Goal: Browse casually: Explore the website without a specific task or goal

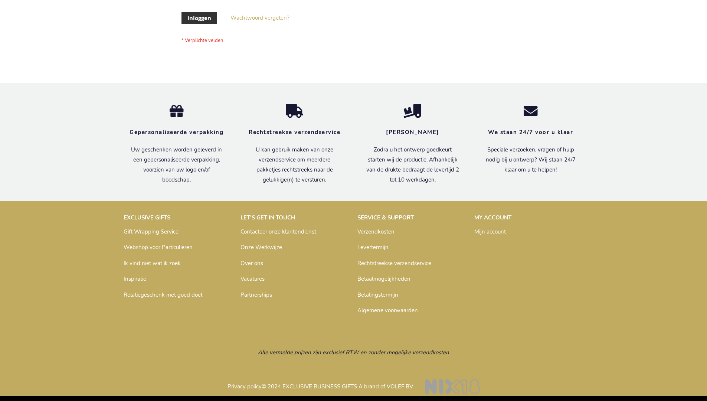
scroll to position [252, 0]
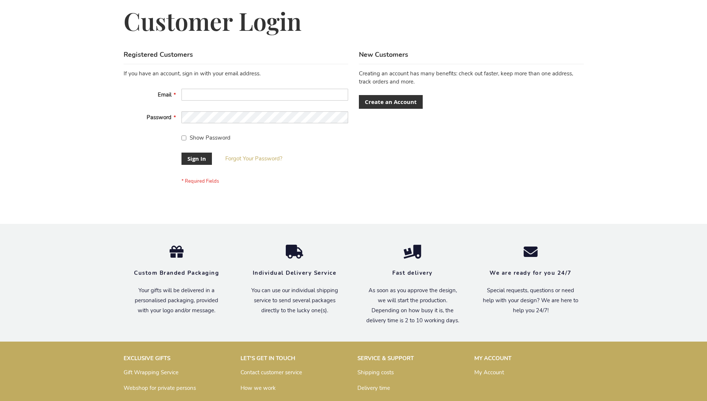
scroll to position [238, 0]
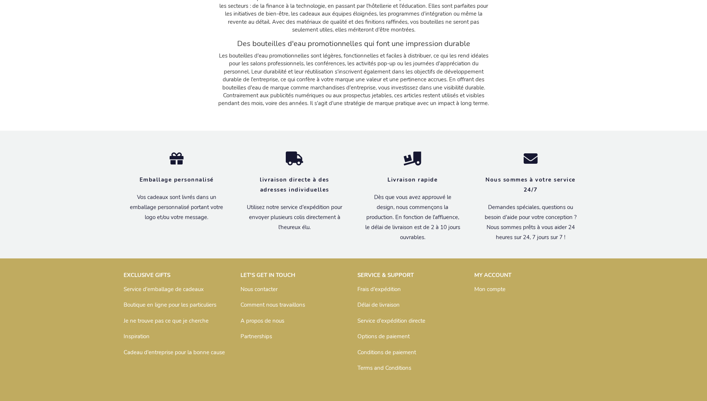
scroll to position [1123, 0]
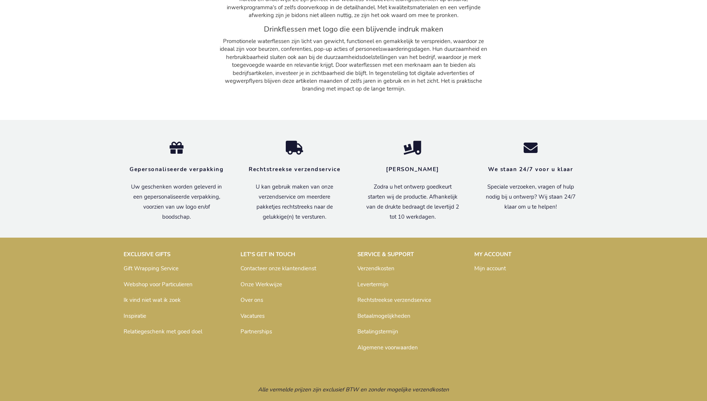
scroll to position [1123, 0]
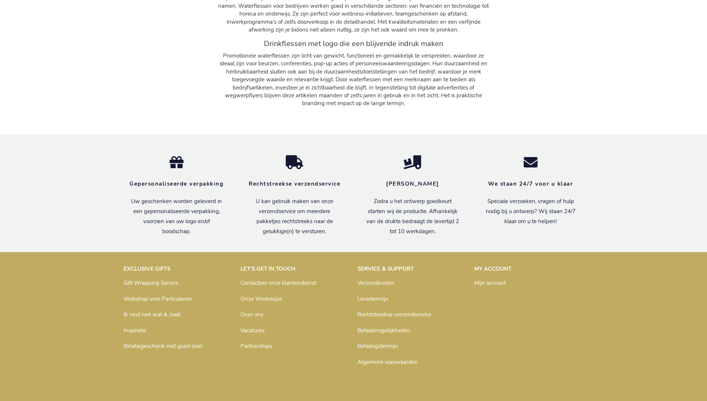
scroll to position [1123, 0]
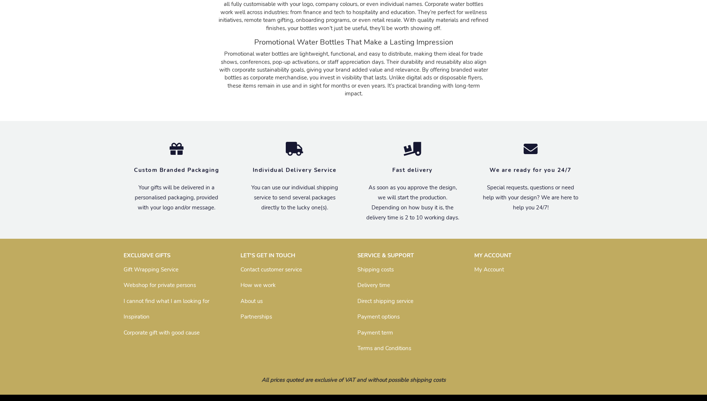
scroll to position [1066, 0]
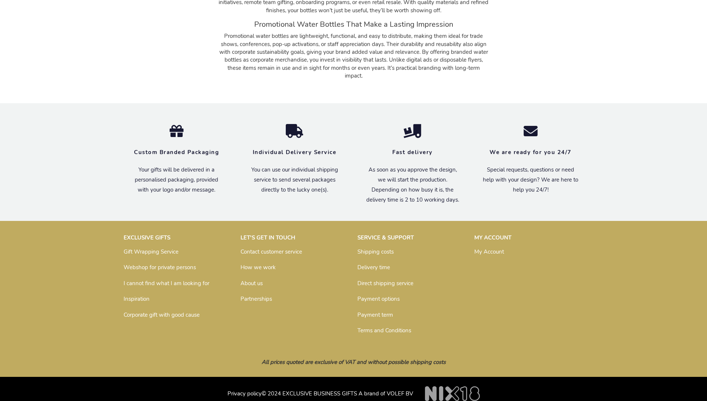
scroll to position [1066, 0]
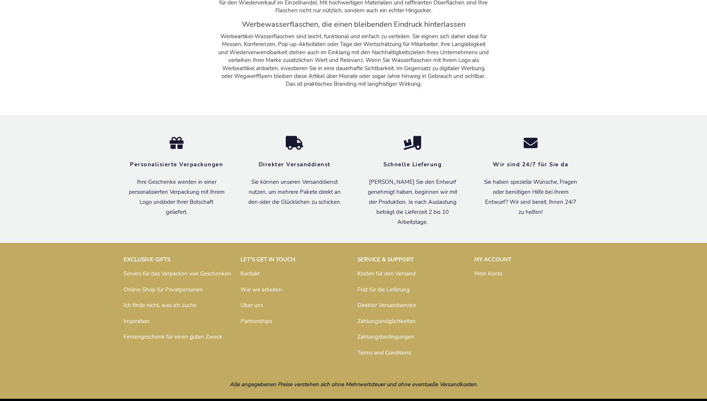
scroll to position [1119, 0]
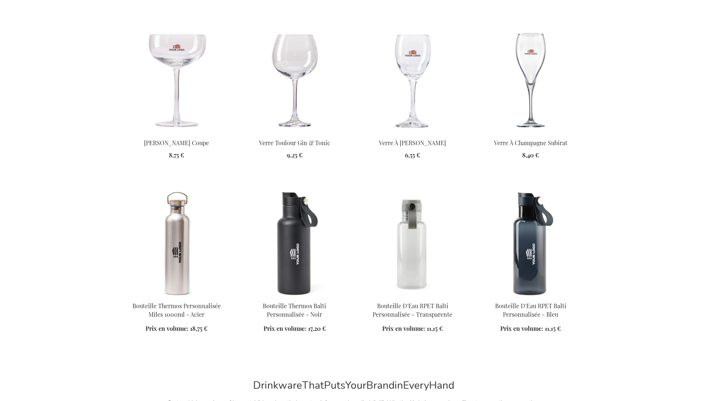
scroll to position [1016, 0]
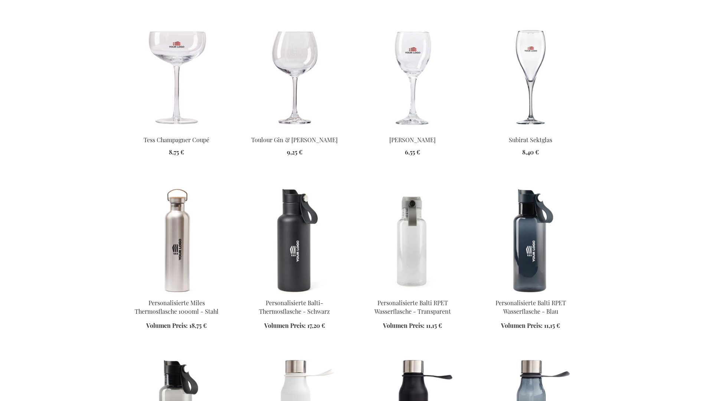
scroll to position [1040, 0]
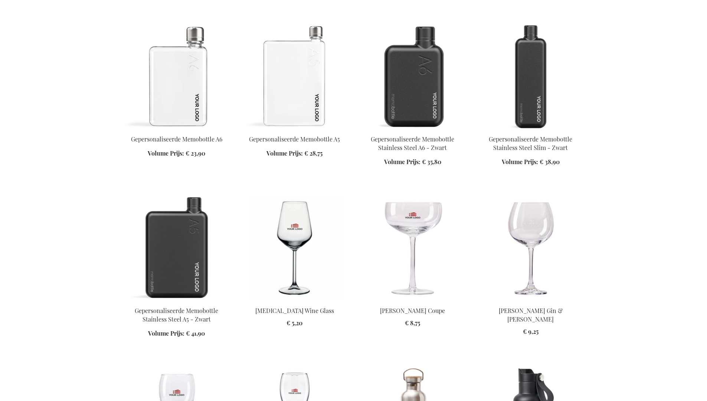
scroll to position [840, 0]
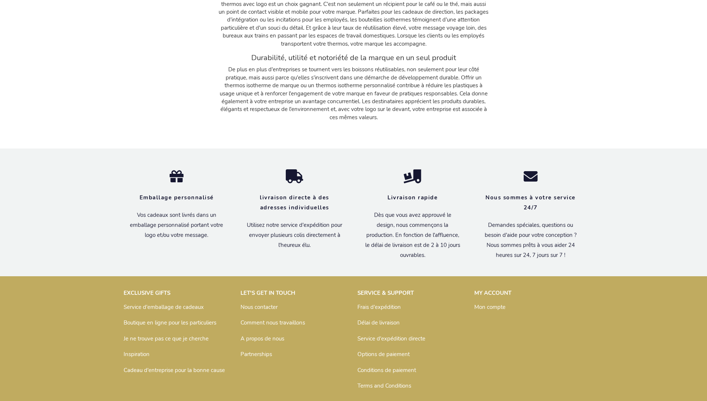
scroll to position [1135, 0]
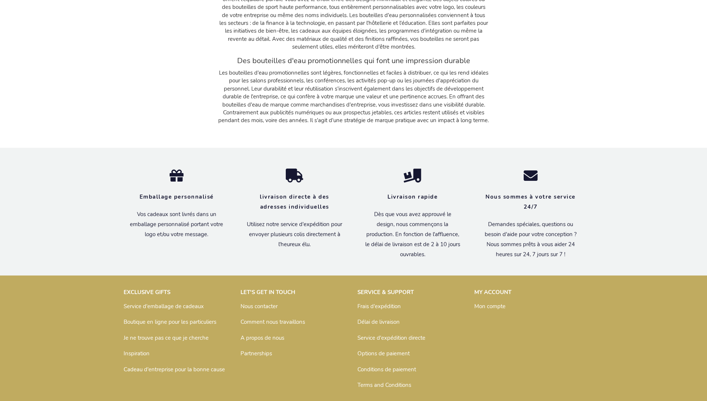
scroll to position [1123, 0]
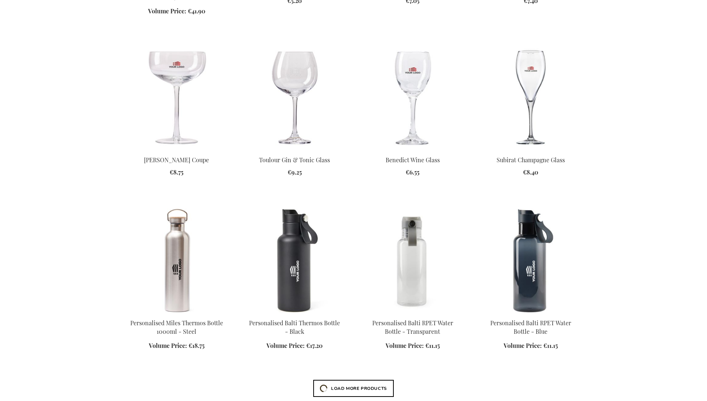
scroll to position [998, 0]
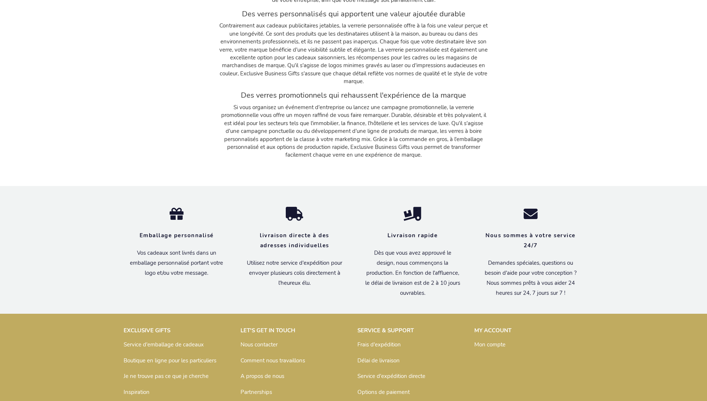
scroll to position [938, 0]
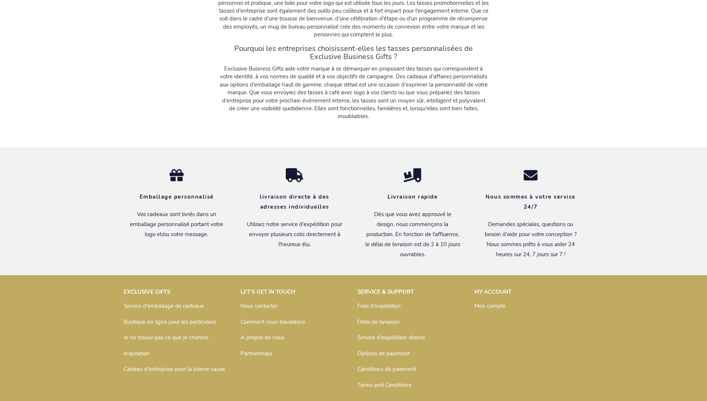
scroll to position [964, 0]
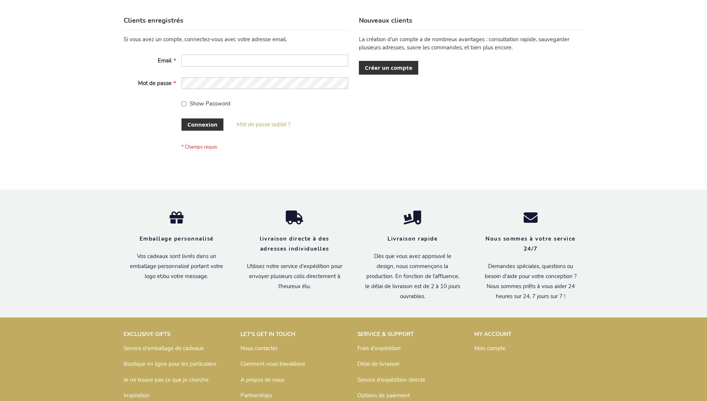
scroll to position [256, 0]
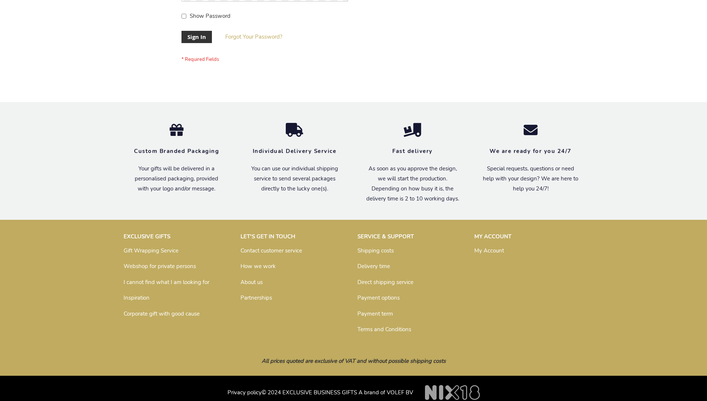
scroll to position [238, 0]
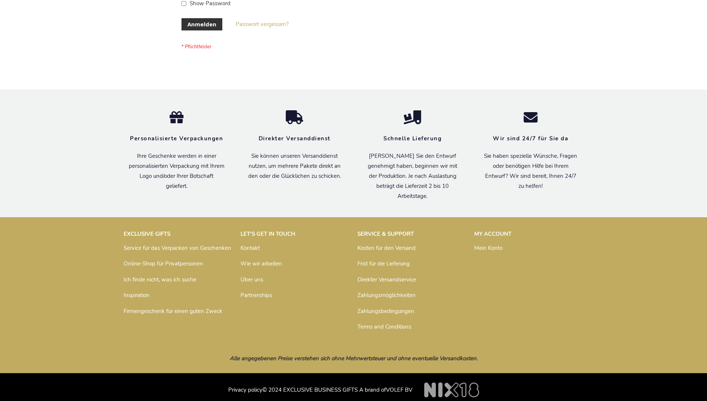
scroll to position [249, 0]
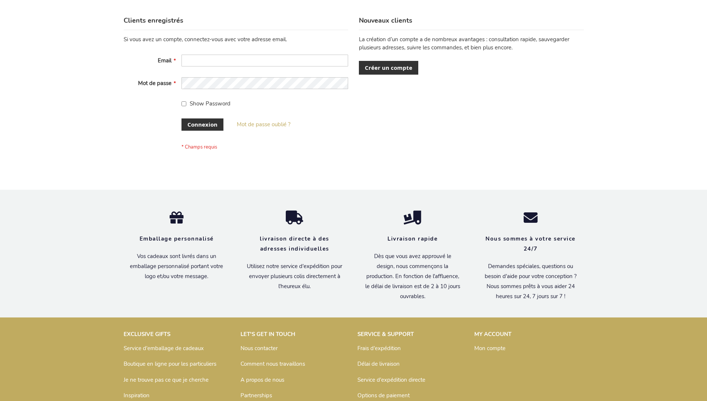
scroll to position [256, 0]
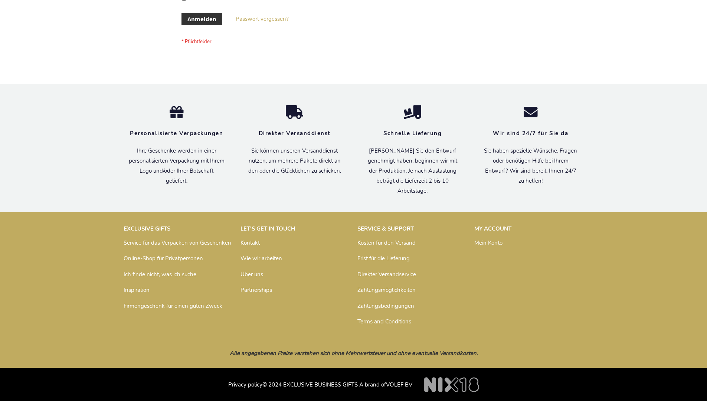
scroll to position [249, 0]
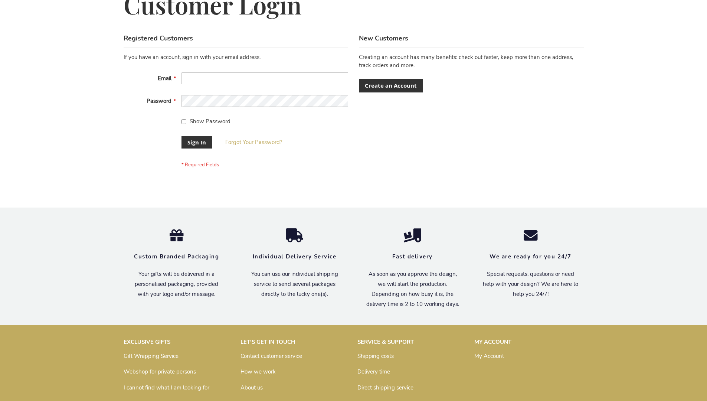
scroll to position [238, 0]
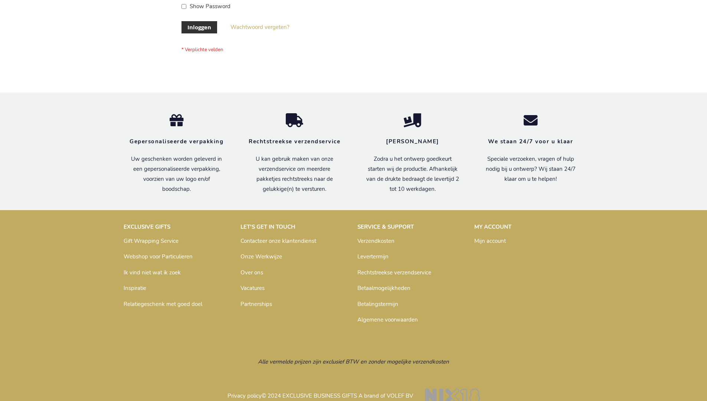
scroll to position [252, 0]
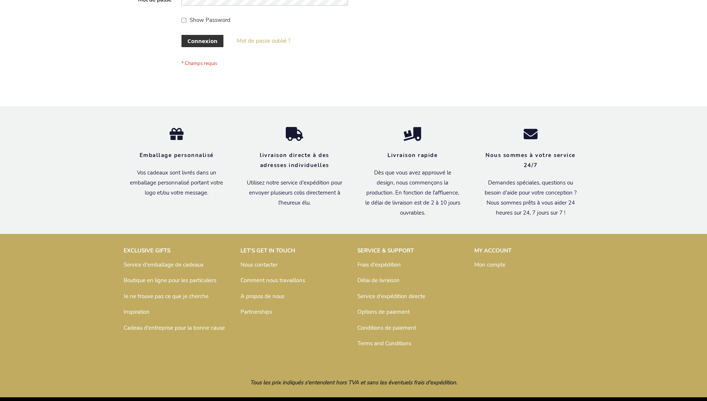
scroll to position [256, 0]
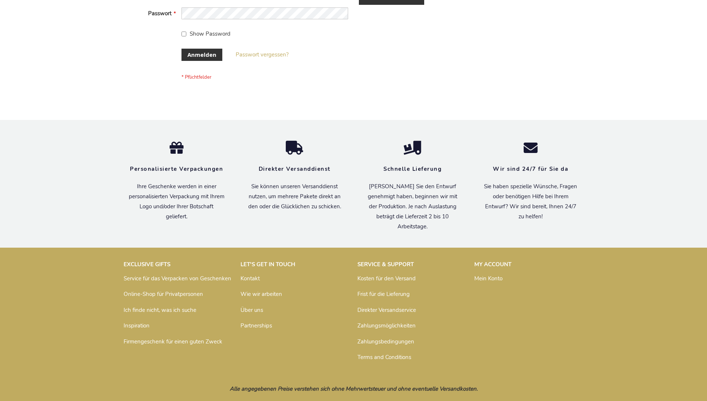
scroll to position [249, 0]
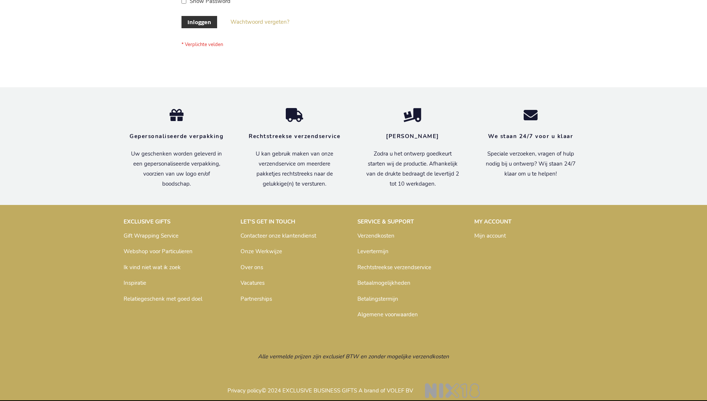
scroll to position [252, 0]
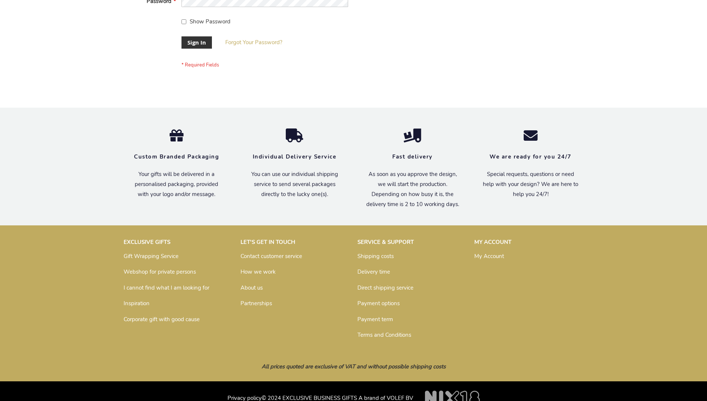
scroll to position [238, 0]
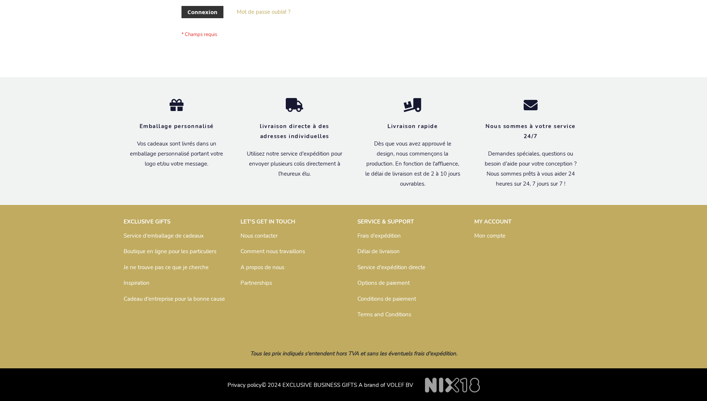
scroll to position [256, 0]
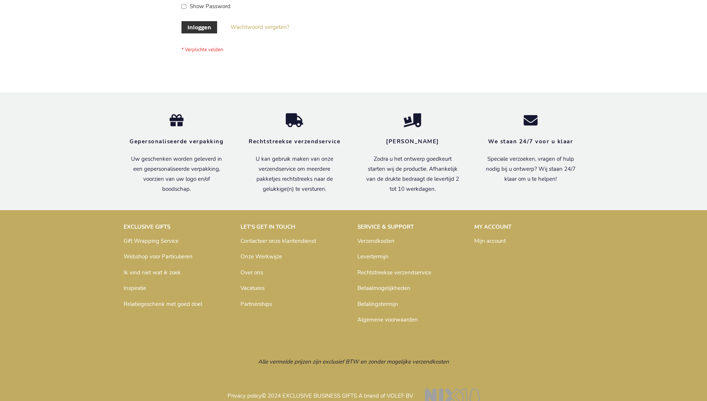
scroll to position [252, 0]
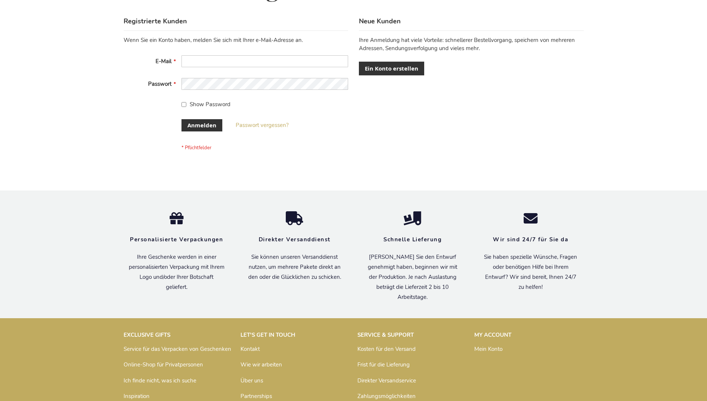
scroll to position [249, 0]
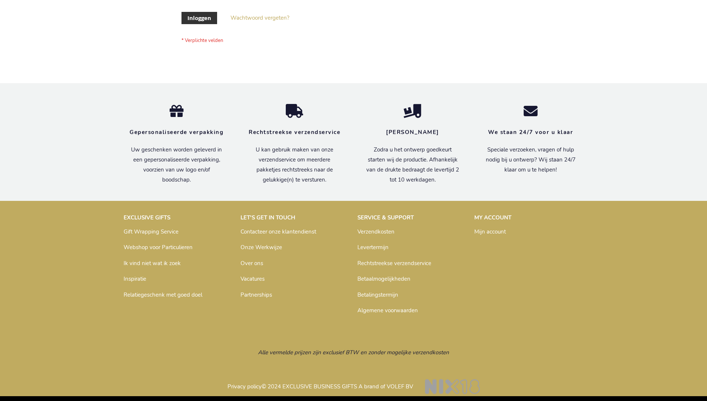
scroll to position [252, 0]
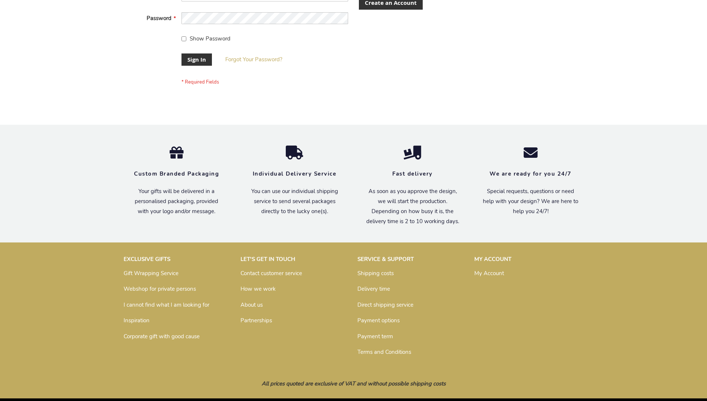
scroll to position [238, 0]
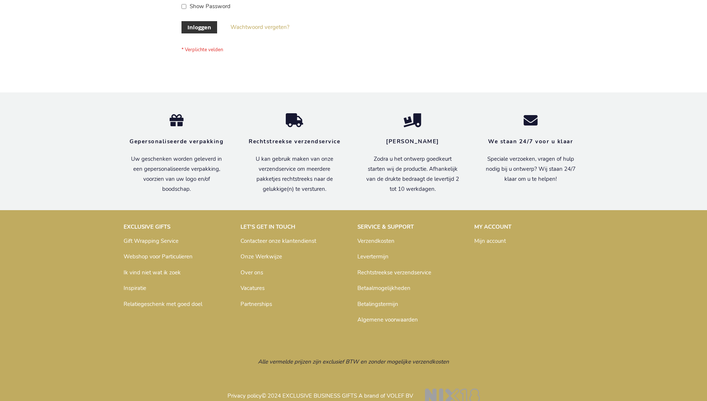
scroll to position [252, 0]
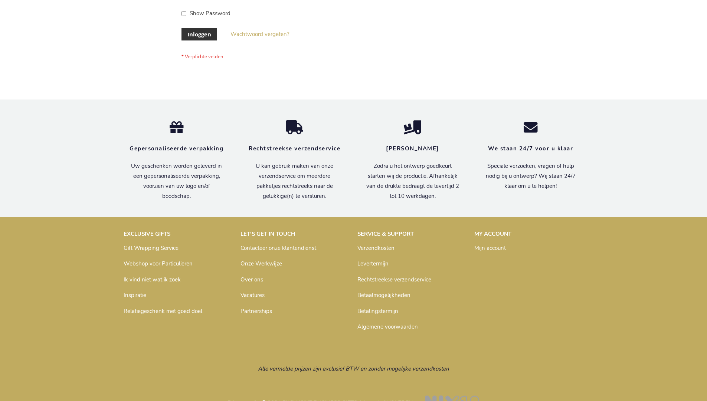
scroll to position [252, 0]
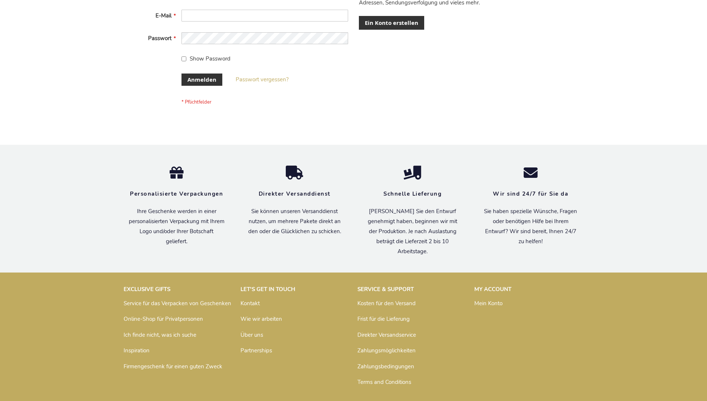
scroll to position [249, 0]
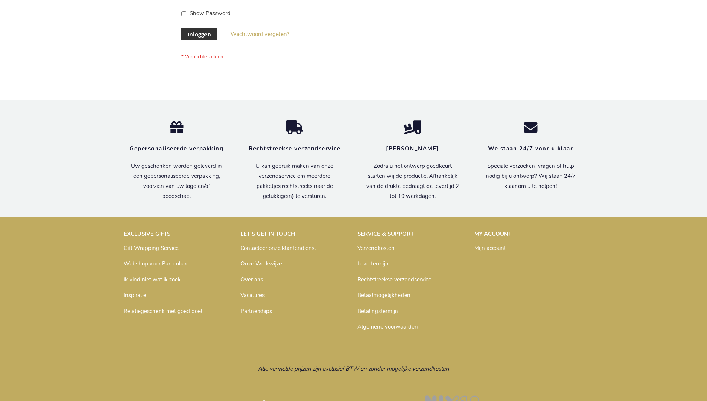
scroll to position [252, 0]
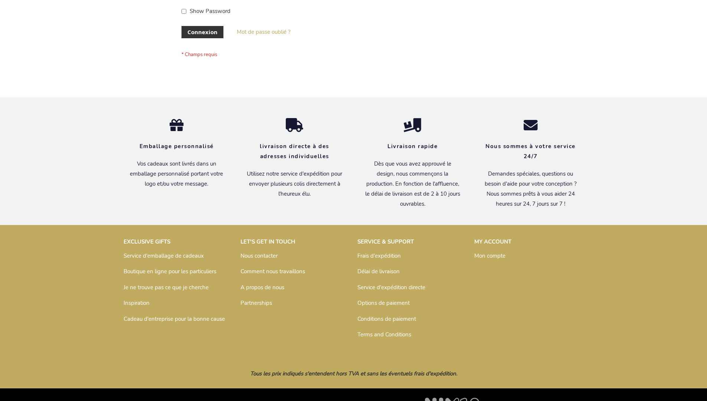
scroll to position [256, 0]
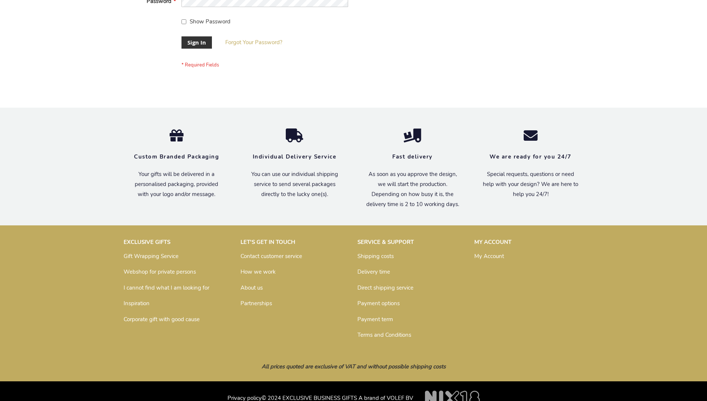
scroll to position [238, 0]
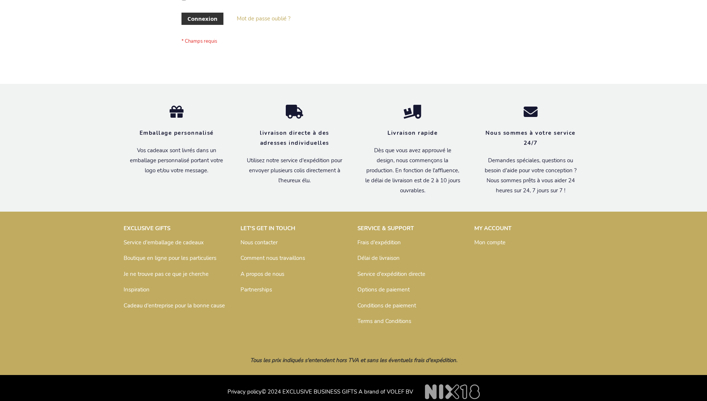
scroll to position [256, 0]
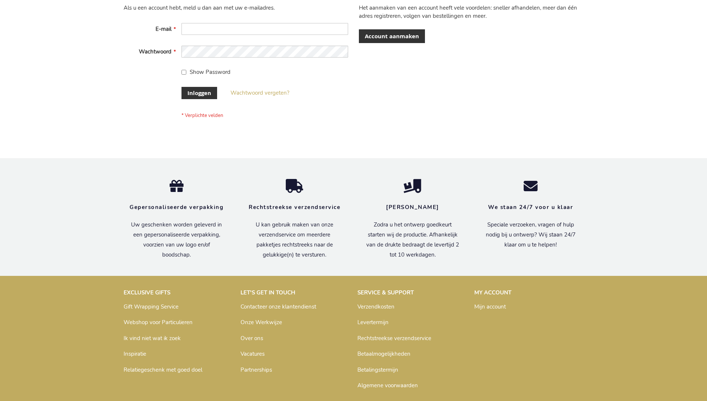
scroll to position [252, 0]
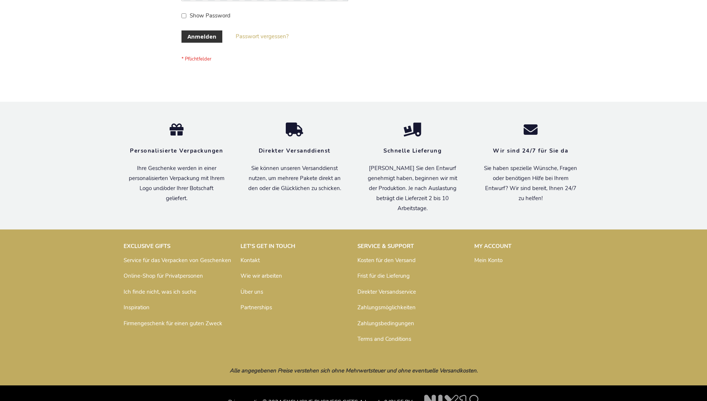
scroll to position [249, 0]
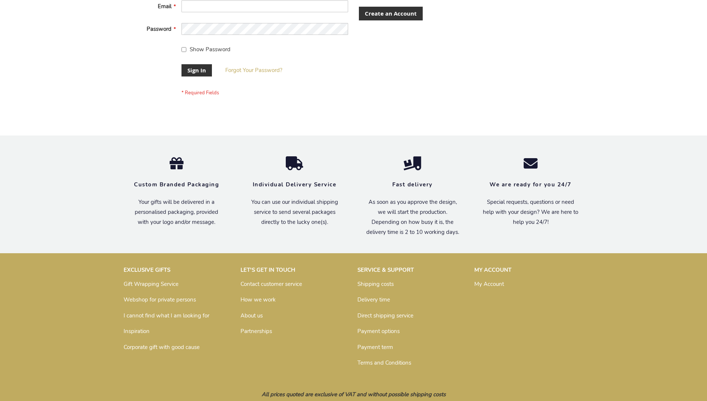
scroll to position [238, 0]
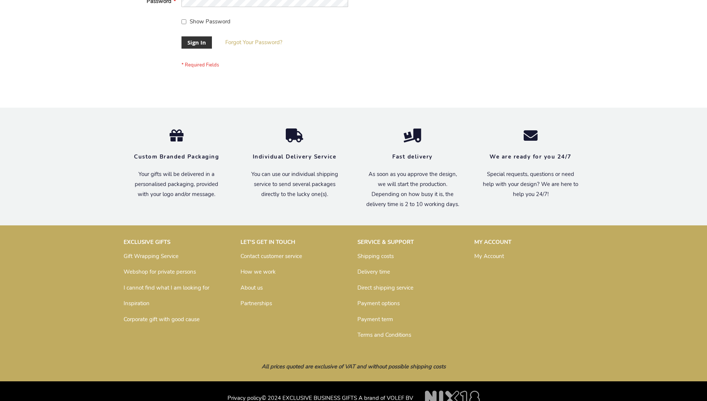
scroll to position [238, 0]
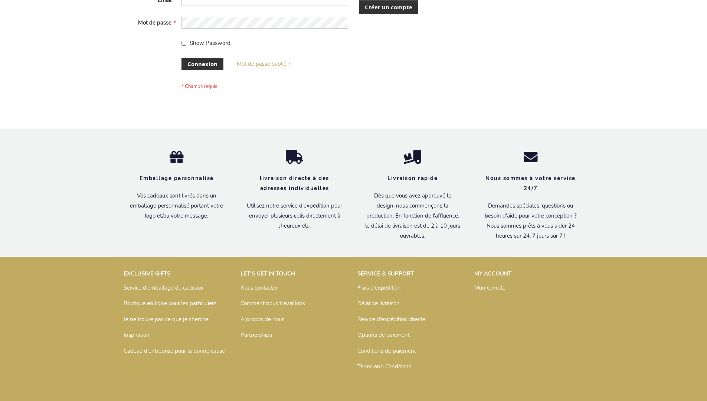
scroll to position [256, 0]
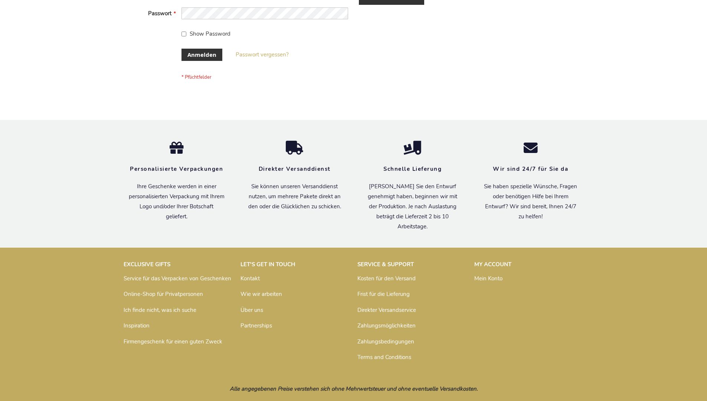
scroll to position [249, 0]
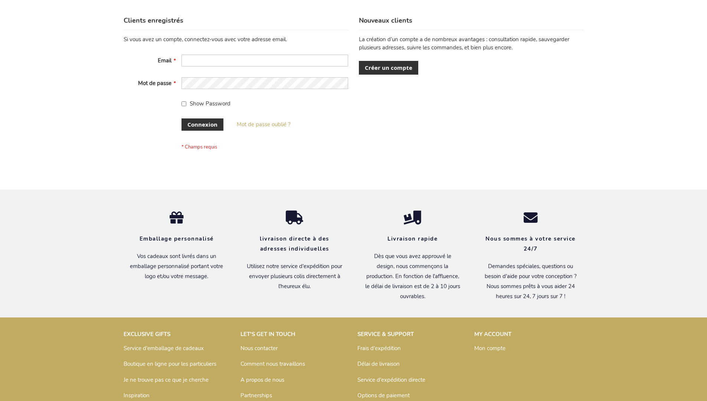
scroll to position [256, 0]
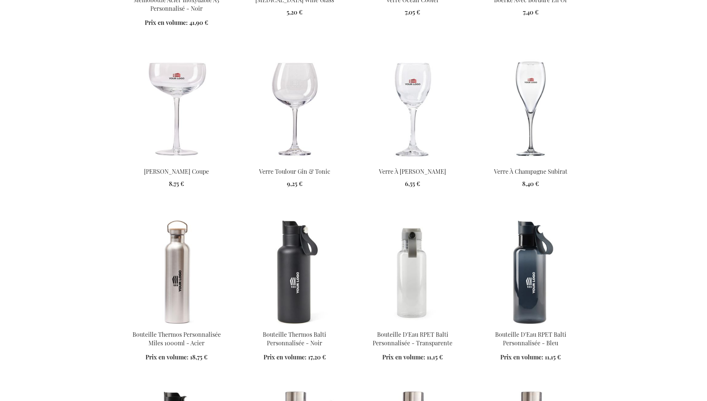
scroll to position [1016, 0]
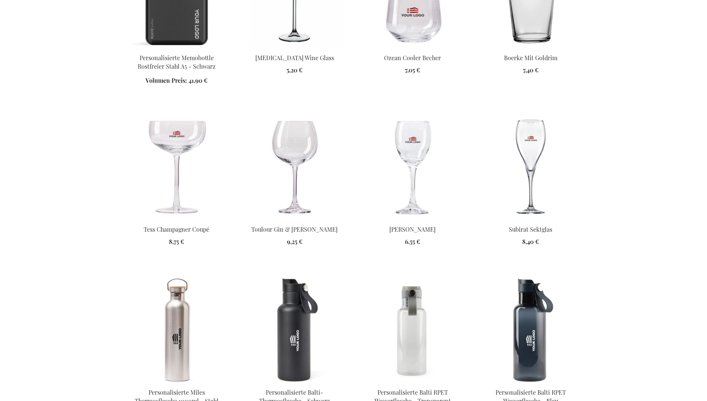
scroll to position [1040, 0]
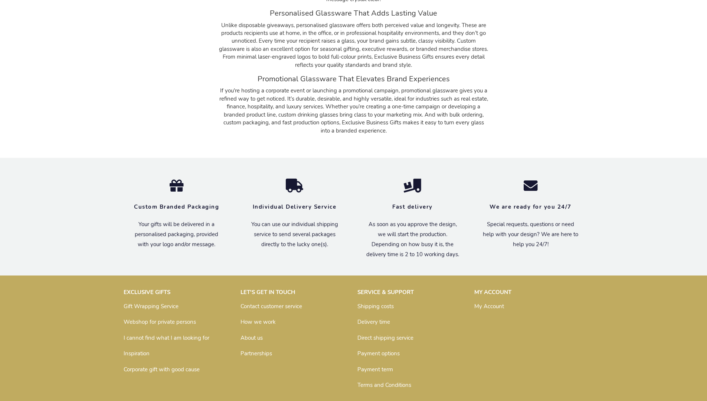
scroll to position [866, 0]
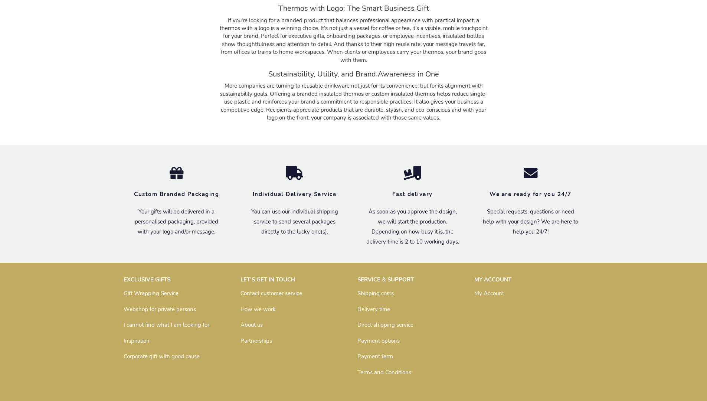
scroll to position [1046, 0]
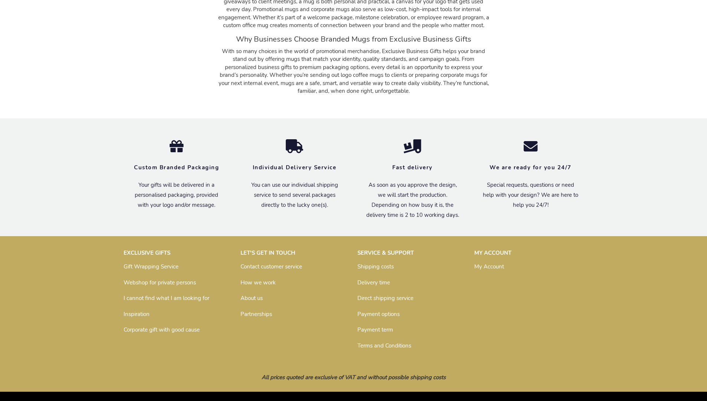
scroll to position [875, 0]
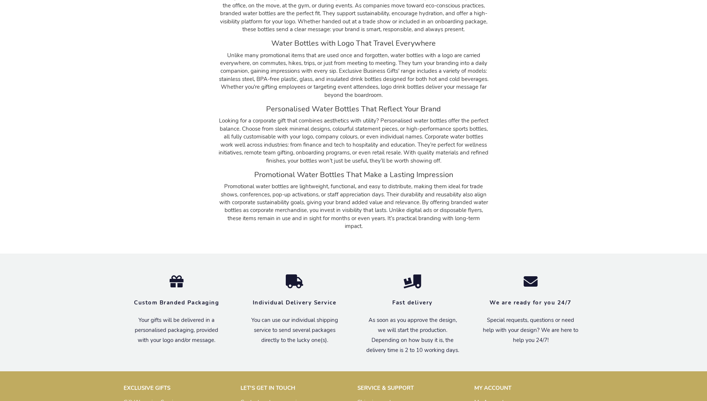
scroll to position [1066, 0]
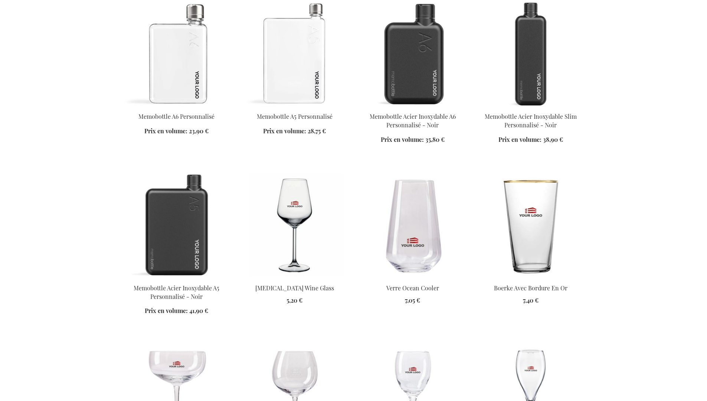
scroll to position [1016, 0]
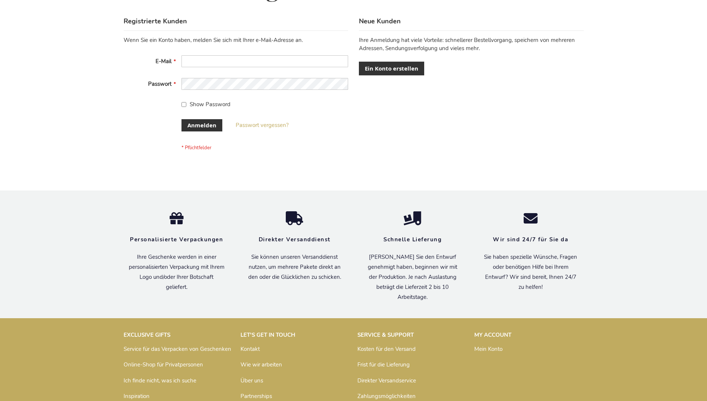
scroll to position [249, 0]
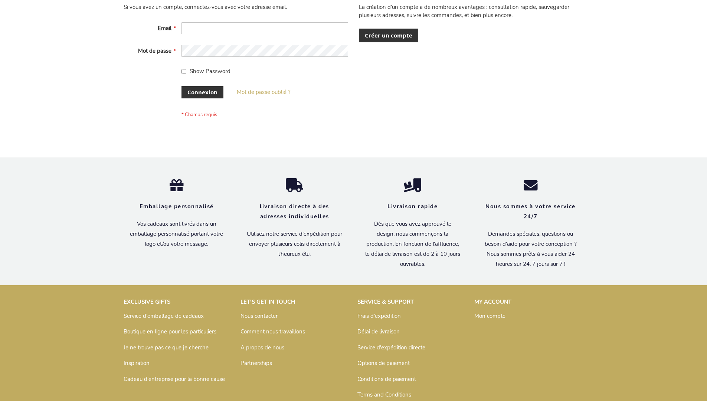
scroll to position [256, 0]
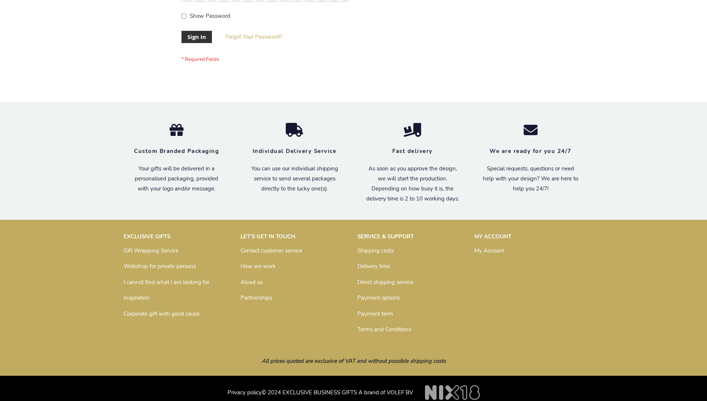
scroll to position [238, 0]
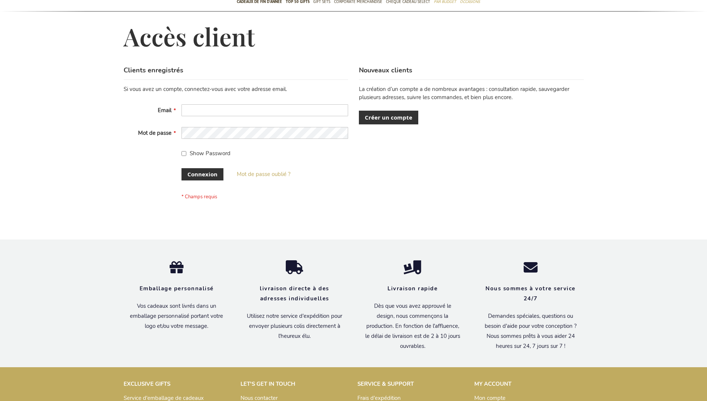
scroll to position [256, 0]
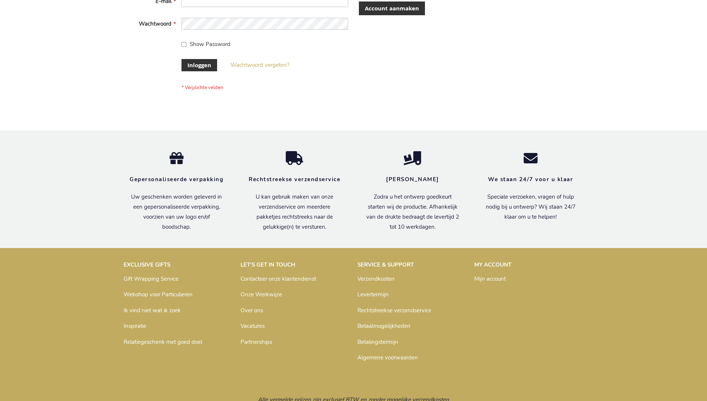
scroll to position [252, 0]
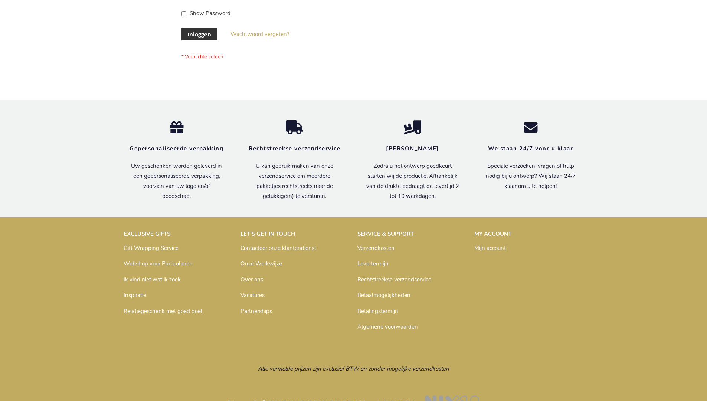
scroll to position [252, 0]
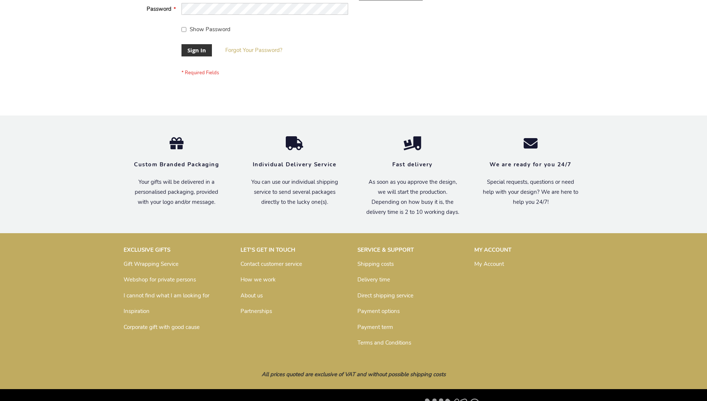
scroll to position [238, 0]
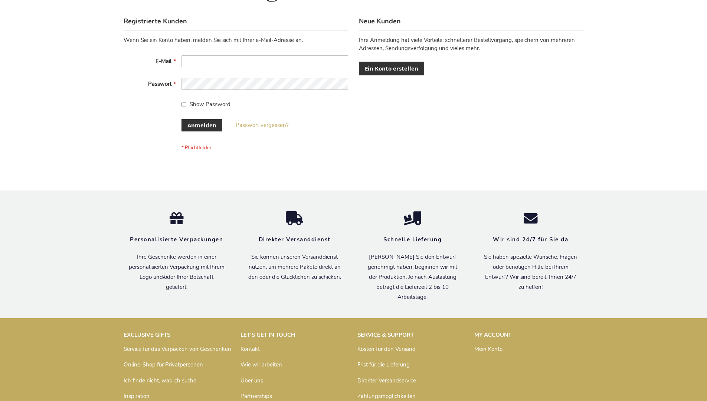
scroll to position [249, 0]
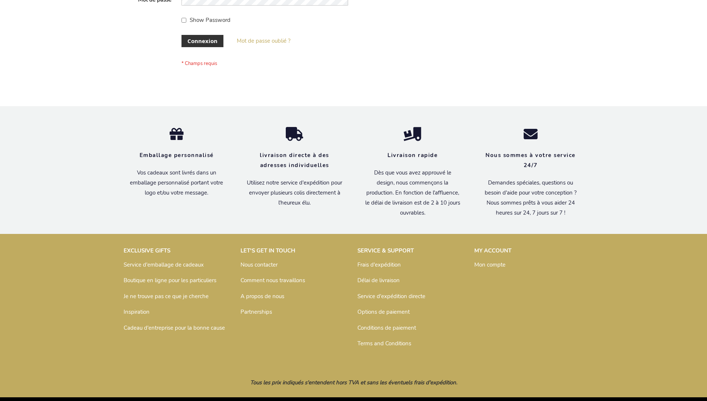
scroll to position [256, 0]
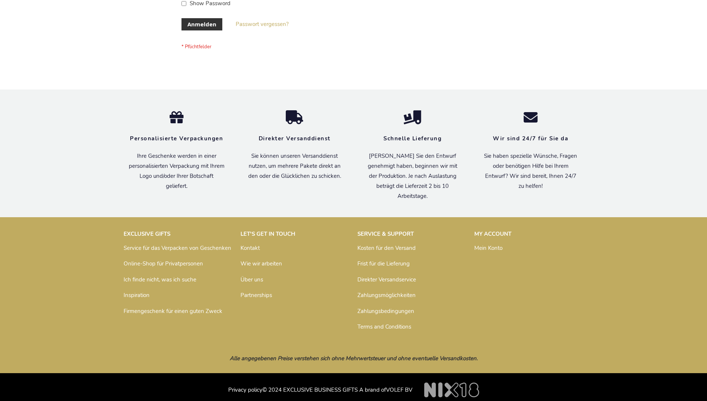
scroll to position [249, 0]
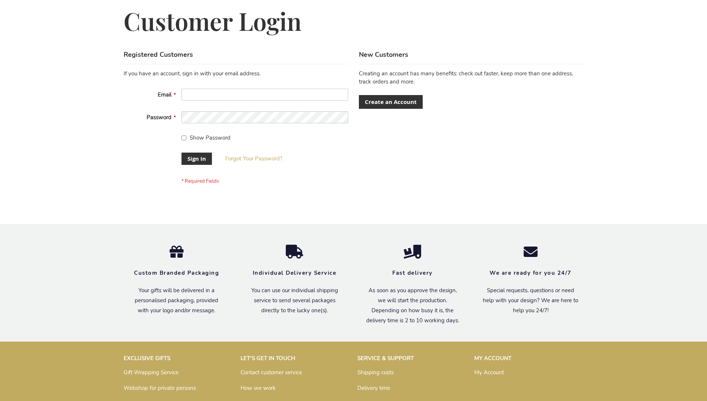
scroll to position [238, 0]
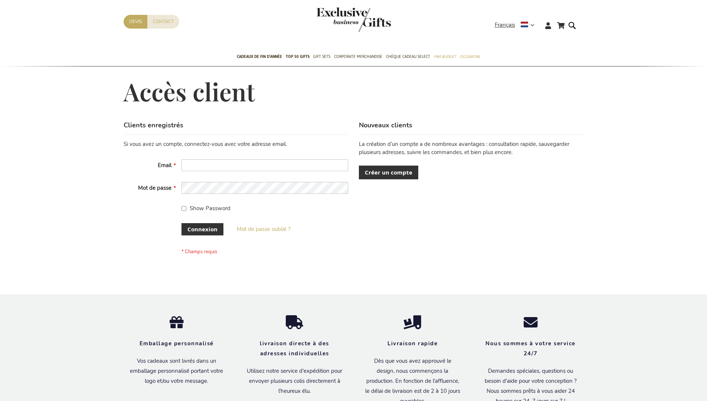
scroll to position [256, 0]
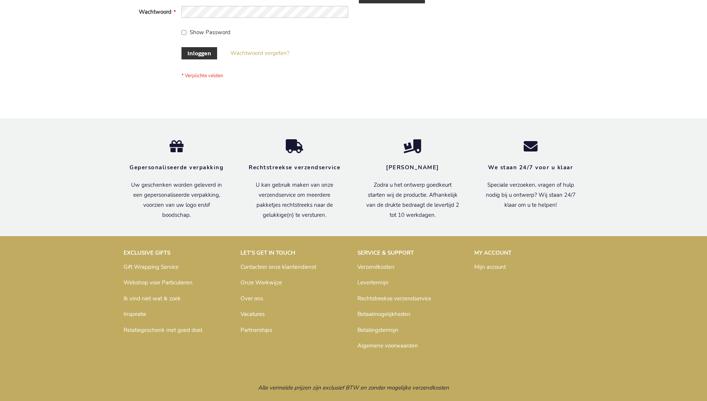
scroll to position [252, 0]
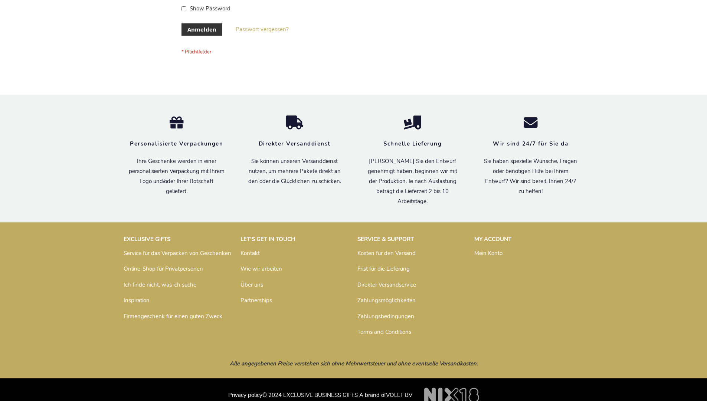
scroll to position [249, 0]
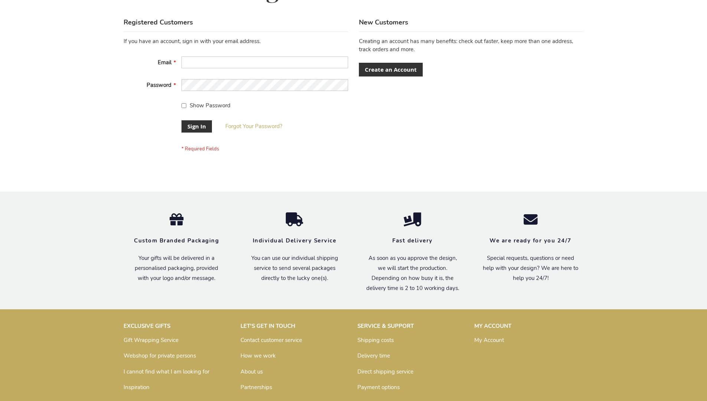
scroll to position [238, 0]
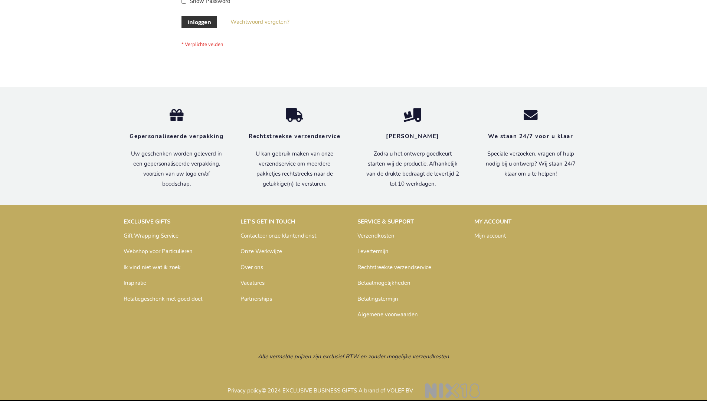
scroll to position [252, 0]
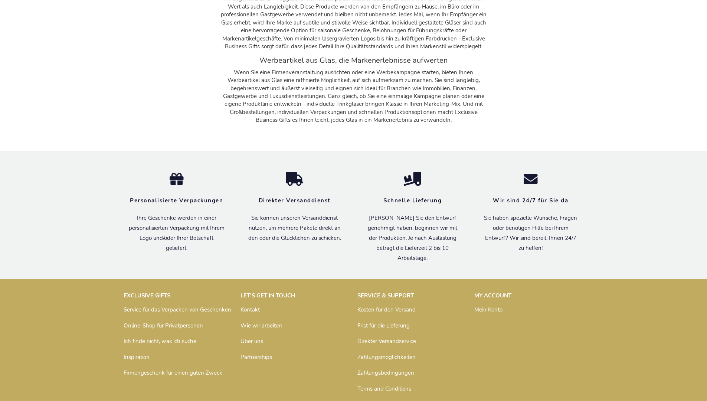
scroll to position [912, 0]
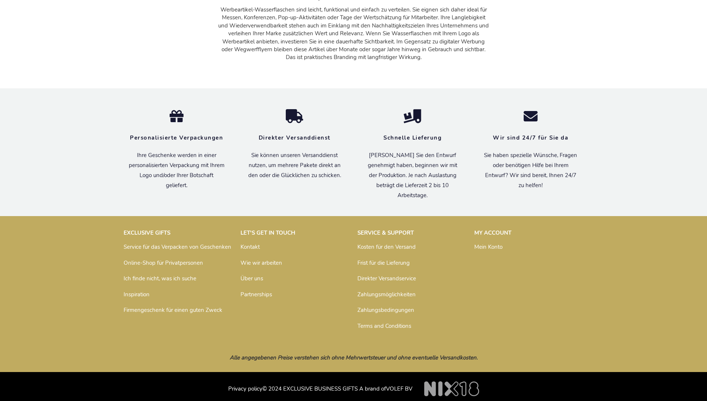
scroll to position [1119, 0]
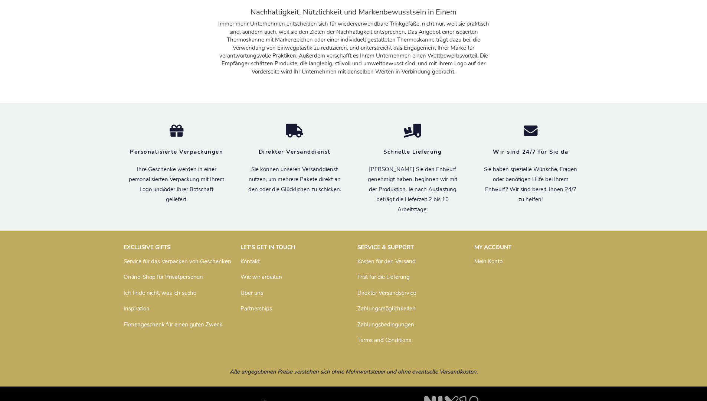
scroll to position [1124, 0]
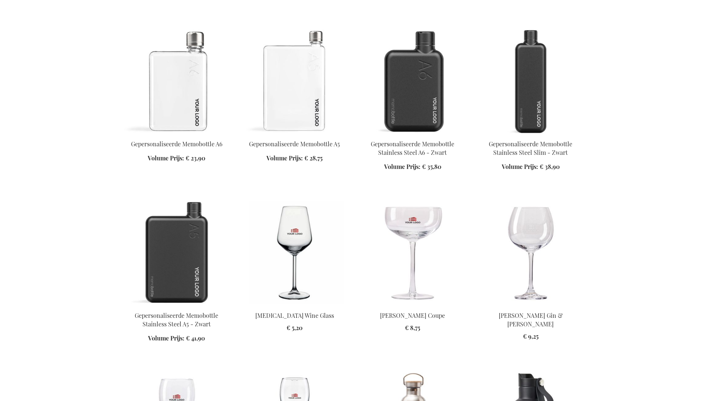
scroll to position [840, 0]
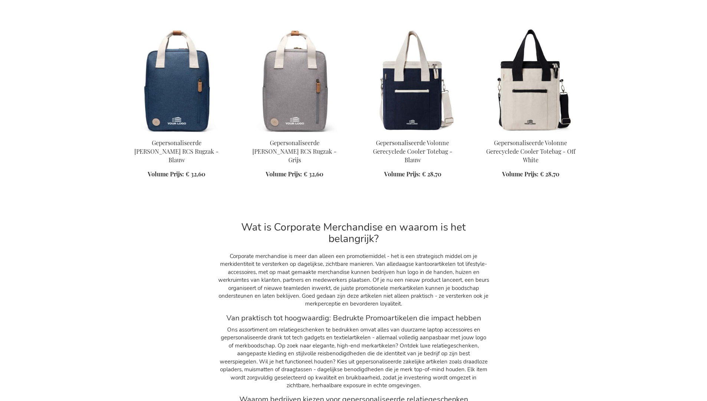
scroll to position [1181, 0]
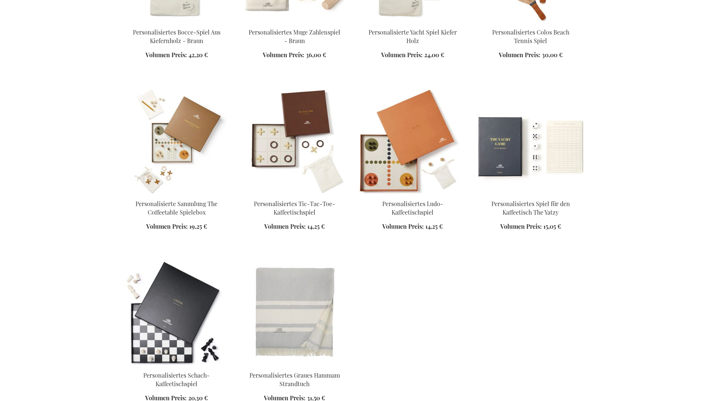
scroll to position [1090, 0]
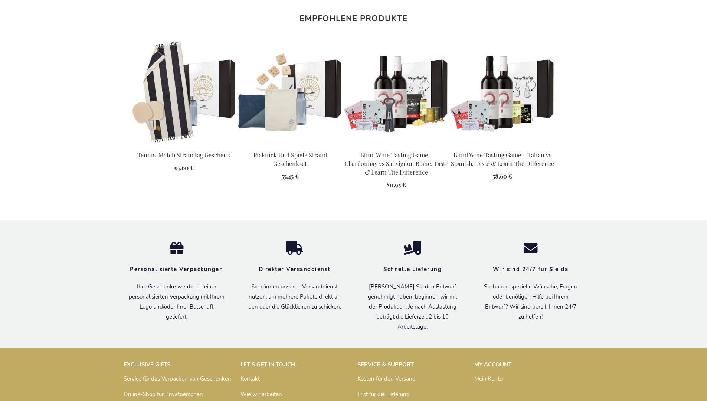
scroll to position [962, 0]
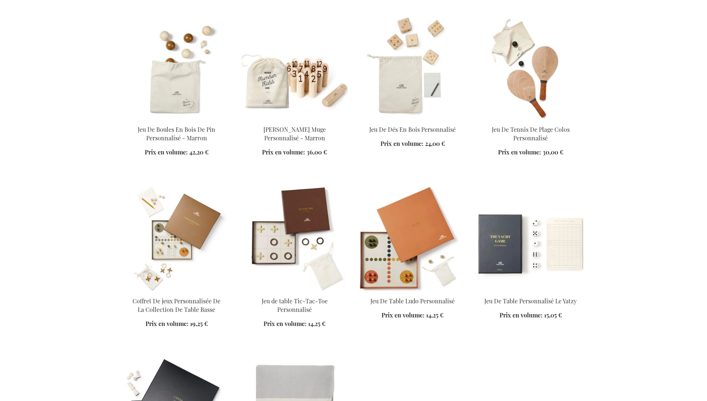
scroll to position [853, 0]
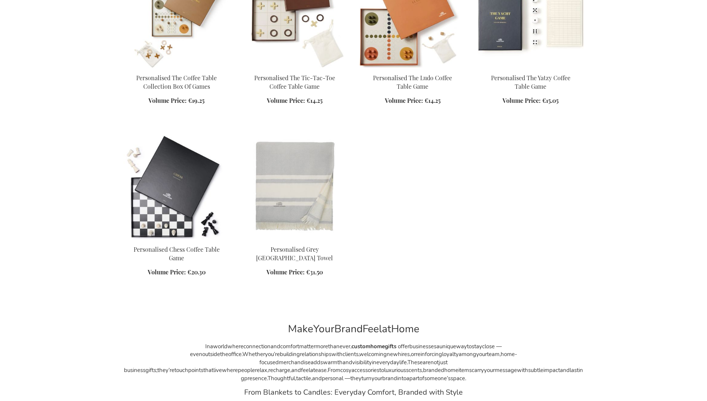
scroll to position [1048, 0]
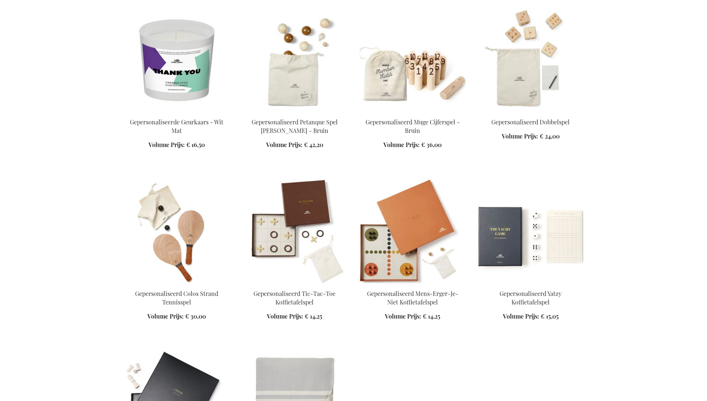
scroll to position [840, 0]
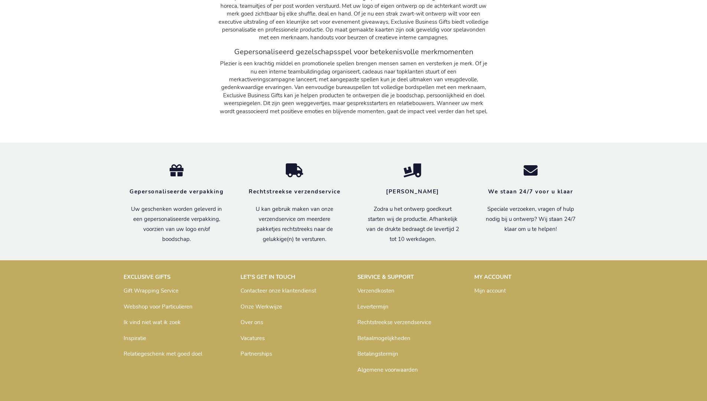
scroll to position [1112, 0]
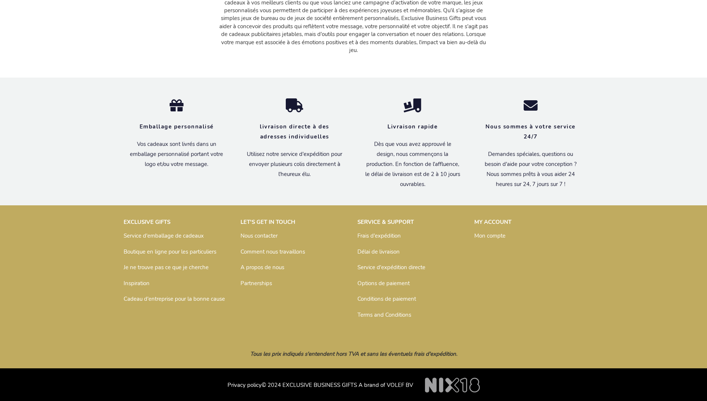
scroll to position [1155, 0]
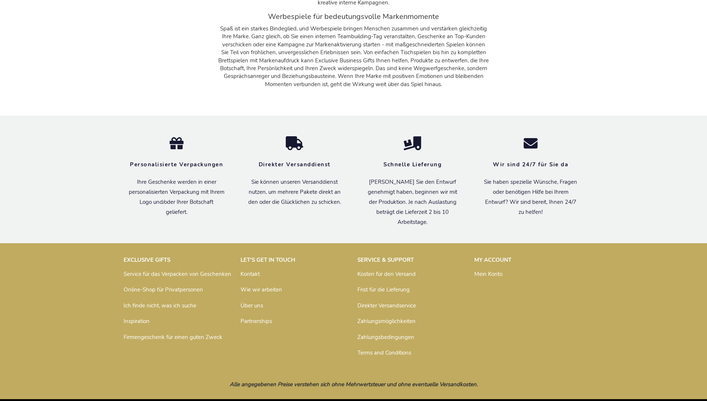
scroll to position [1132, 0]
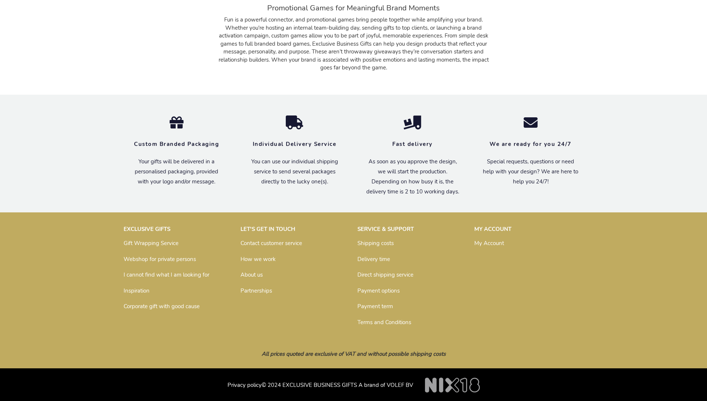
scroll to position [1062, 0]
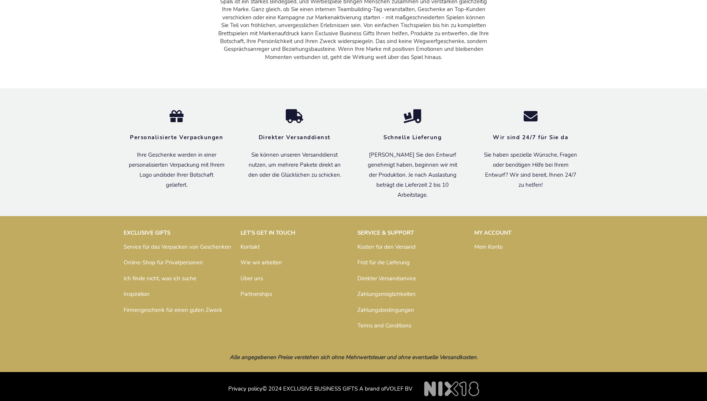
scroll to position [1132, 0]
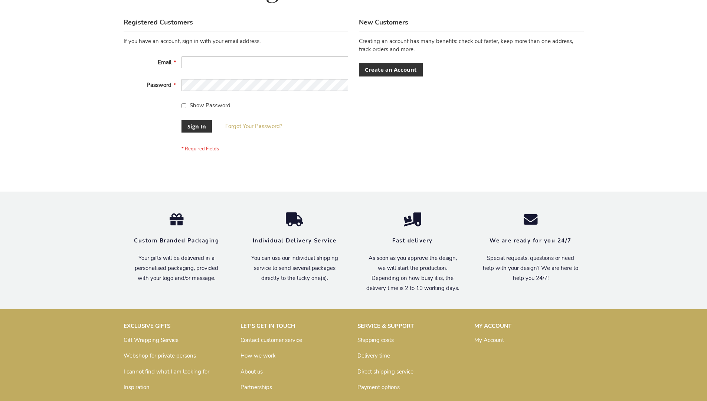
scroll to position [238, 0]
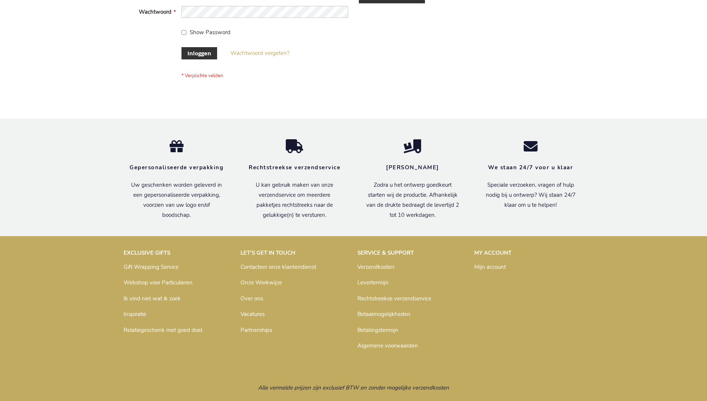
scroll to position [252, 0]
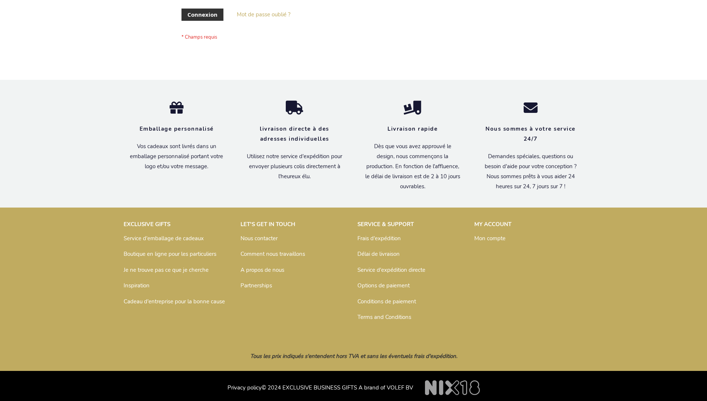
scroll to position [256, 0]
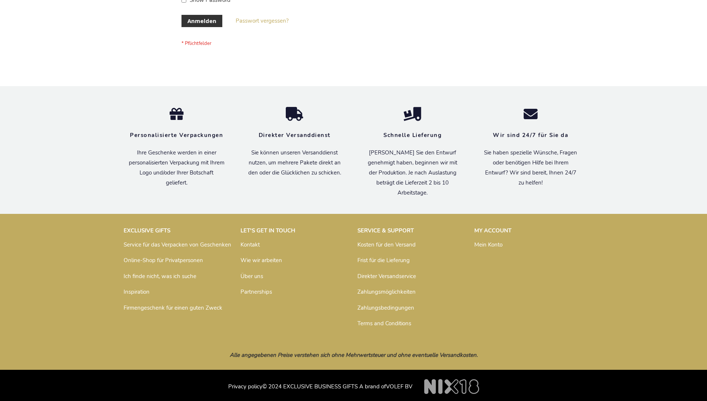
scroll to position [249, 0]
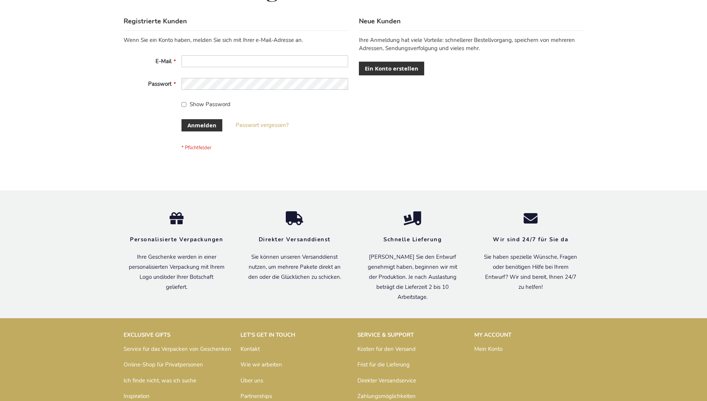
scroll to position [249, 0]
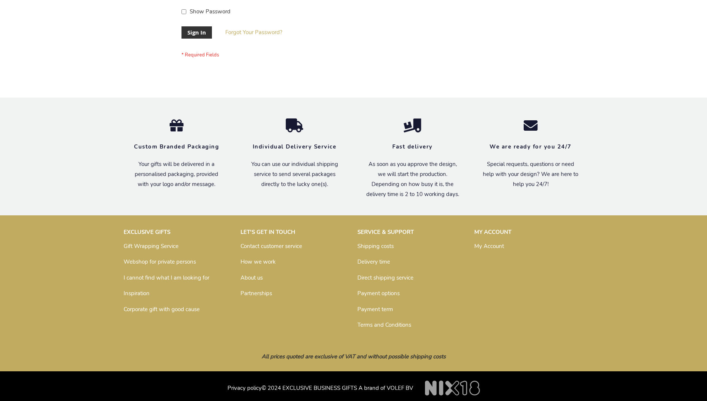
scroll to position [238, 0]
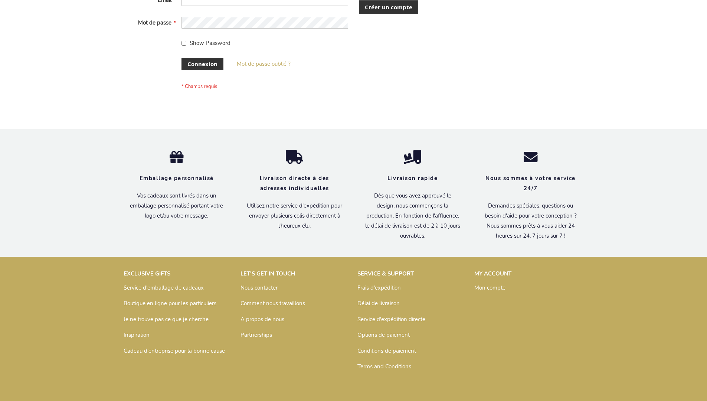
scroll to position [256, 0]
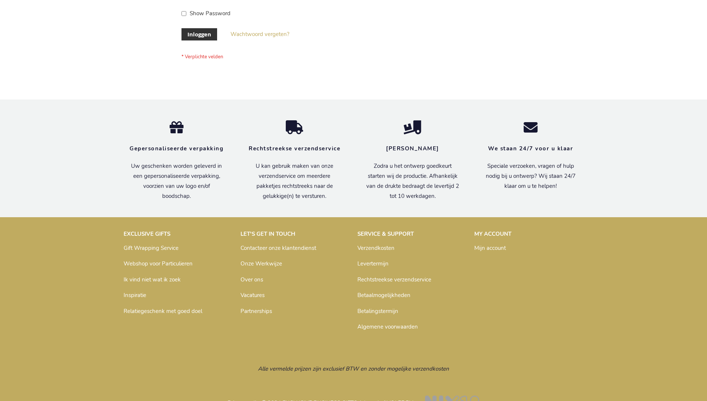
scroll to position [252, 0]
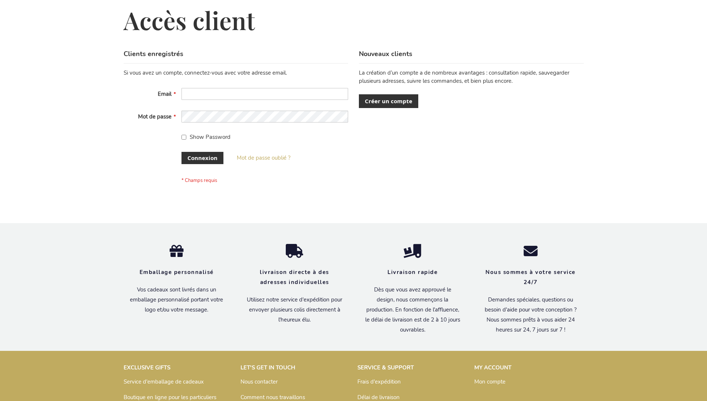
scroll to position [256, 0]
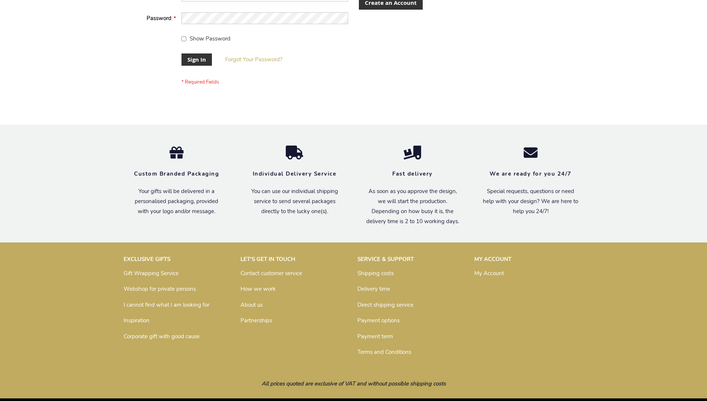
scroll to position [238, 0]
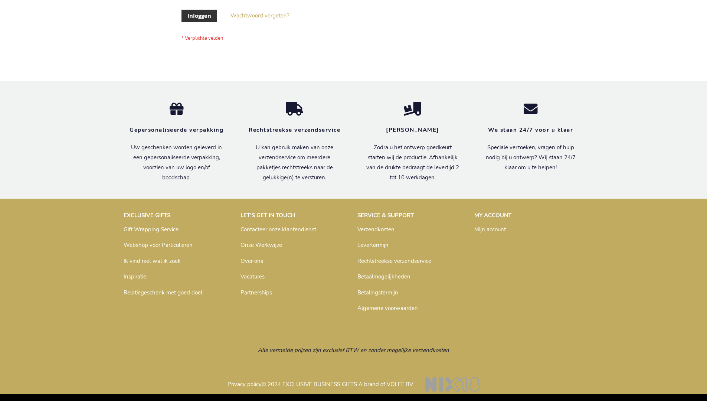
scroll to position [252, 0]
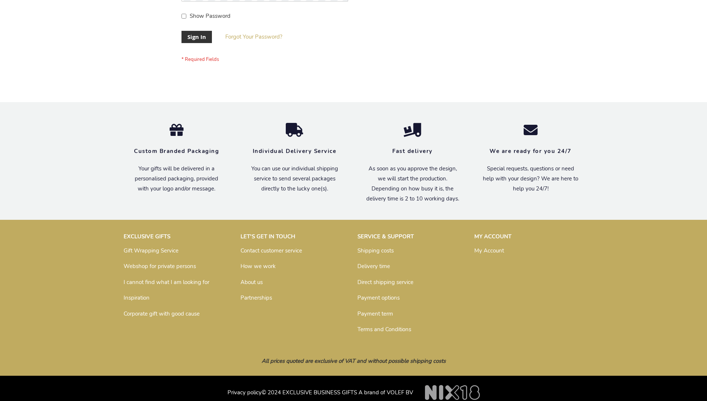
scroll to position [238, 0]
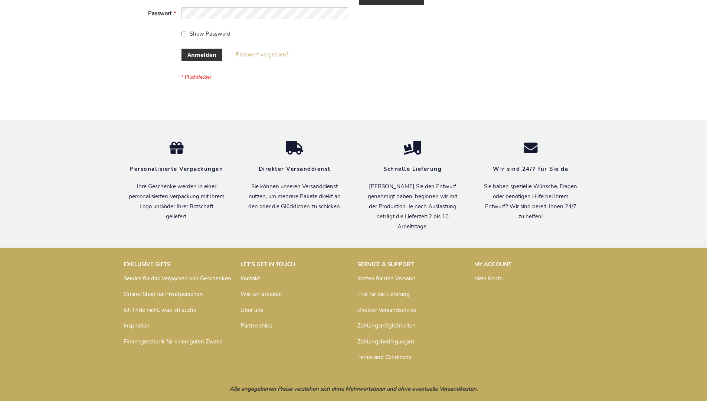
scroll to position [249, 0]
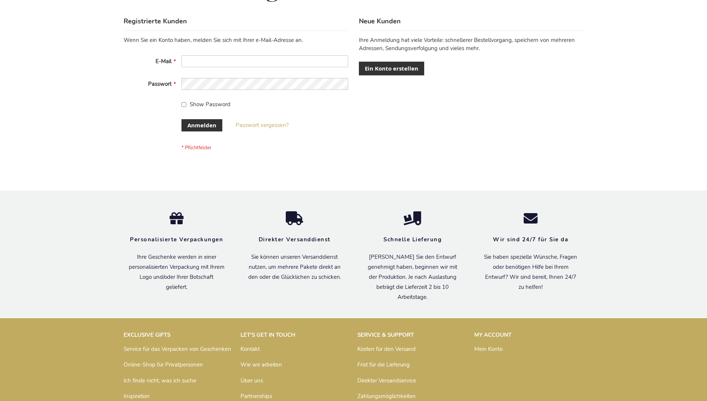
scroll to position [249, 0]
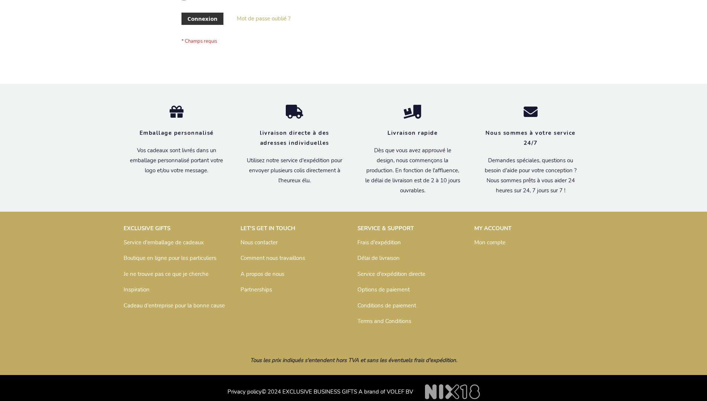
scroll to position [256, 0]
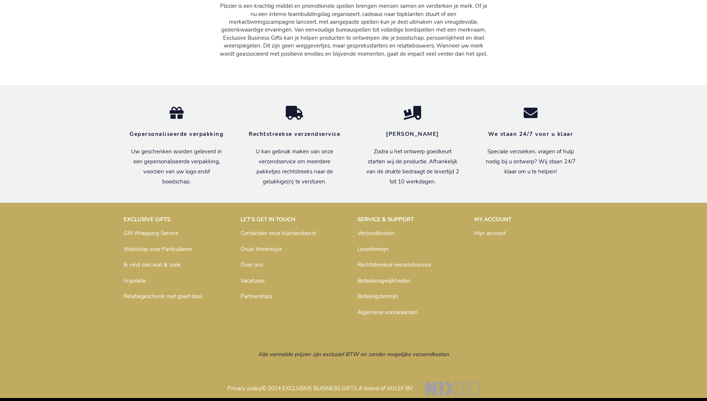
scroll to position [1112, 0]
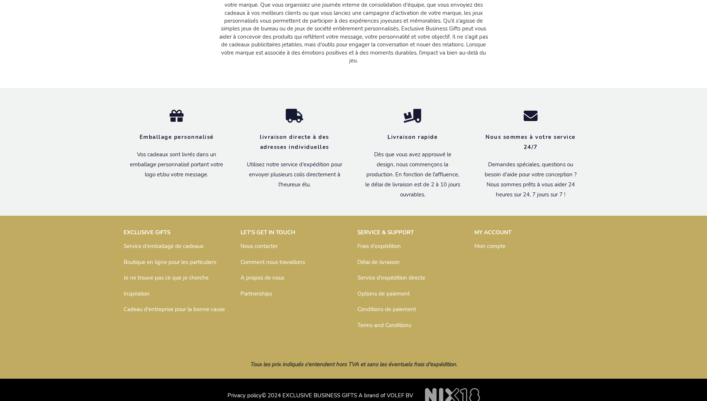
scroll to position [1155, 0]
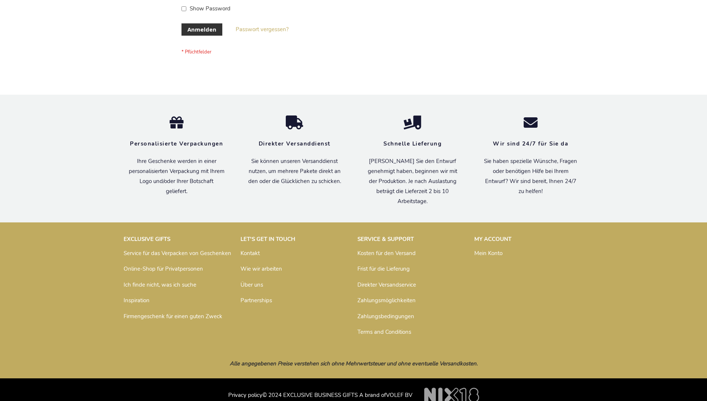
scroll to position [249, 0]
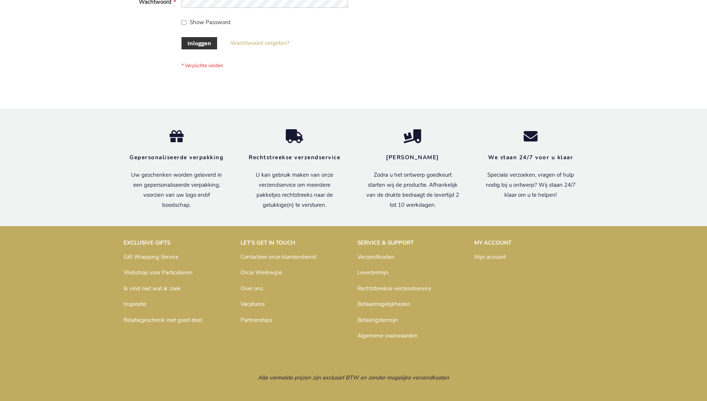
scroll to position [252, 0]
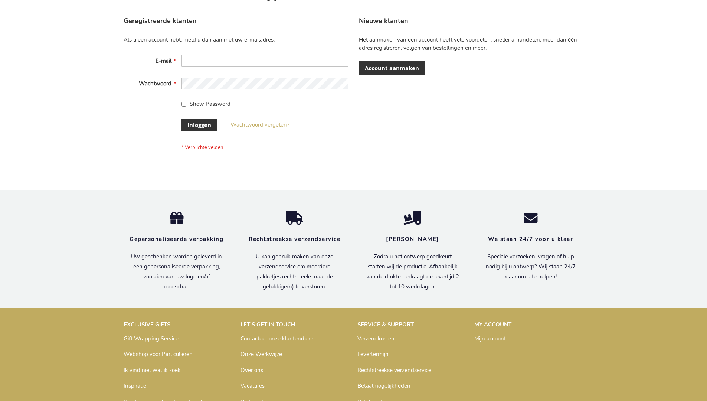
scroll to position [252, 0]
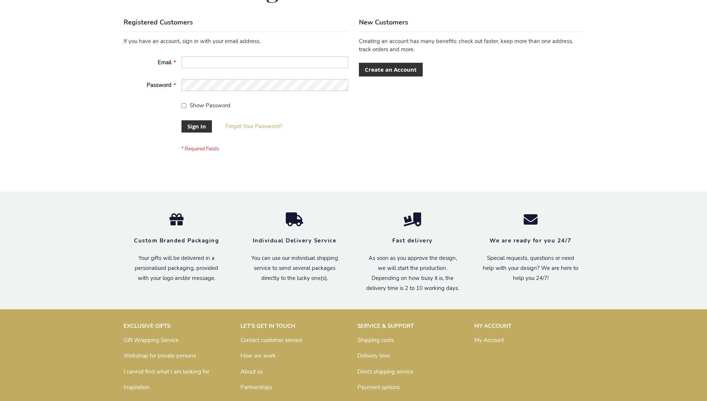
scroll to position [238, 0]
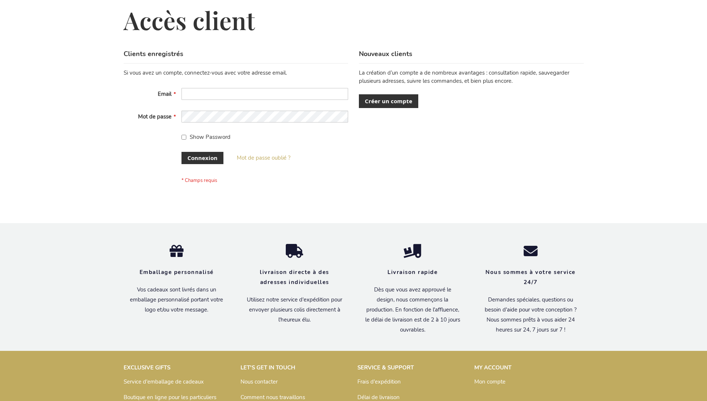
scroll to position [256, 0]
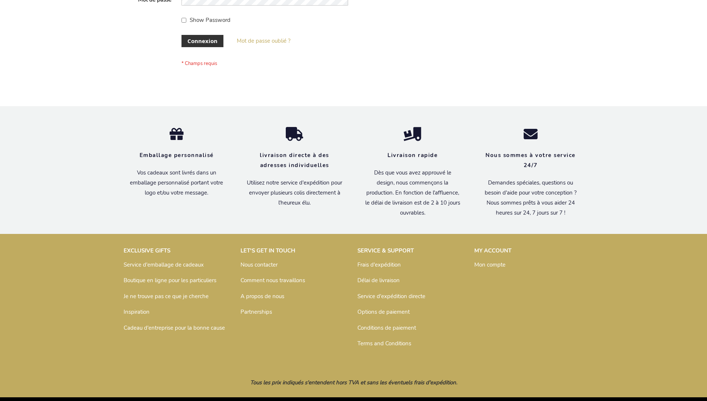
scroll to position [256, 0]
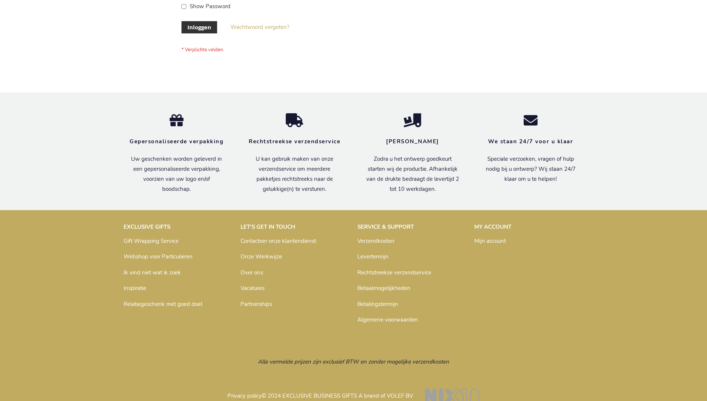
scroll to position [252, 0]
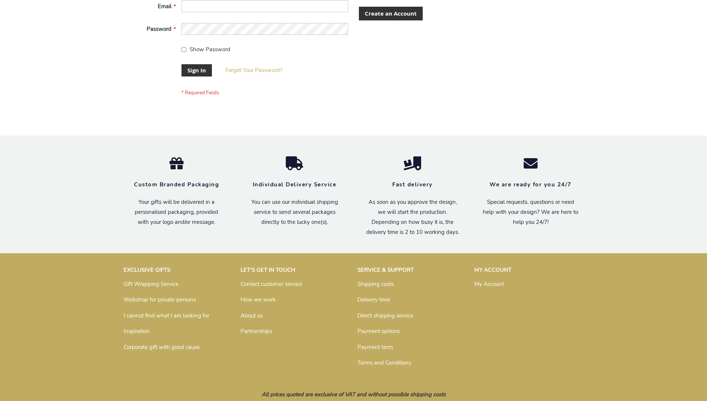
scroll to position [238, 0]
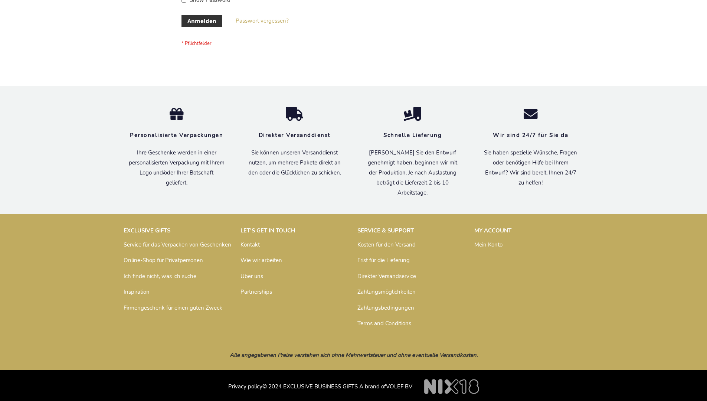
scroll to position [249, 0]
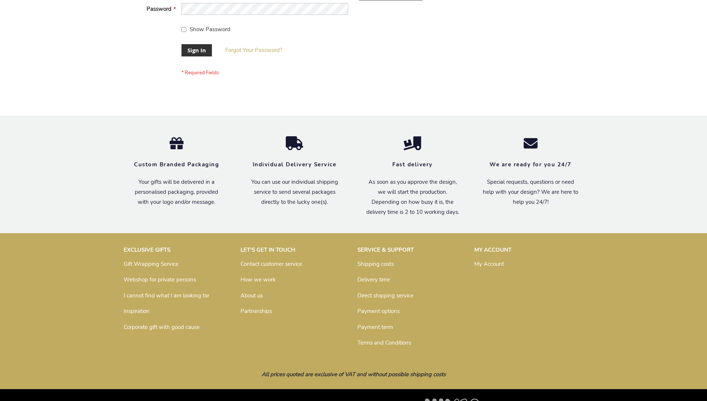
scroll to position [238, 0]
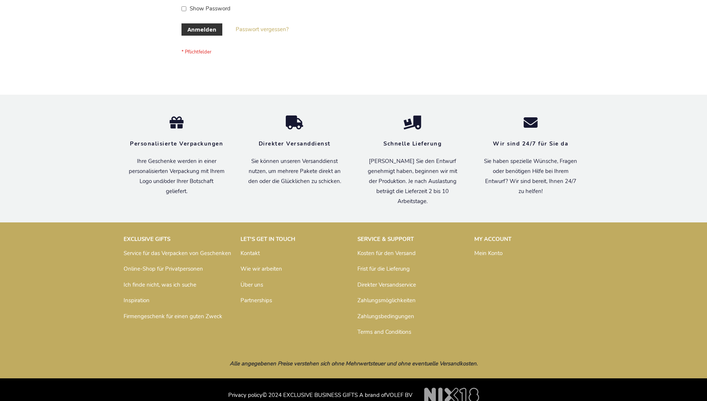
scroll to position [249, 0]
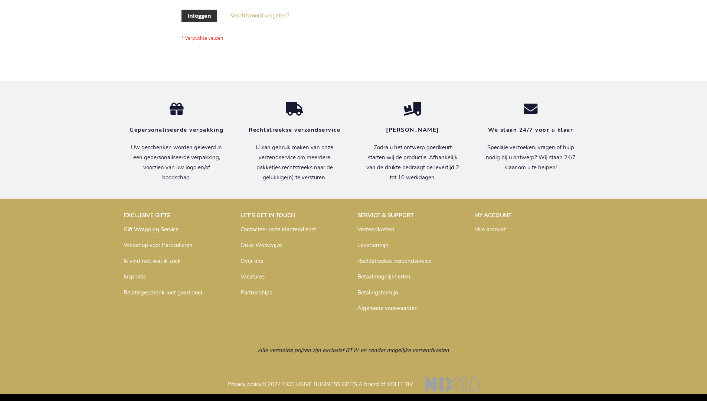
scroll to position [252, 0]
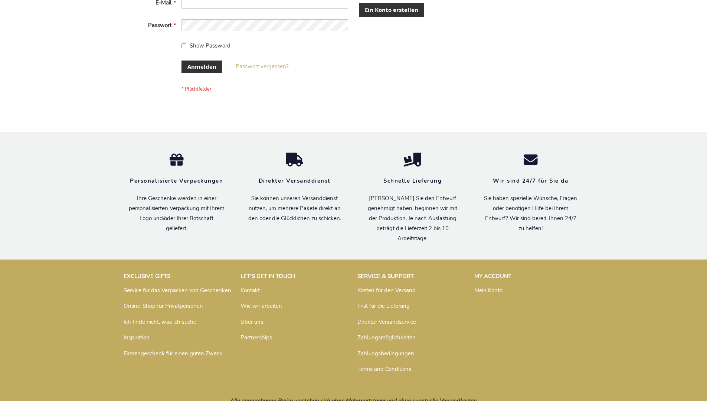
scroll to position [249, 0]
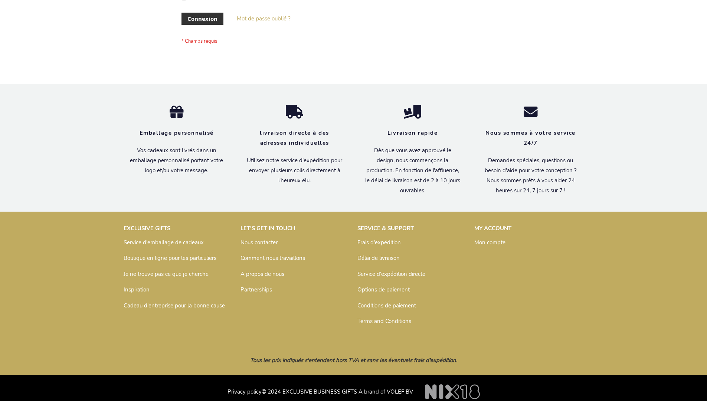
scroll to position [256, 0]
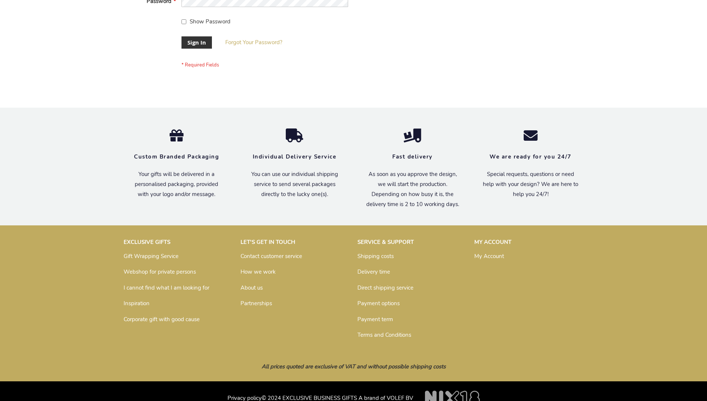
scroll to position [238, 0]
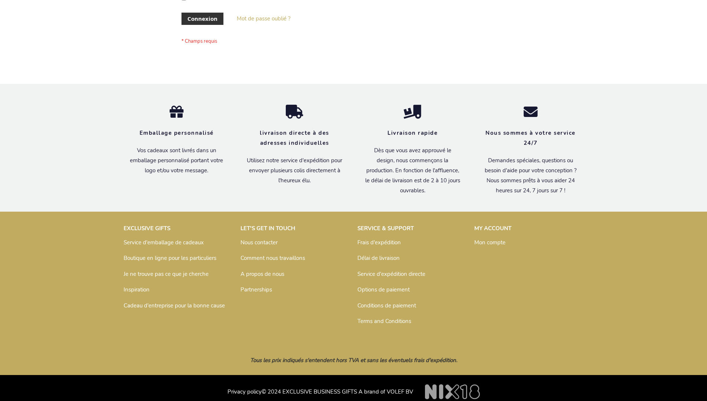
scroll to position [256, 0]
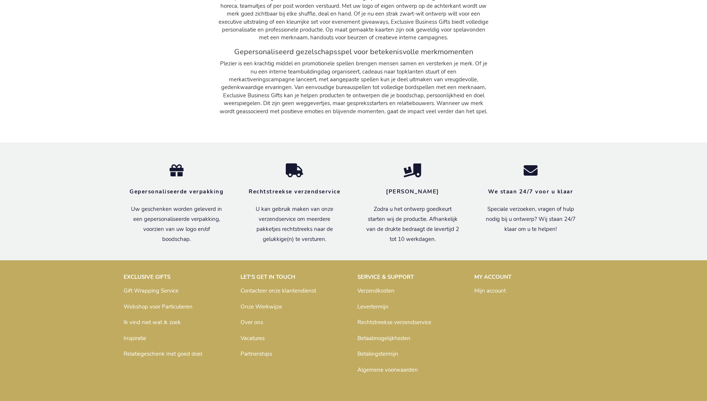
scroll to position [1112, 0]
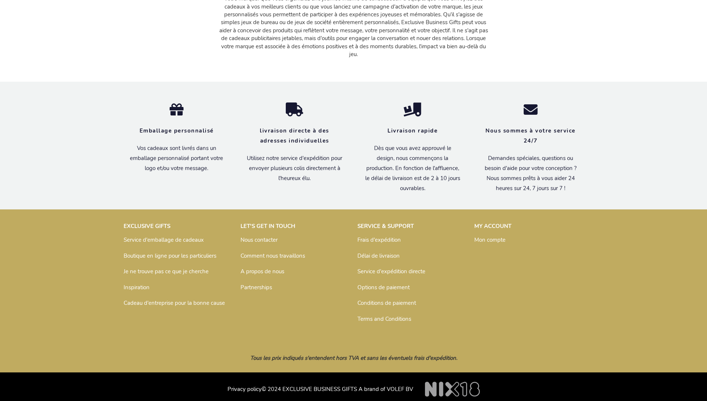
scroll to position [1155, 0]
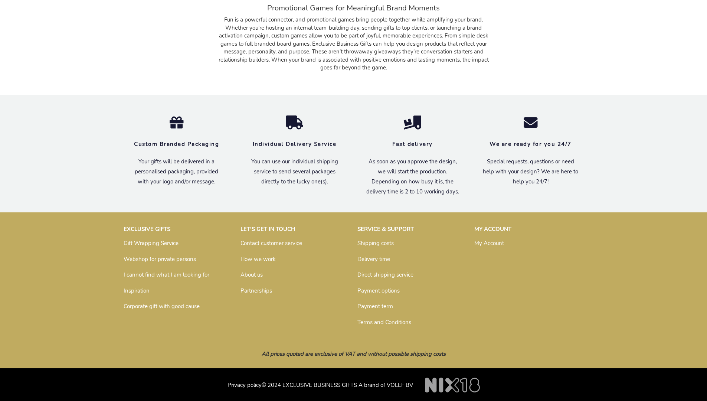
scroll to position [1062, 0]
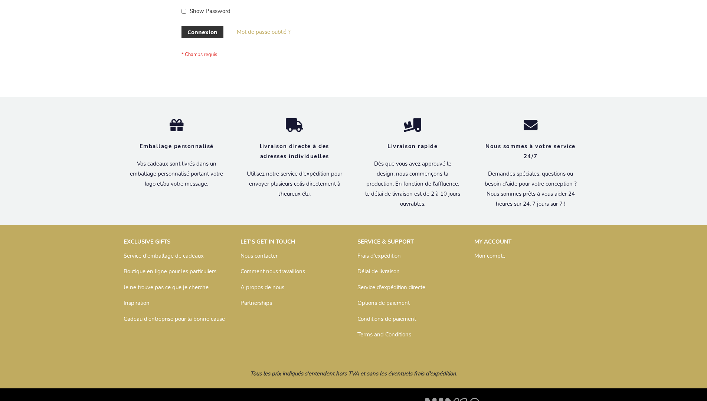
scroll to position [256, 0]
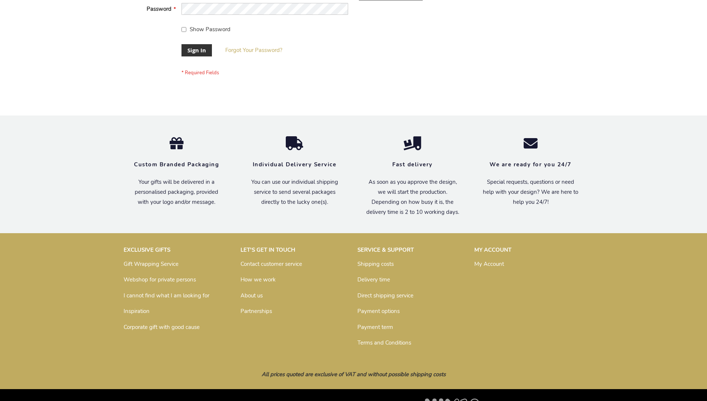
scroll to position [238, 0]
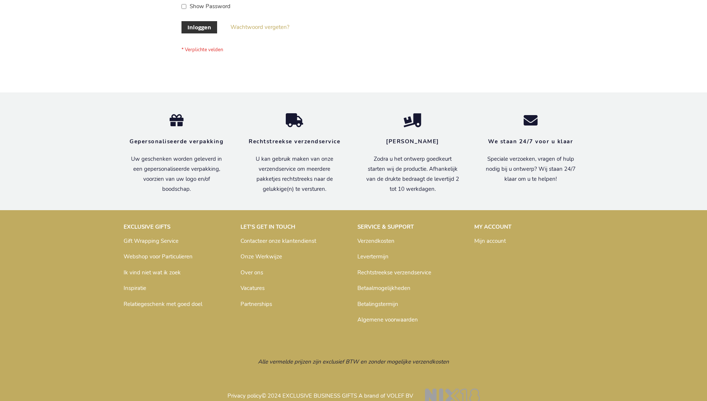
scroll to position [252, 0]
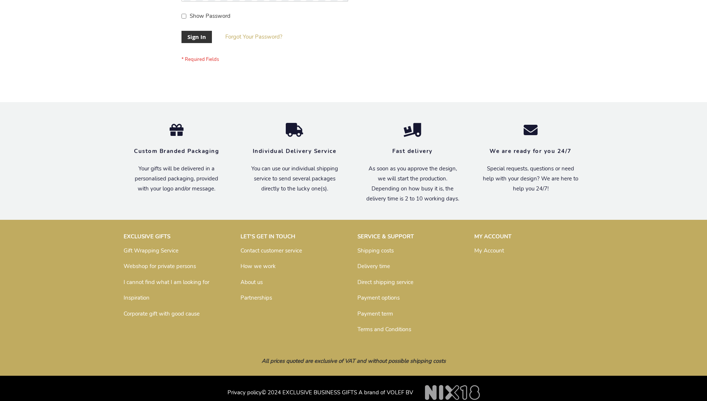
scroll to position [238, 0]
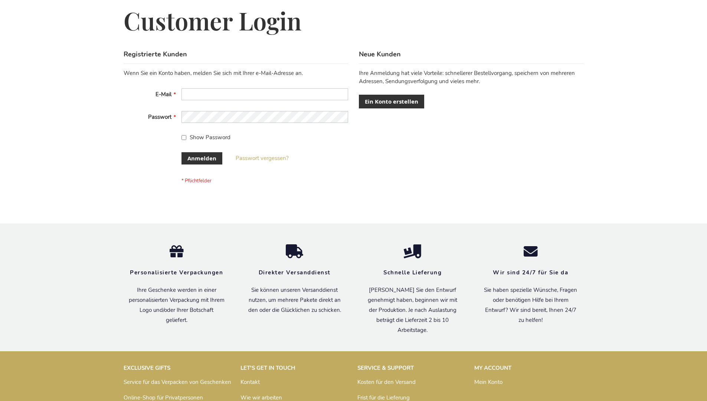
scroll to position [249, 0]
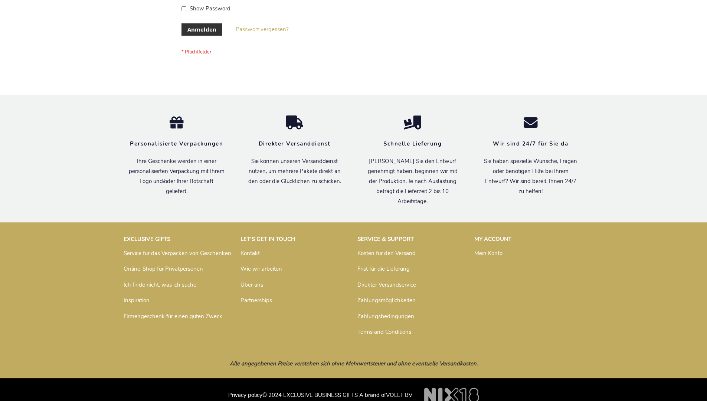
scroll to position [249, 0]
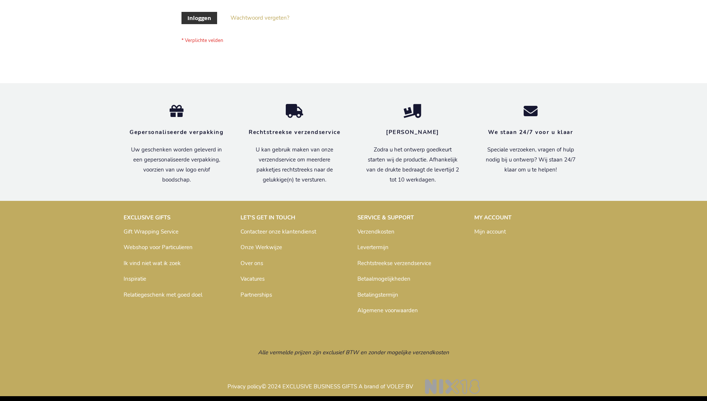
scroll to position [252, 0]
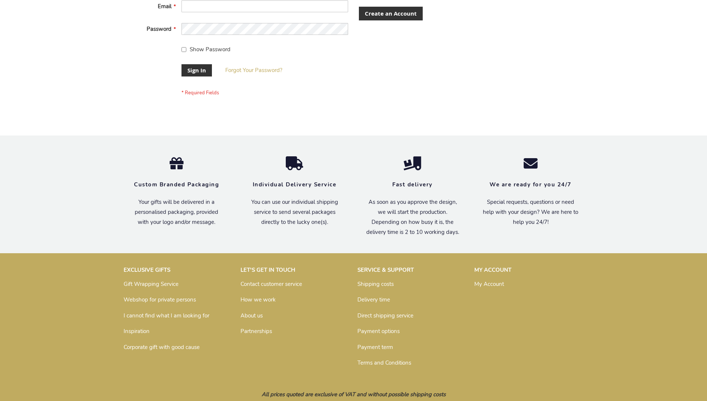
scroll to position [238, 0]
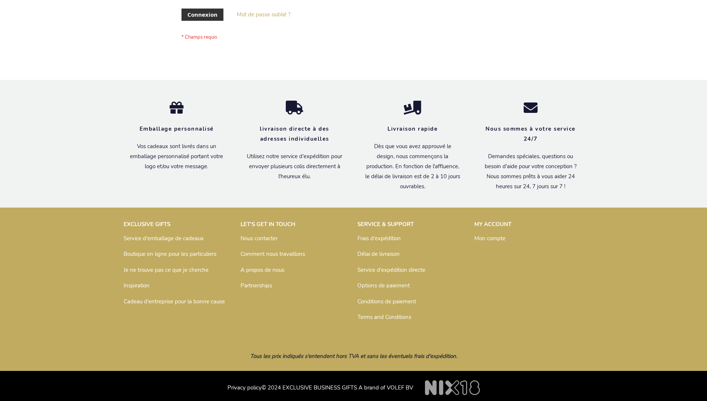
scroll to position [256, 0]
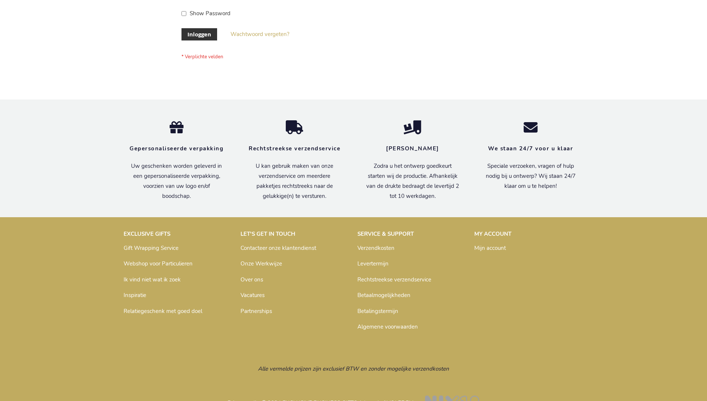
scroll to position [252, 0]
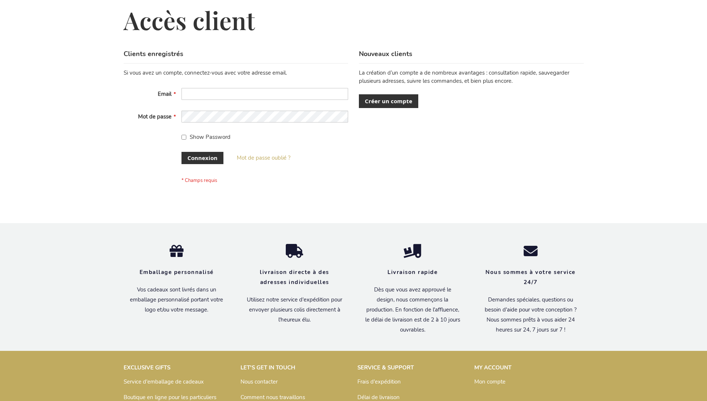
scroll to position [256, 0]
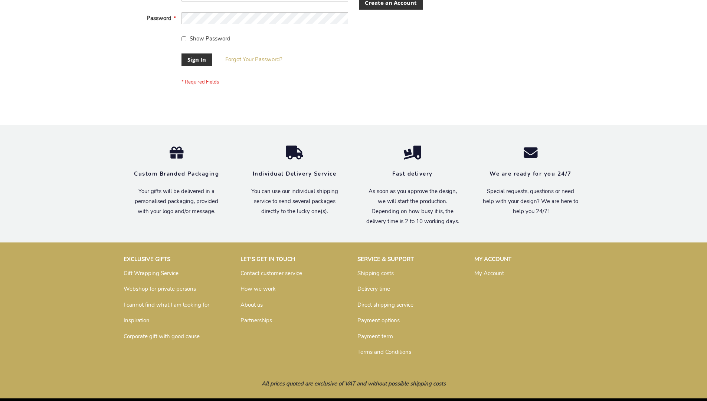
scroll to position [238, 0]
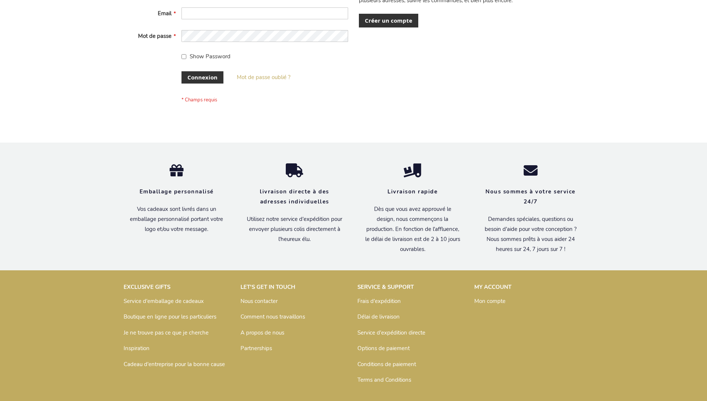
scroll to position [256, 0]
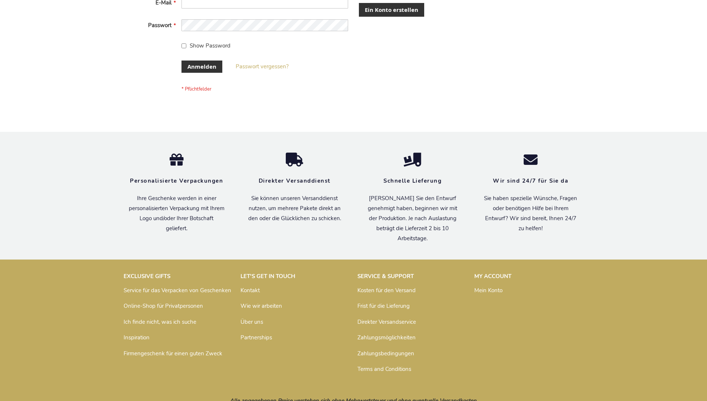
scroll to position [249, 0]
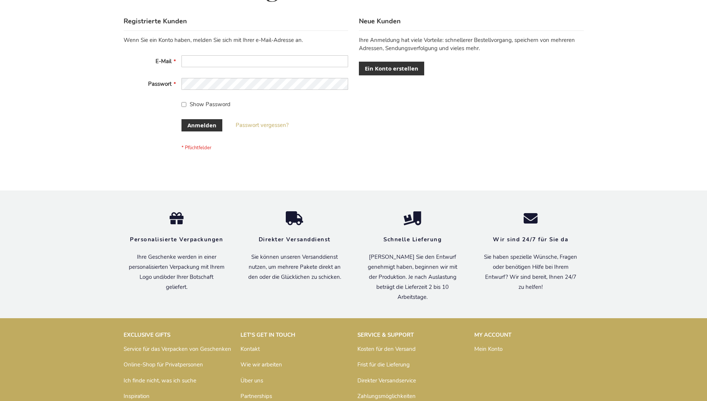
scroll to position [249, 0]
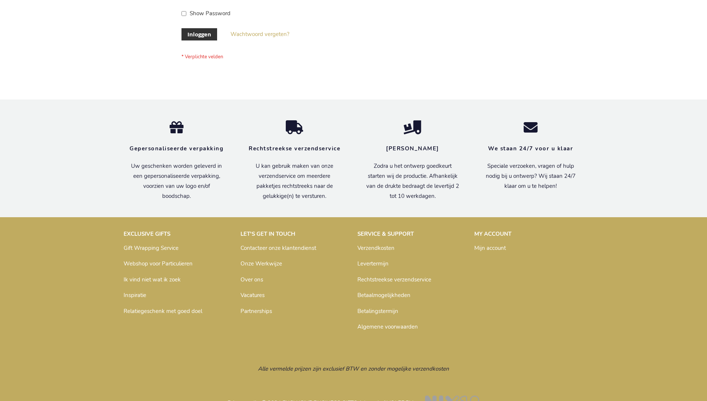
scroll to position [252, 0]
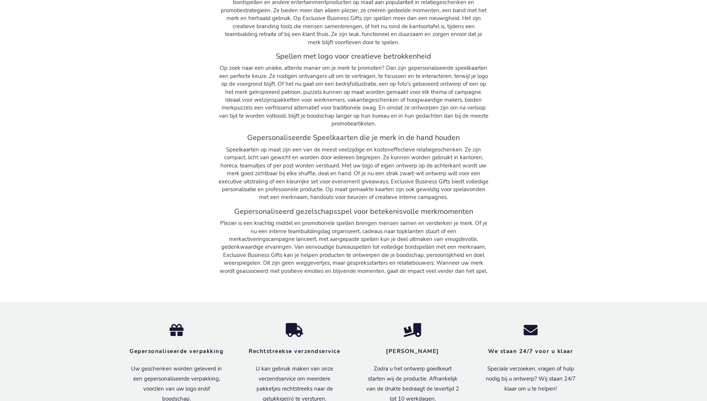
scroll to position [1112, 0]
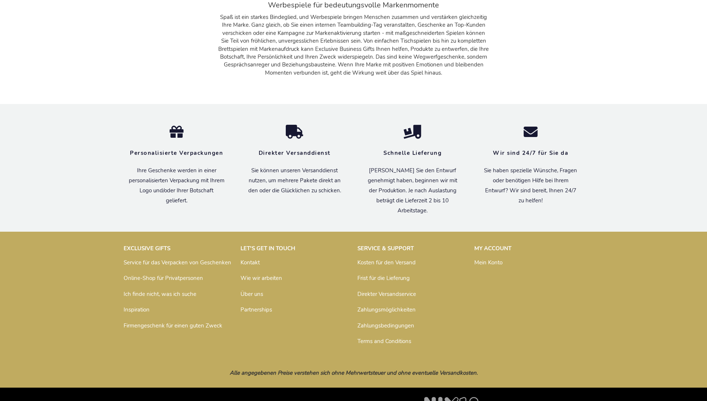
scroll to position [1132, 0]
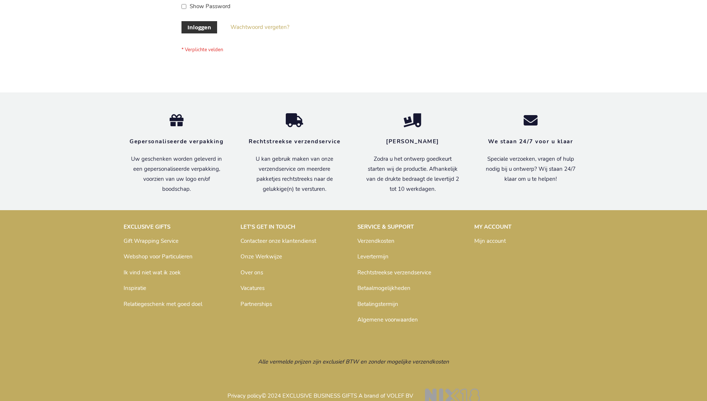
scroll to position [252, 0]
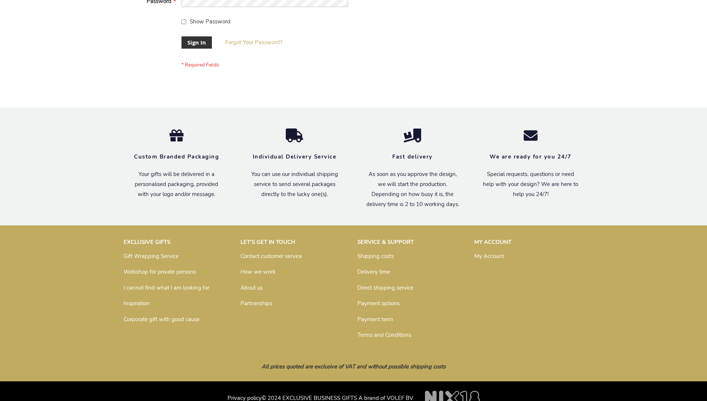
scroll to position [238, 0]
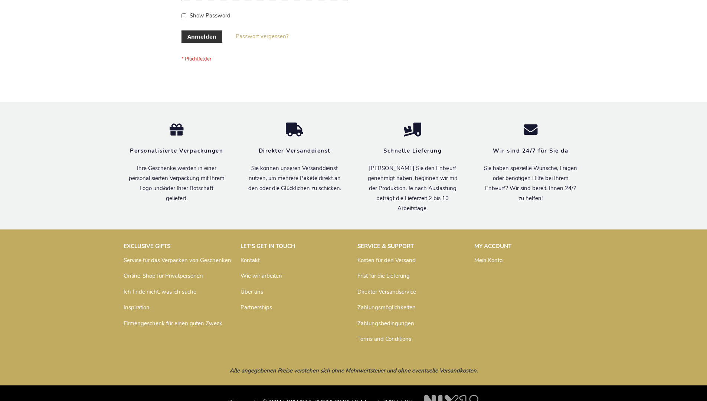
scroll to position [249, 0]
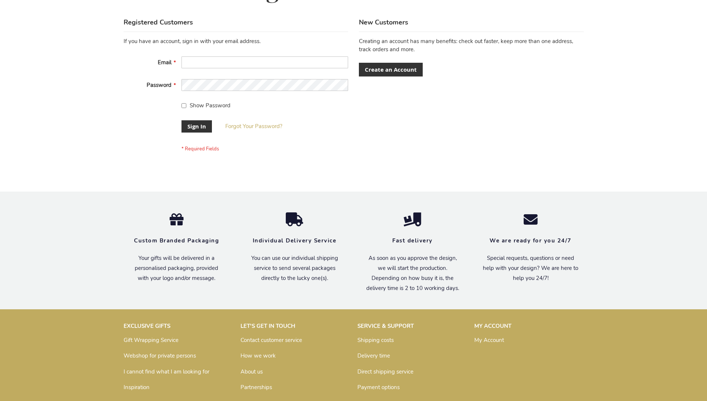
scroll to position [238, 0]
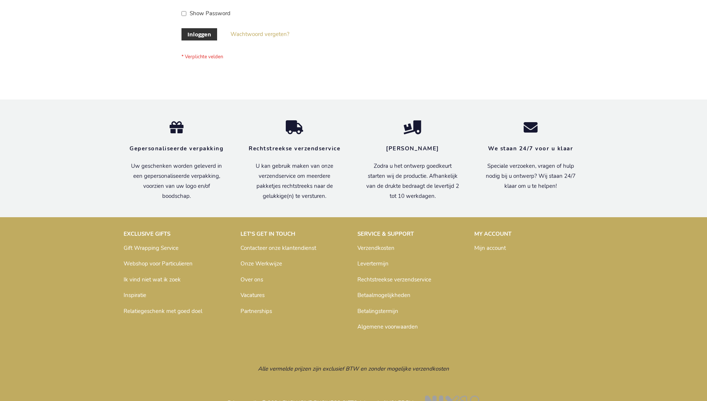
scroll to position [252, 0]
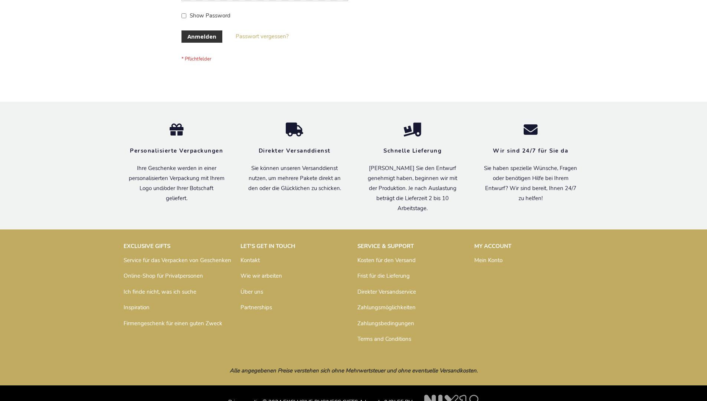
scroll to position [249, 0]
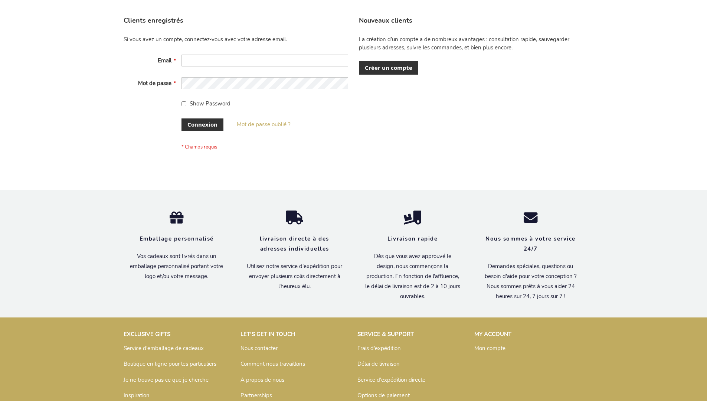
scroll to position [256, 0]
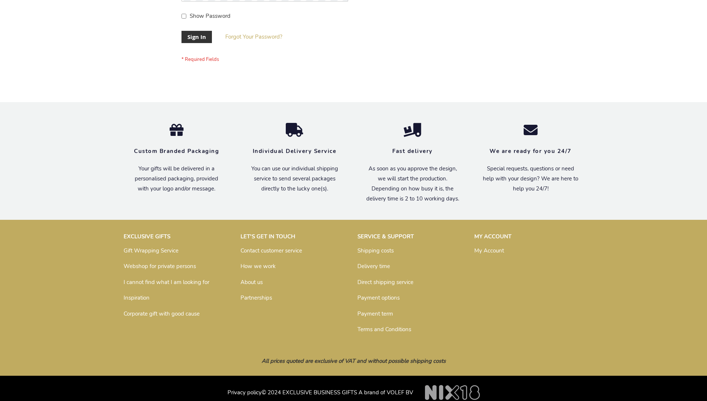
scroll to position [238, 0]
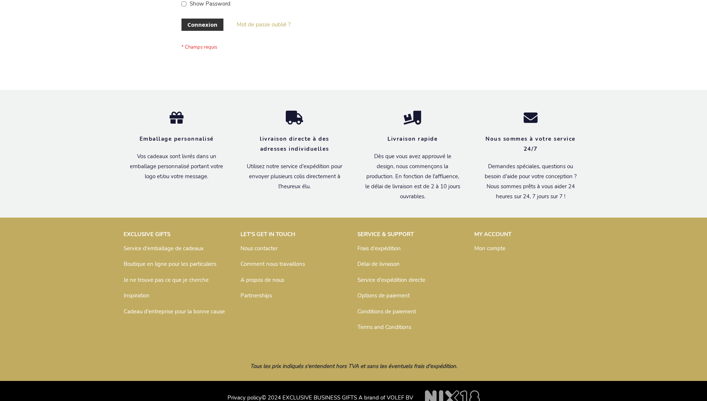
scroll to position [256, 0]
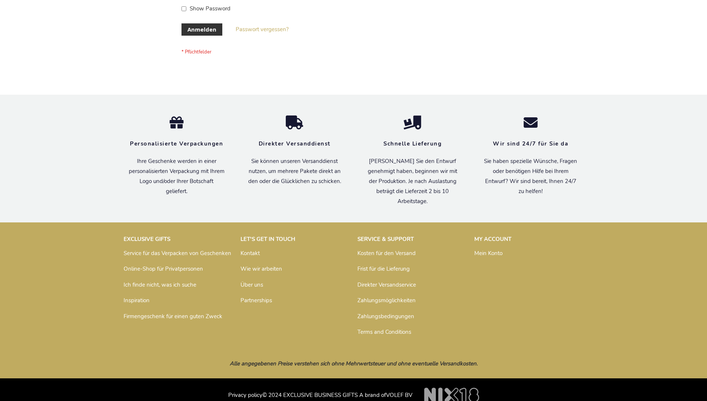
scroll to position [249, 0]
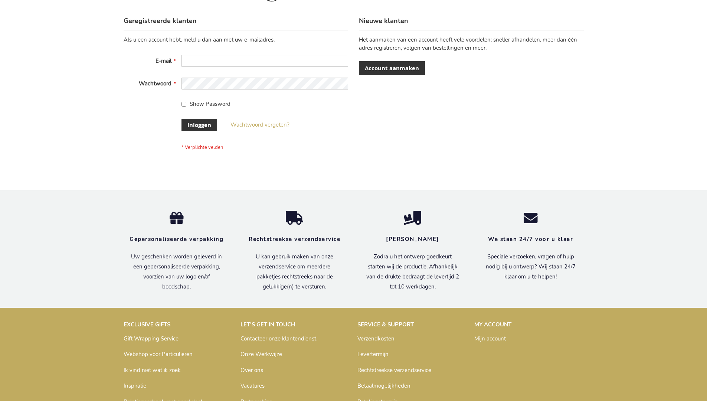
scroll to position [252, 0]
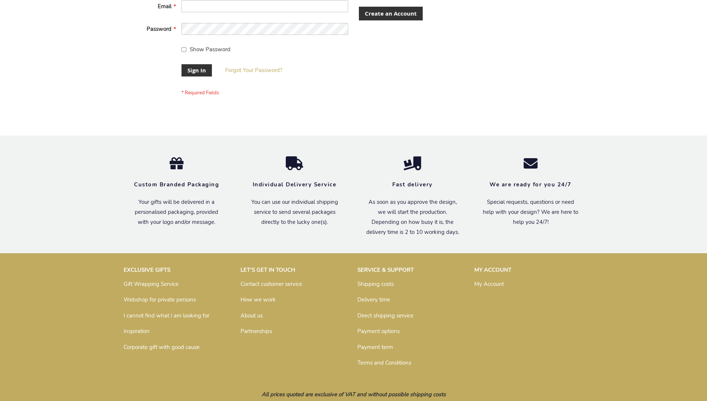
scroll to position [238, 0]
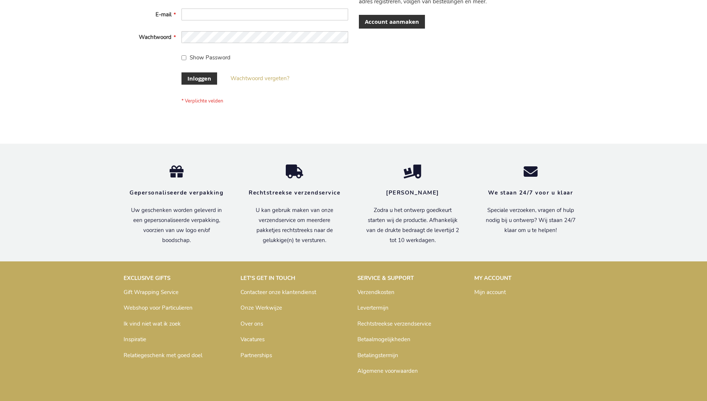
scroll to position [252, 0]
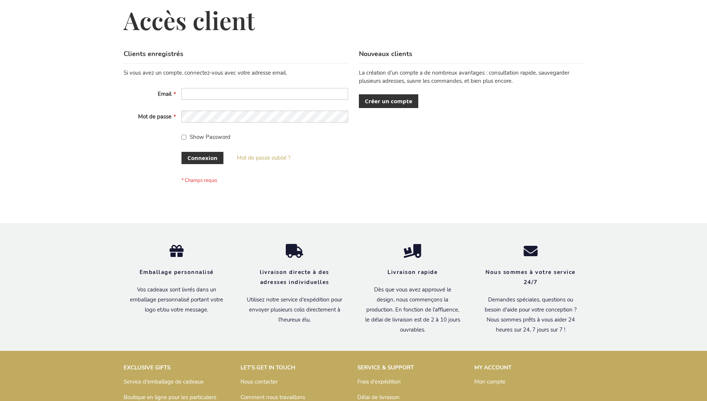
scroll to position [256, 0]
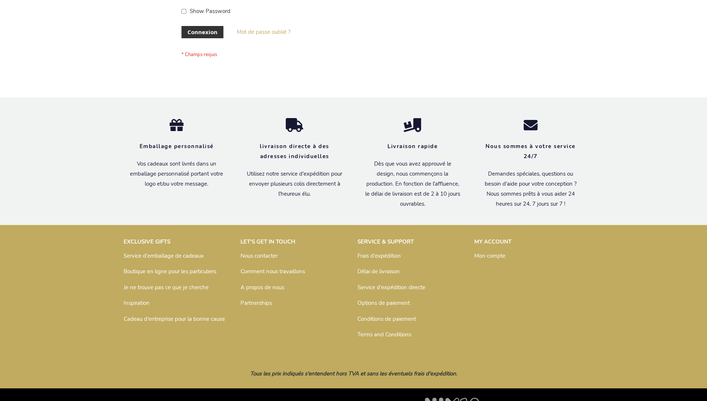
scroll to position [256, 0]
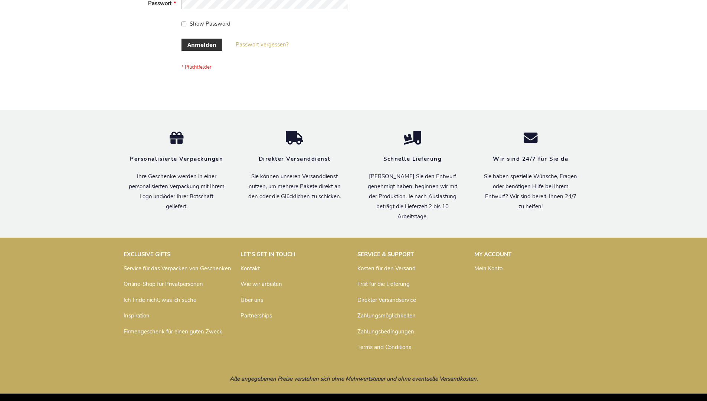
scroll to position [249, 0]
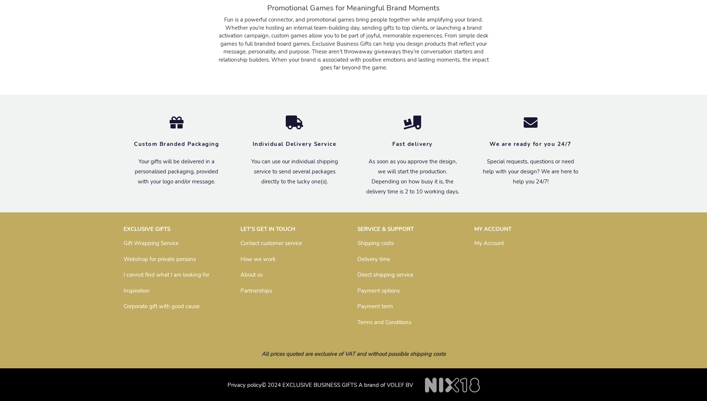
scroll to position [1062, 0]
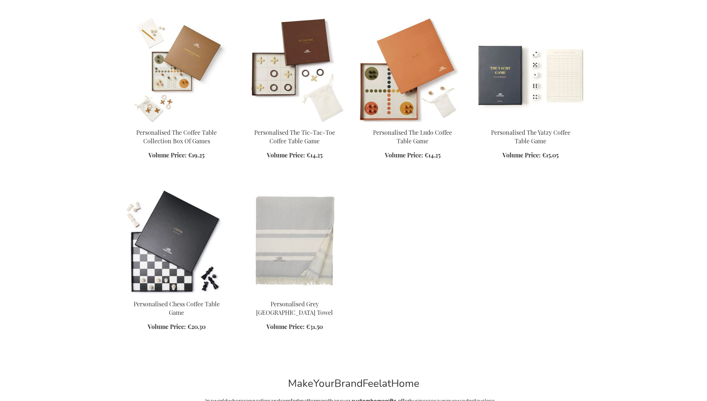
scroll to position [1048, 0]
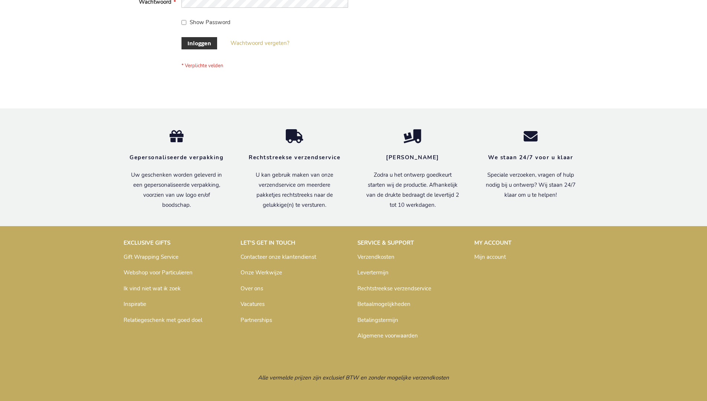
scroll to position [252, 0]
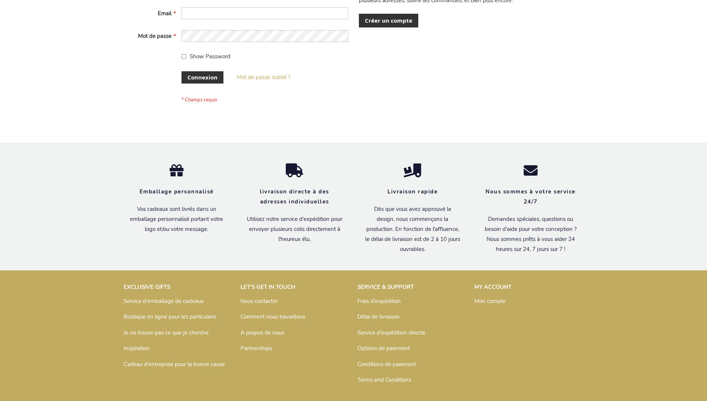
scroll to position [256, 0]
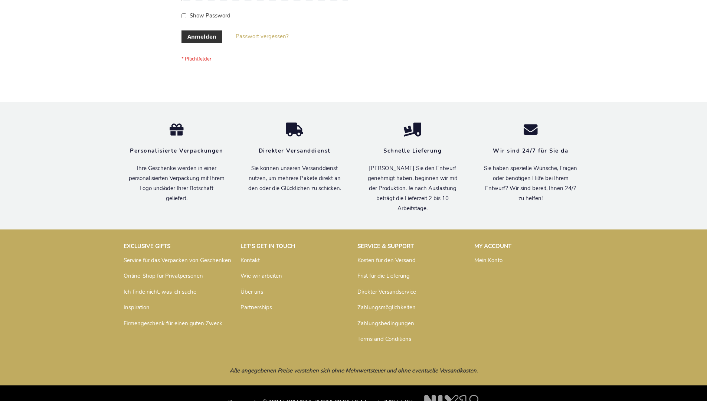
scroll to position [249, 0]
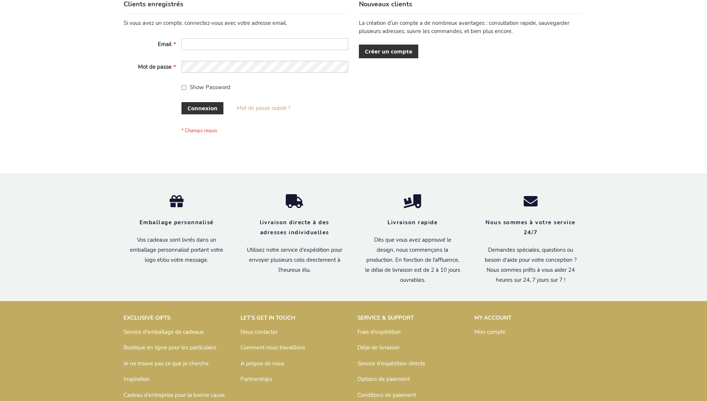
scroll to position [256, 0]
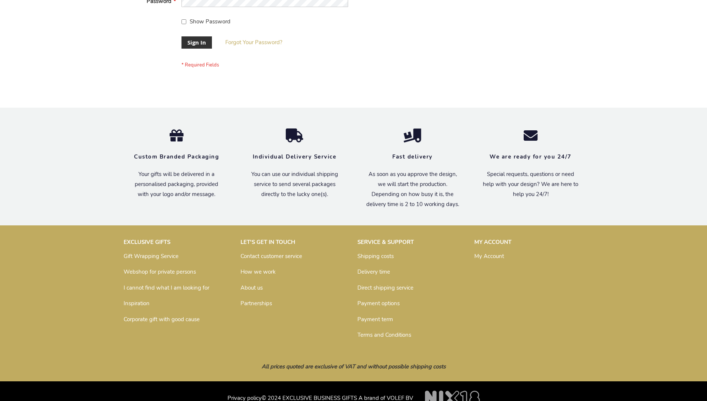
scroll to position [238, 0]
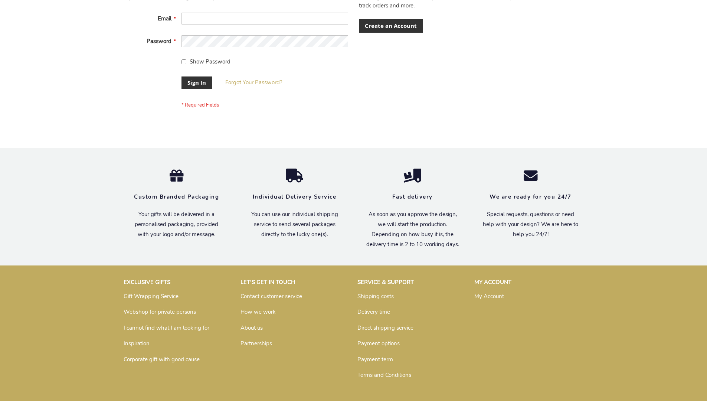
scroll to position [238, 0]
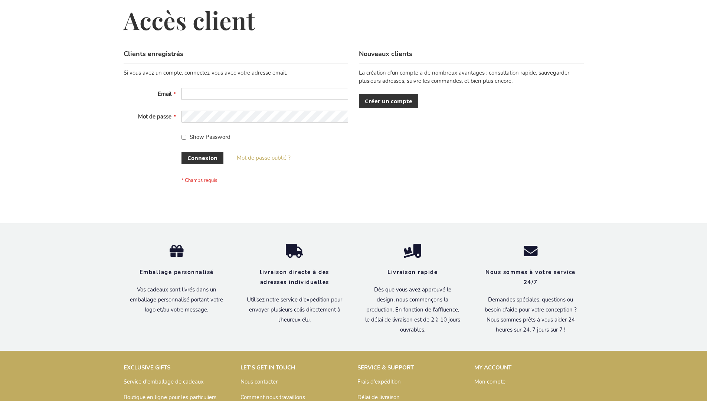
scroll to position [256, 0]
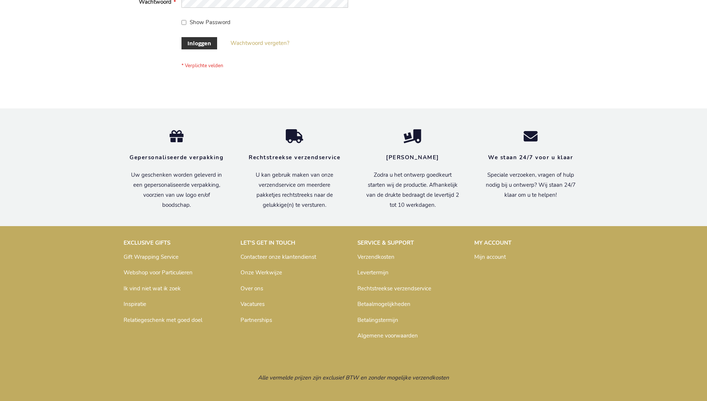
scroll to position [252, 0]
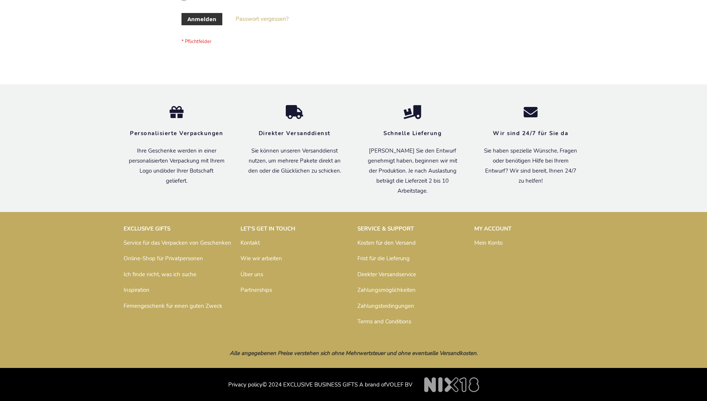
scroll to position [249, 0]
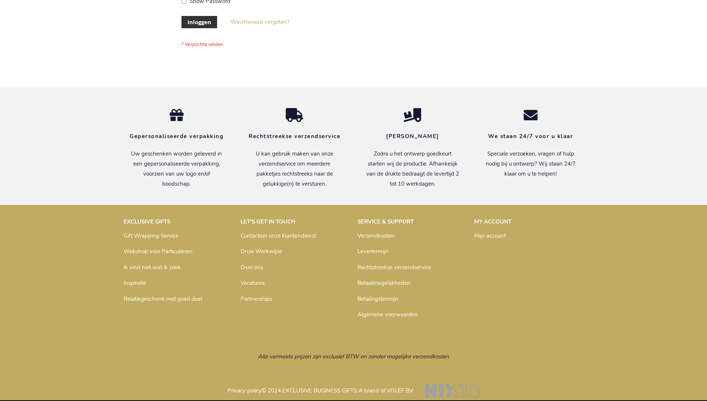
scroll to position [252, 0]
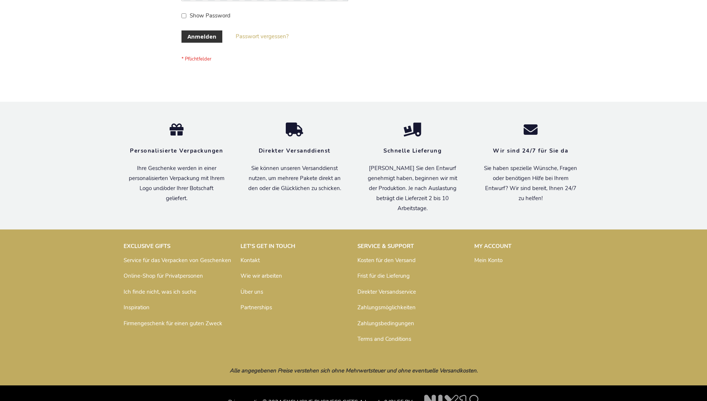
scroll to position [249, 0]
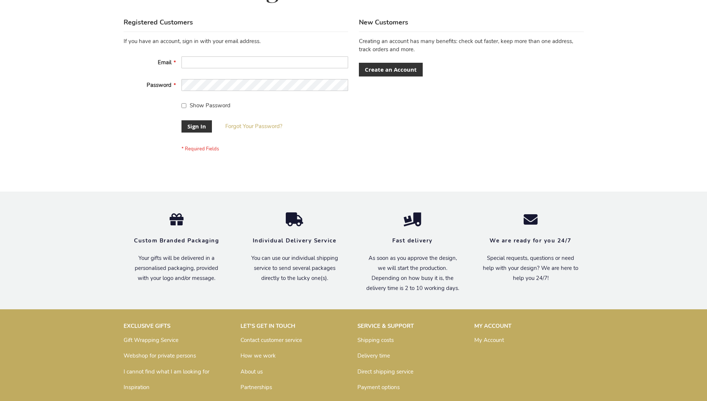
scroll to position [238, 0]
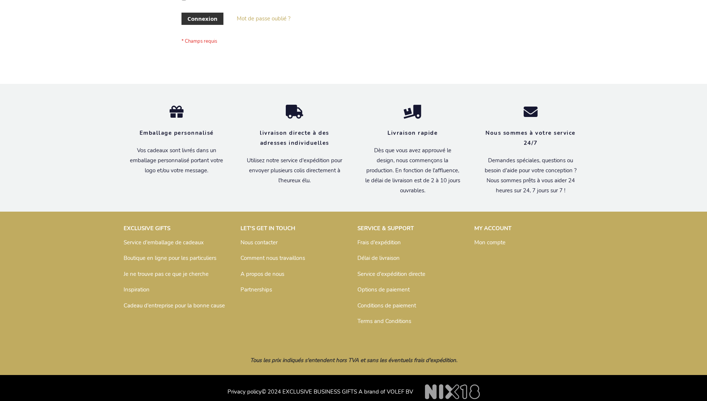
scroll to position [256, 0]
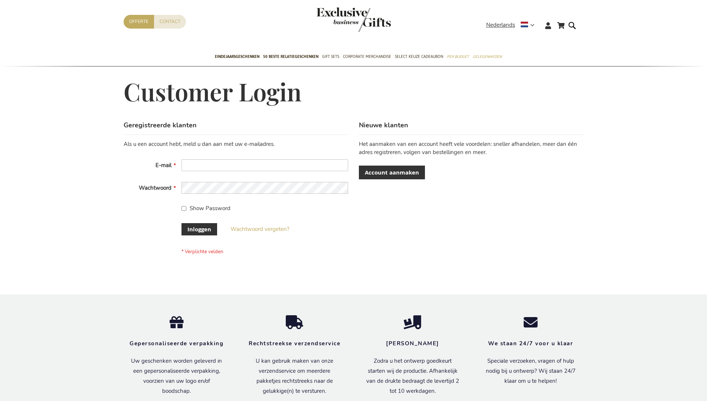
scroll to position [252, 0]
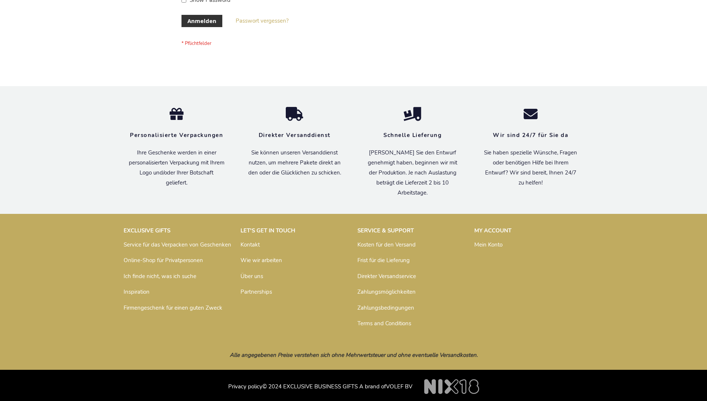
scroll to position [249, 0]
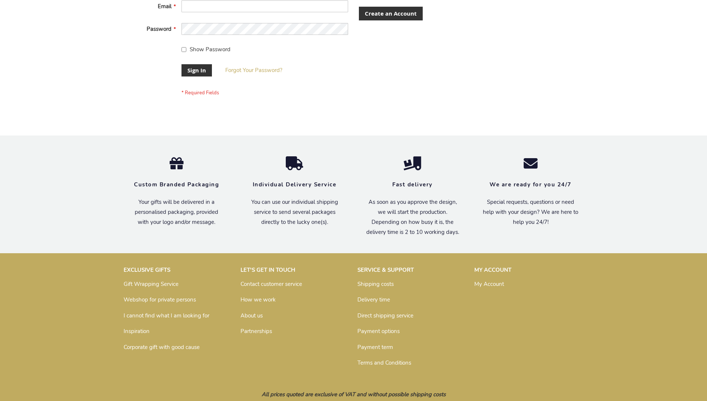
scroll to position [238, 0]
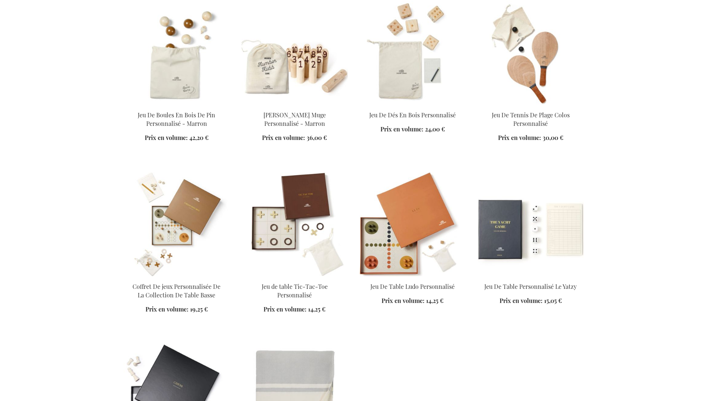
scroll to position [853, 0]
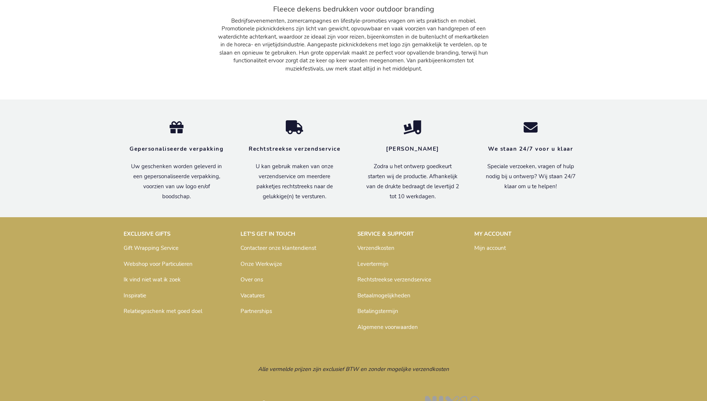
scroll to position [1107, 0]
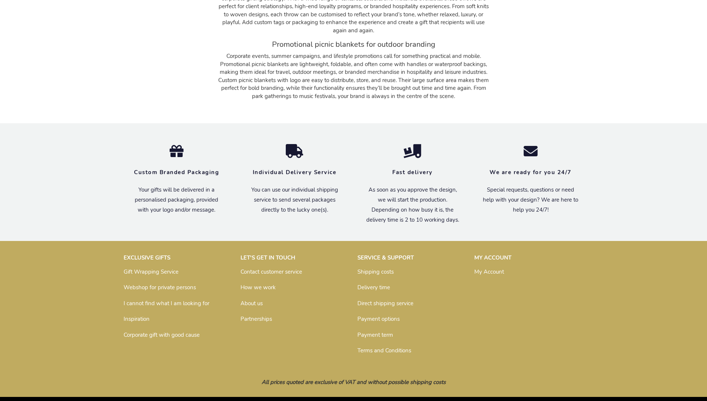
scroll to position [1054, 0]
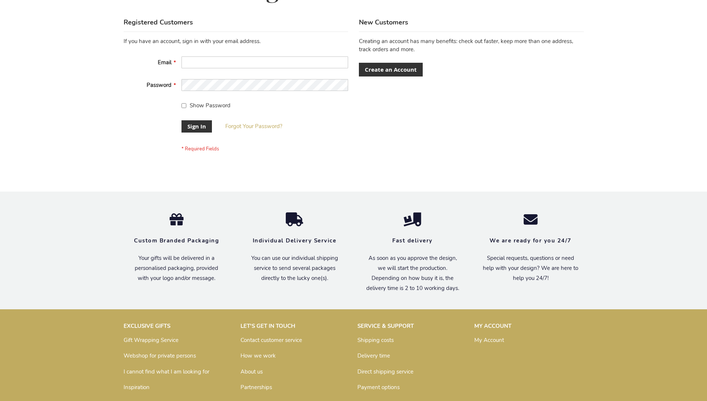
scroll to position [238, 0]
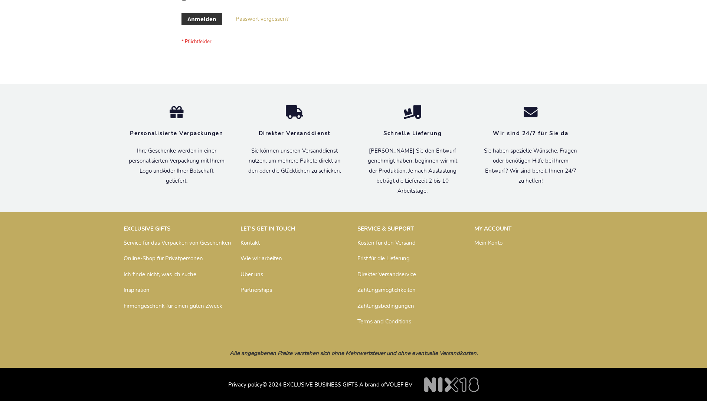
scroll to position [249, 0]
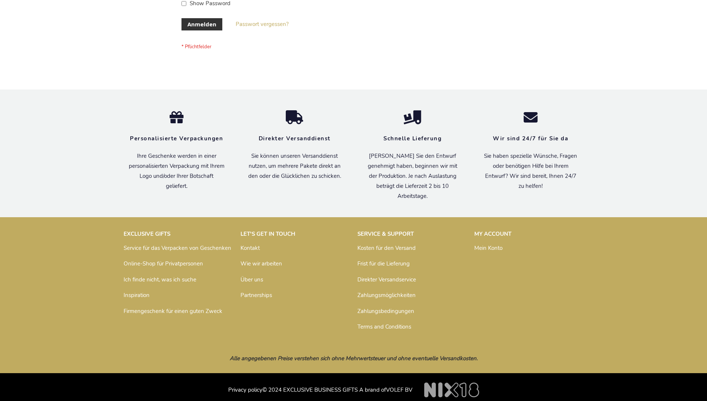
scroll to position [249, 0]
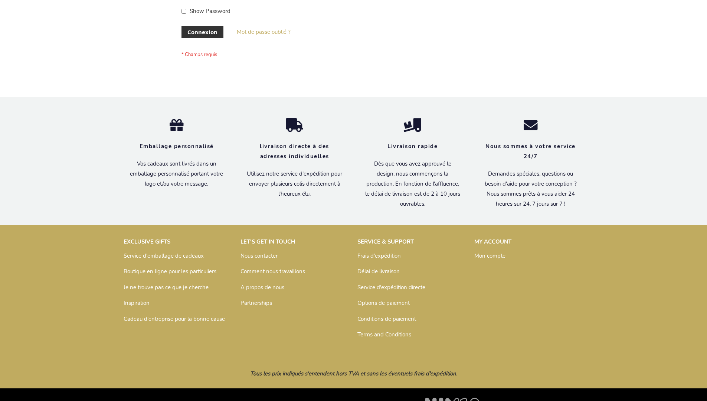
scroll to position [256, 0]
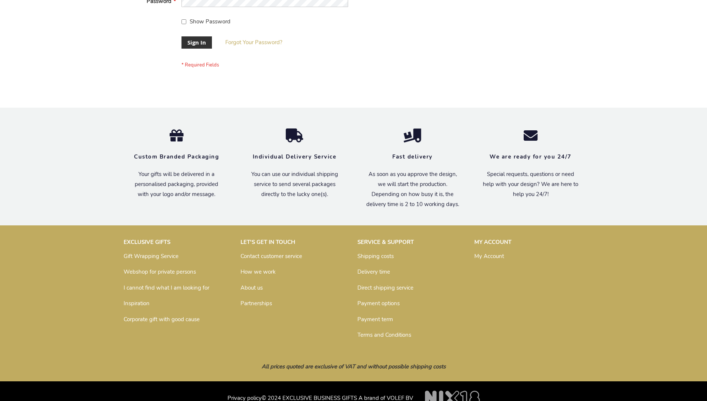
scroll to position [238, 0]
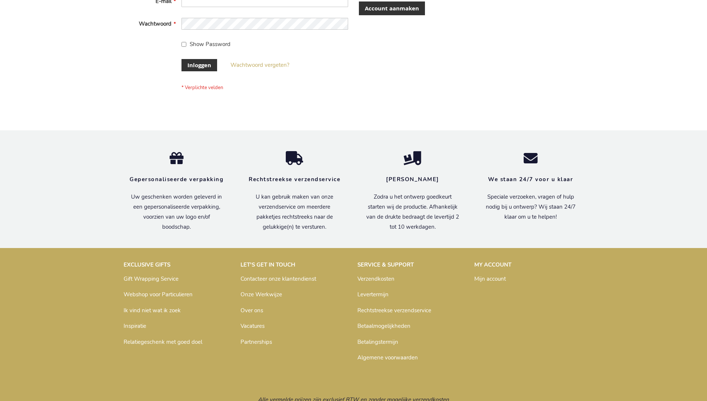
scroll to position [252, 0]
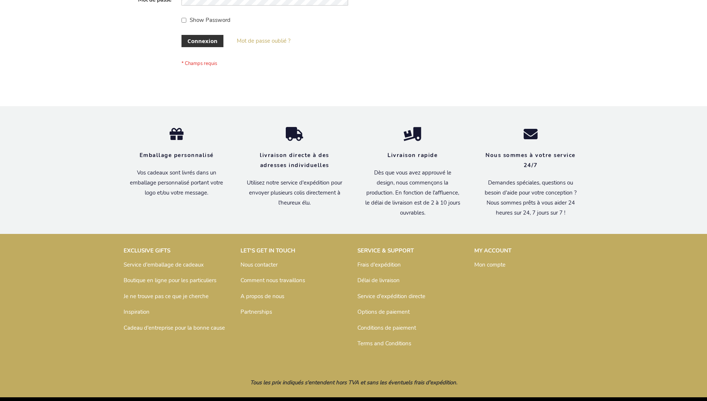
scroll to position [256, 0]
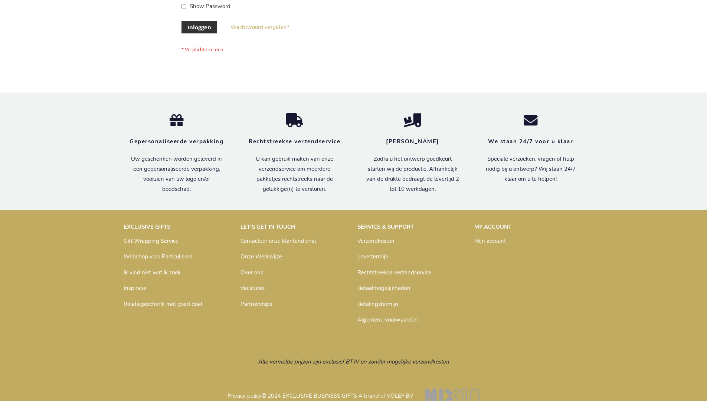
scroll to position [252, 0]
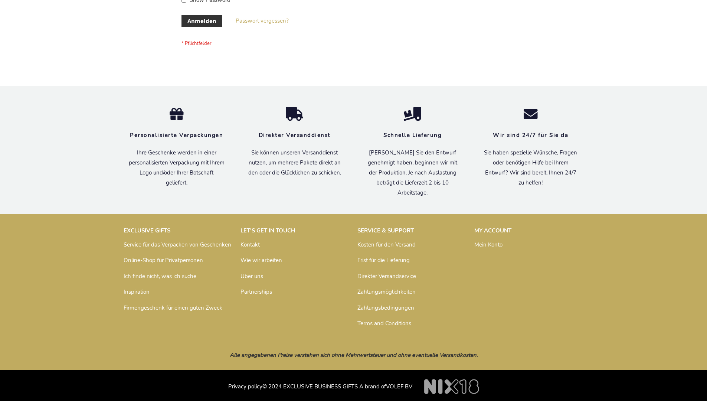
scroll to position [249, 0]
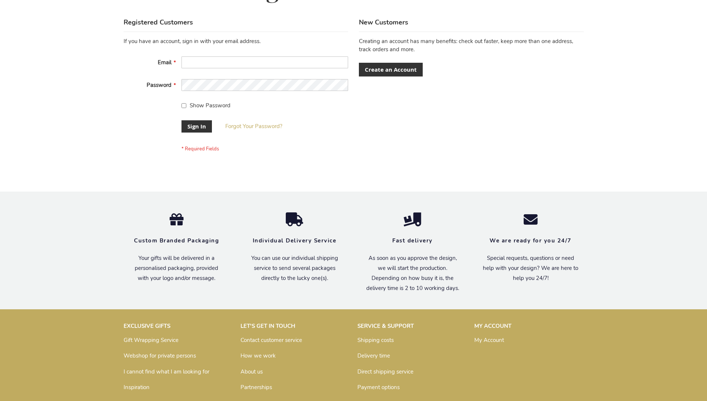
scroll to position [238, 0]
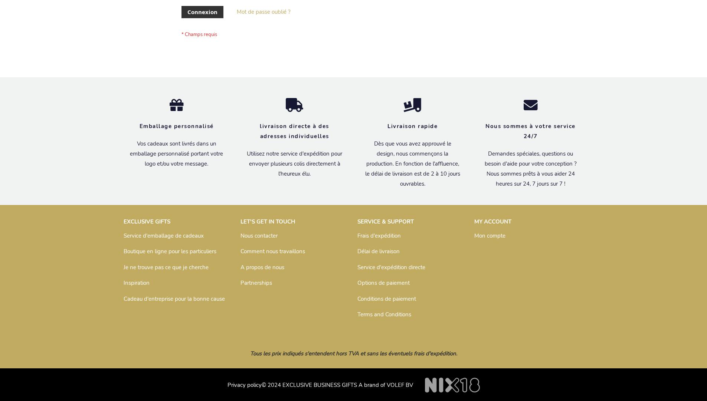
scroll to position [256, 0]
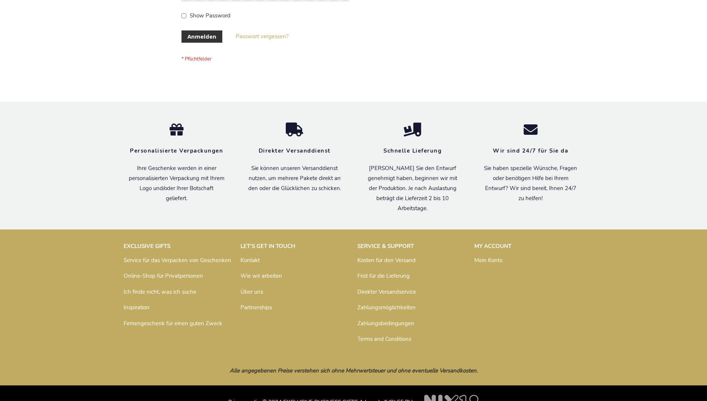
scroll to position [249, 0]
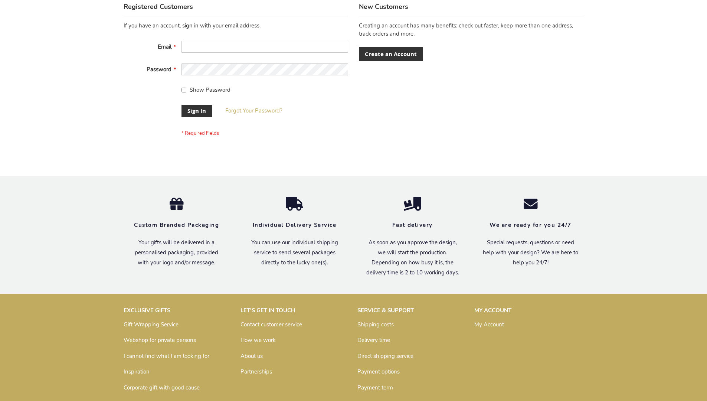
scroll to position [238, 0]
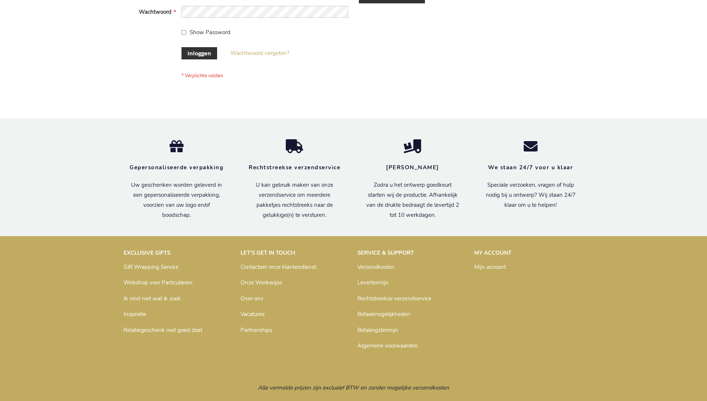
scroll to position [252, 0]
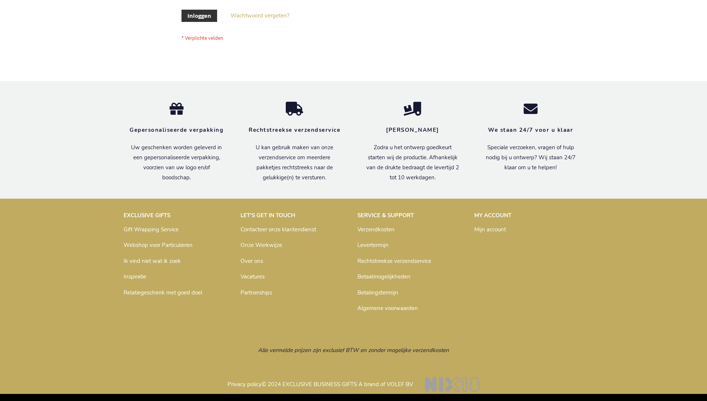
scroll to position [252, 0]
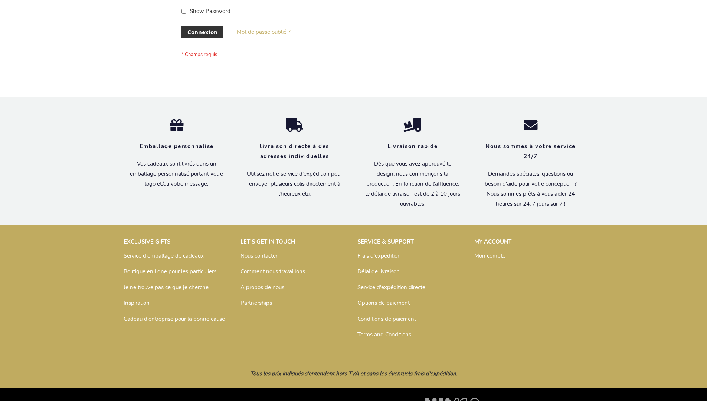
scroll to position [256, 0]
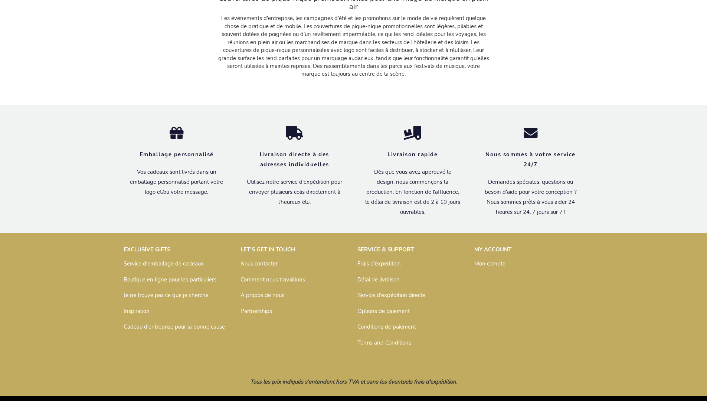
scroll to position [1143, 0]
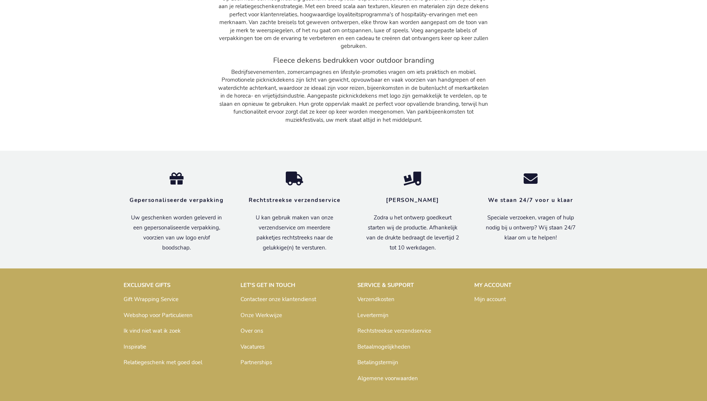
scroll to position [1107, 0]
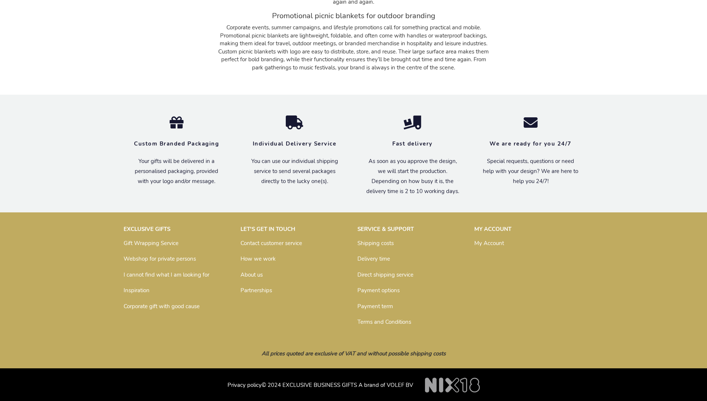
scroll to position [1054, 0]
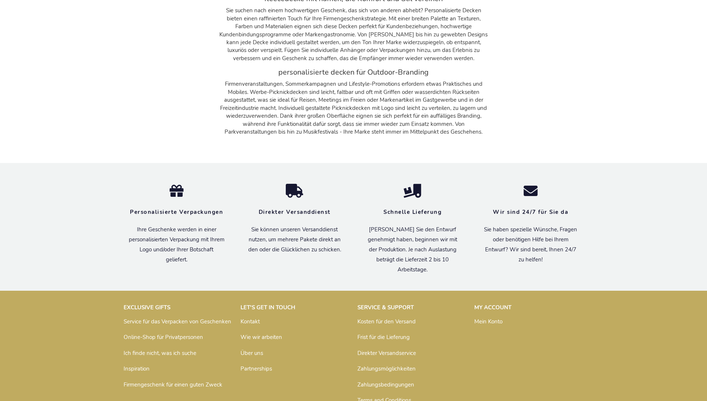
scroll to position [1112, 0]
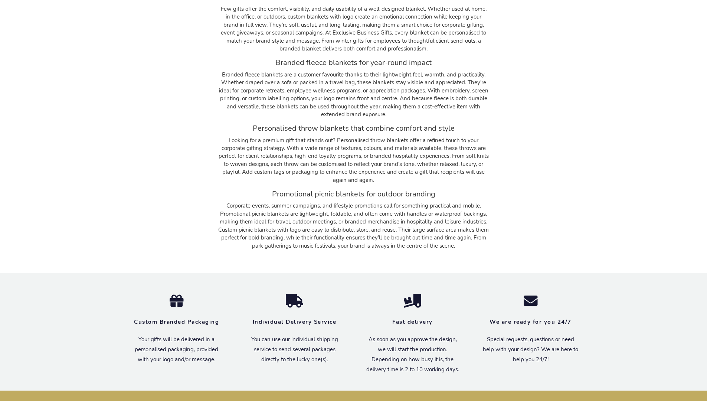
scroll to position [1054, 0]
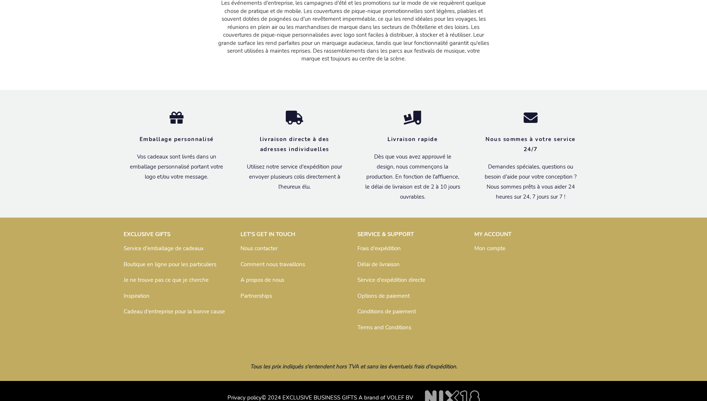
scroll to position [1143, 0]
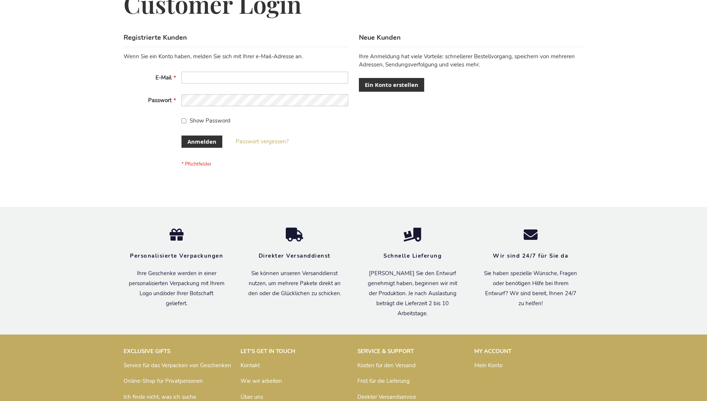
scroll to position [249, 0]
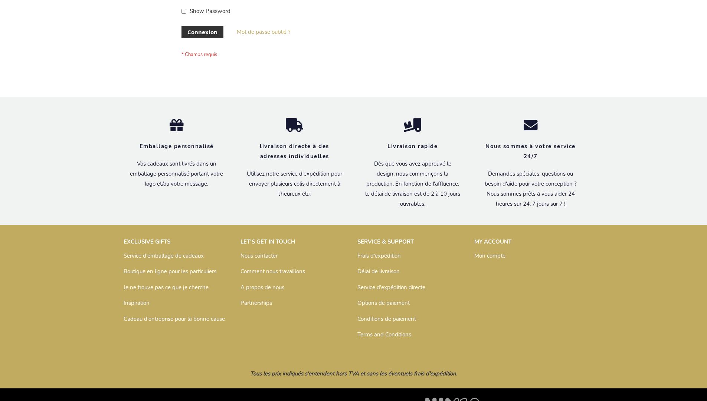
scroll to position [256, 0]
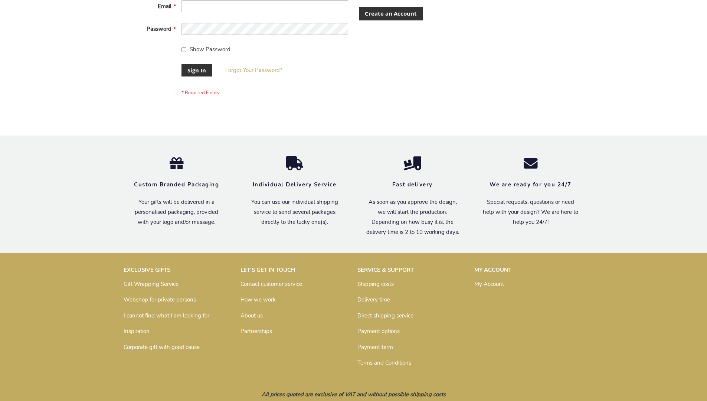
scroll to position [238, 0]
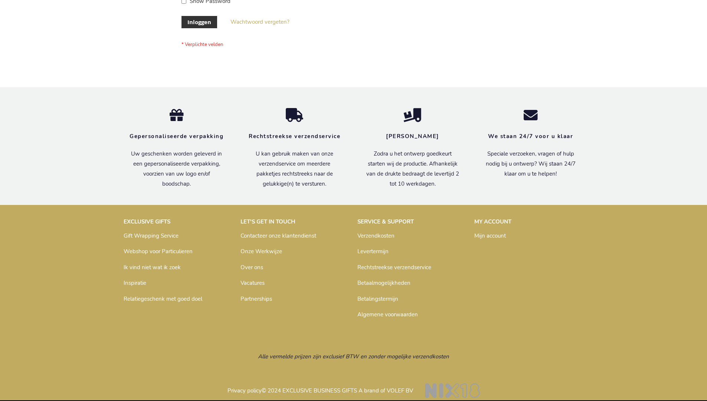
scroll to position [252, 0]
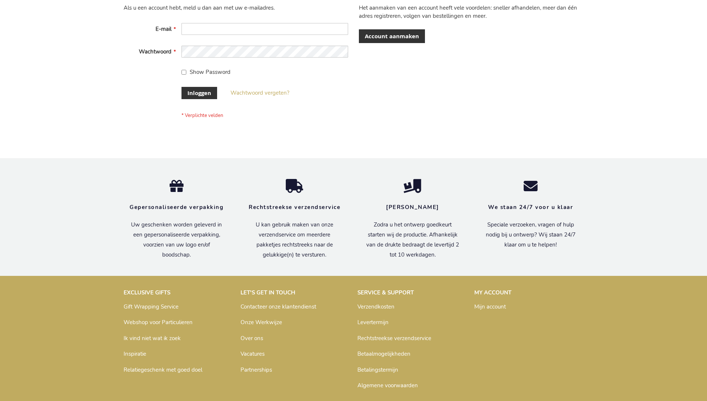
scroll to position [252, 0]
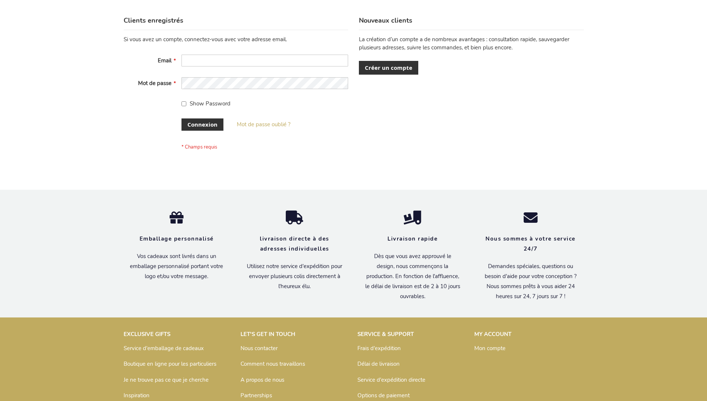
scroll to position [256, 0]
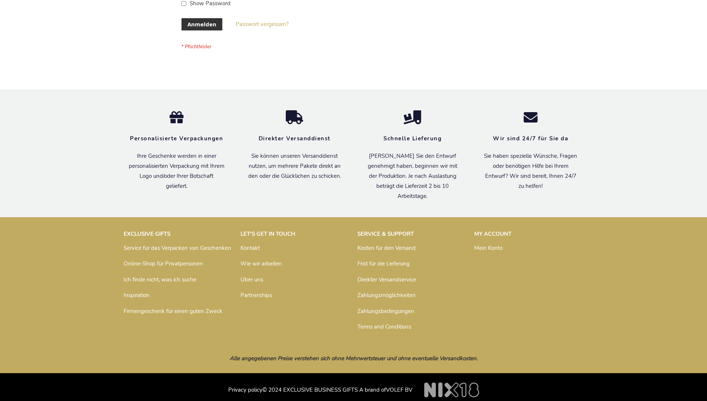
scroll to position [249, 0]
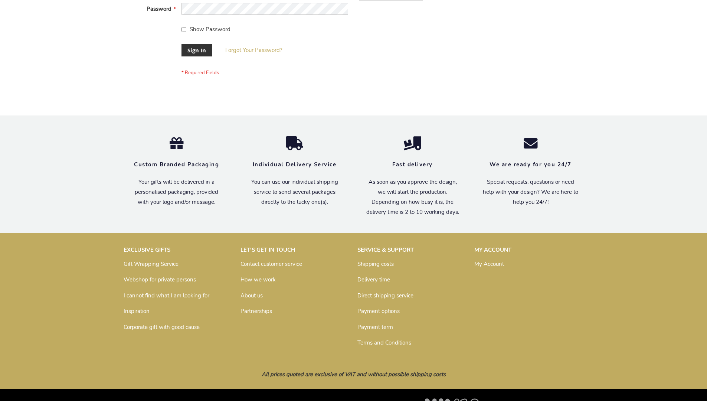
scroll to position [238, 0]
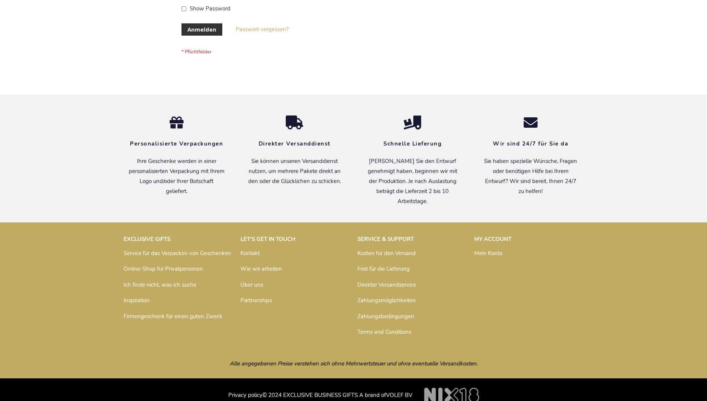
scroll to position [249, 0]
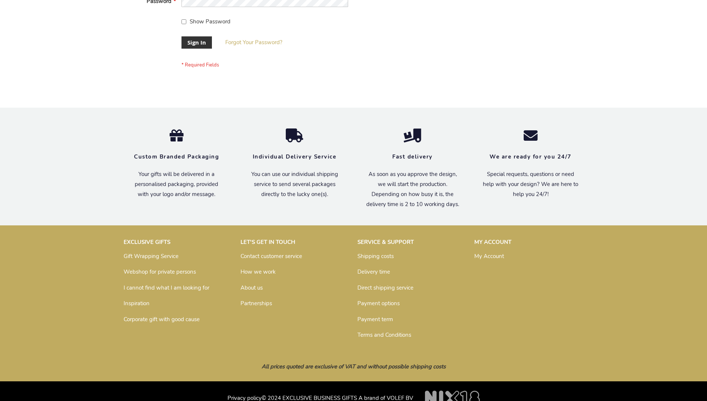
scroll to position [238, 0]
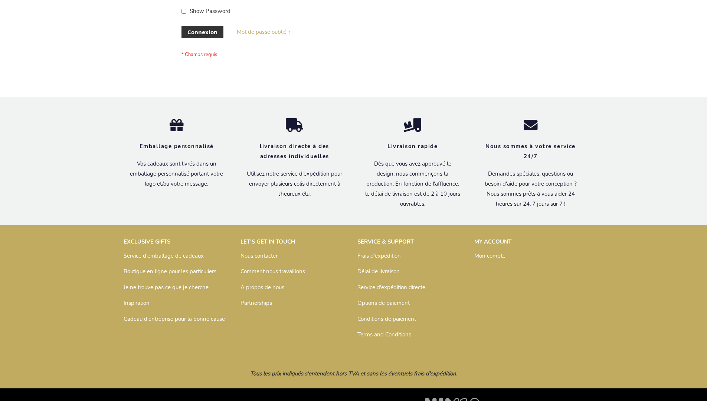
scroll to position [256, 0]
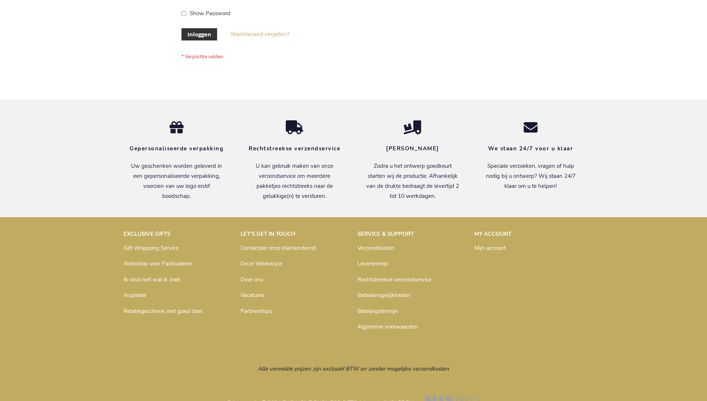
scroll to position [252, 0]
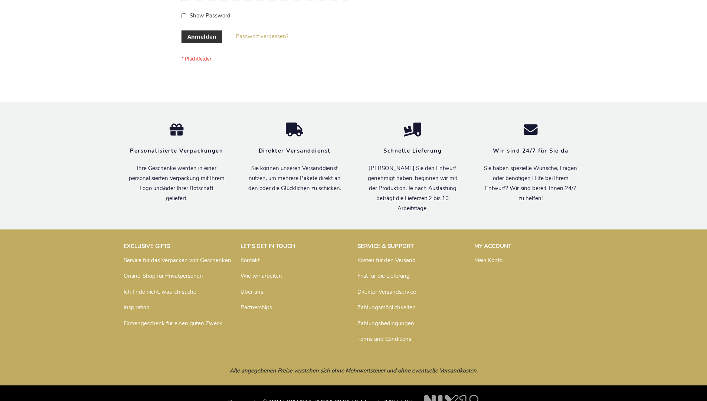
scroll to position [249, 0]
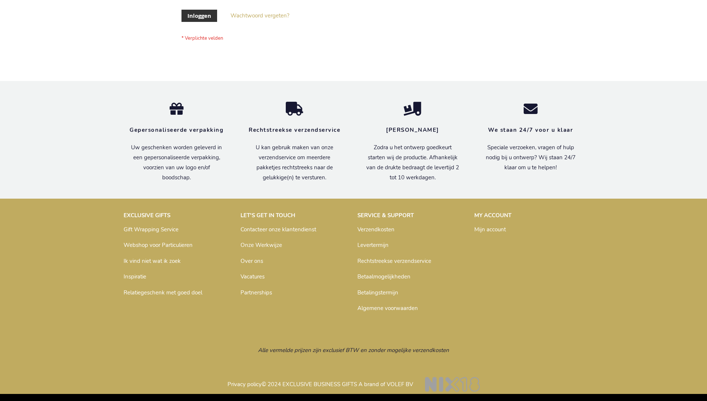
scroll to position [252, 0]
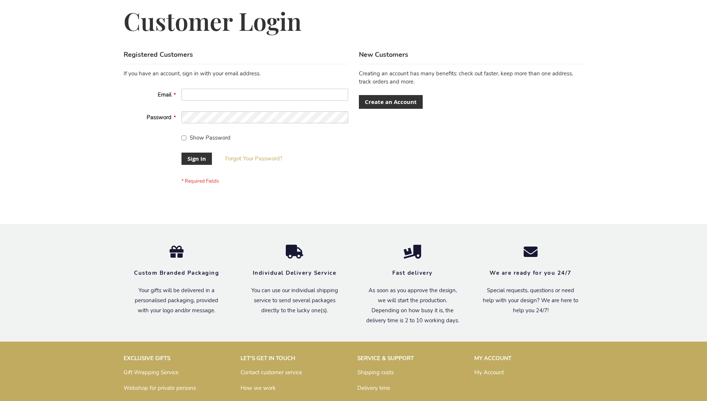
scroll to position [238, 0]
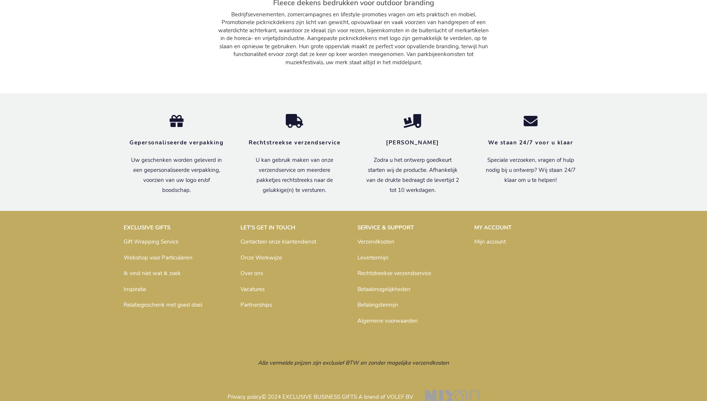
scroll to position [1107, 0]
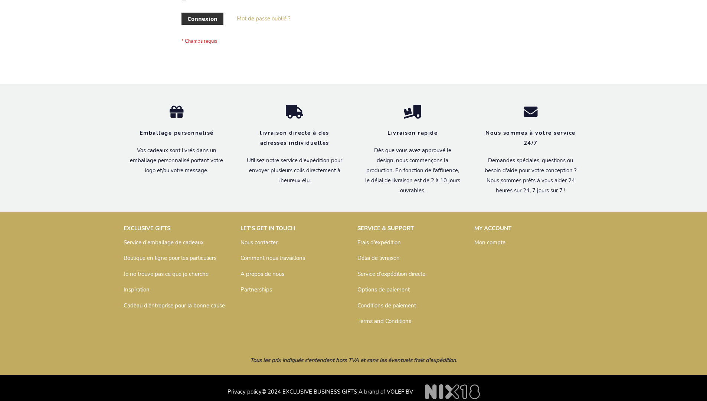
scroll to position [256, 0]
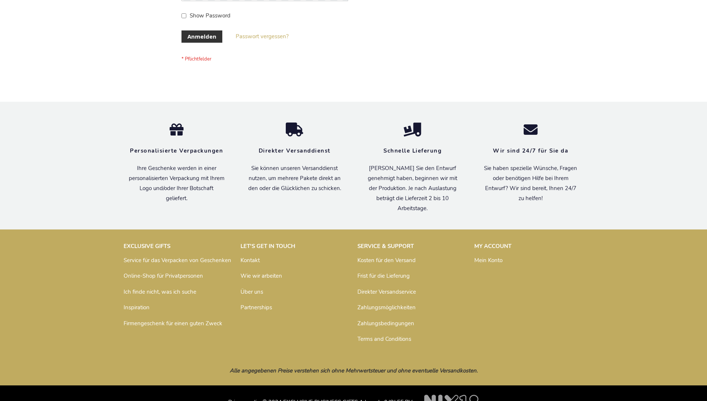
scroll to position [249, 0]
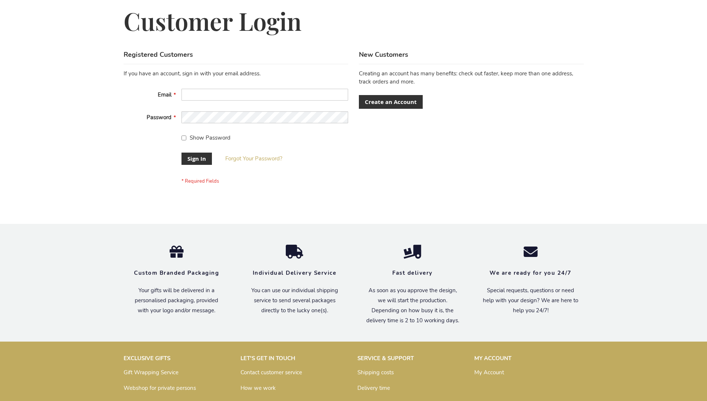
scroll to position [238, 0]
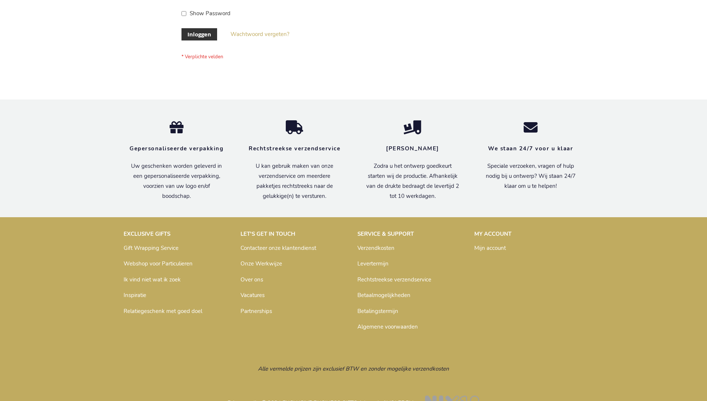
scroll to position [252, 0]
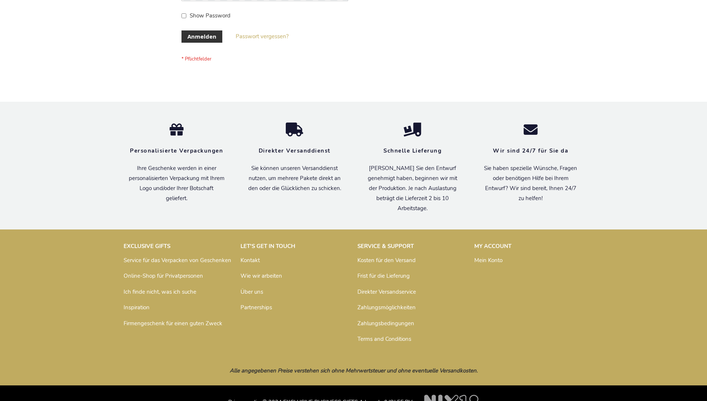
scroll to position [249, 0]
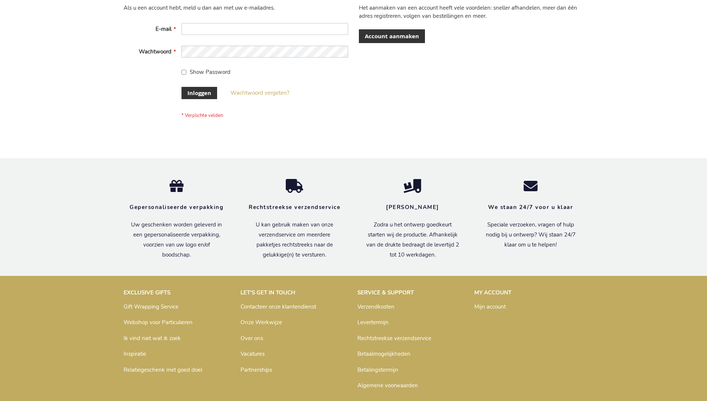
scroll to position [252, 0]
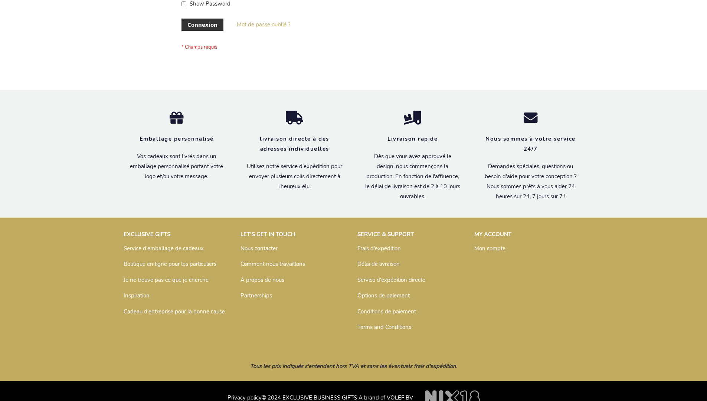
scroll to position [256, 0]
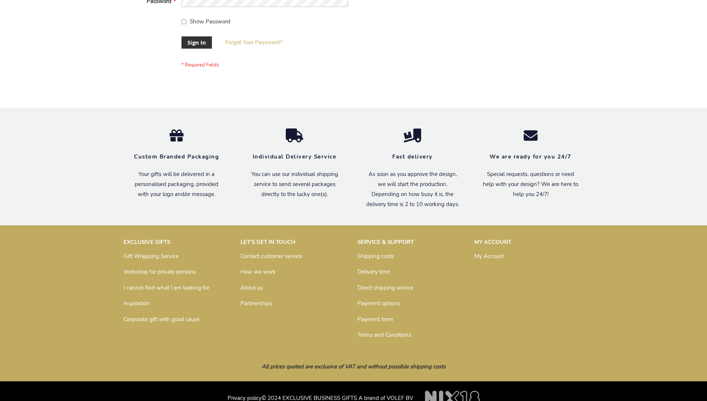
scroll to position [238, 0]
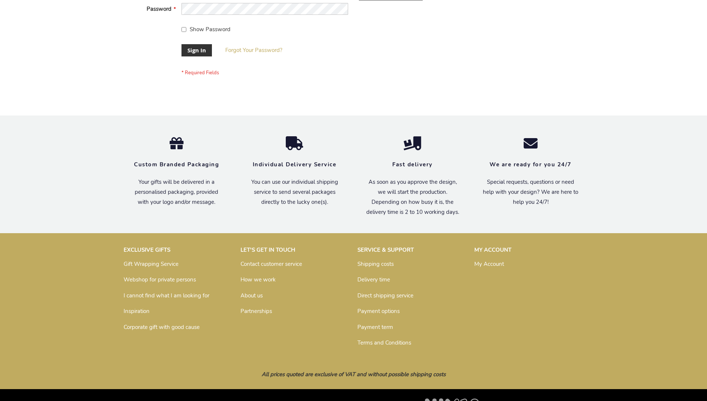
scroll to position [238, 0]
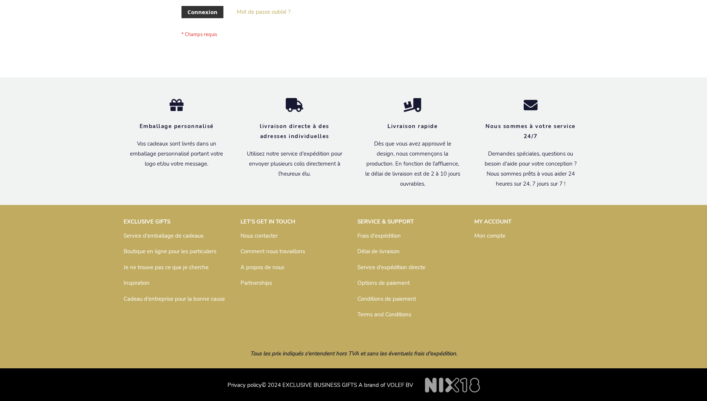
scroll to position [256, 0]
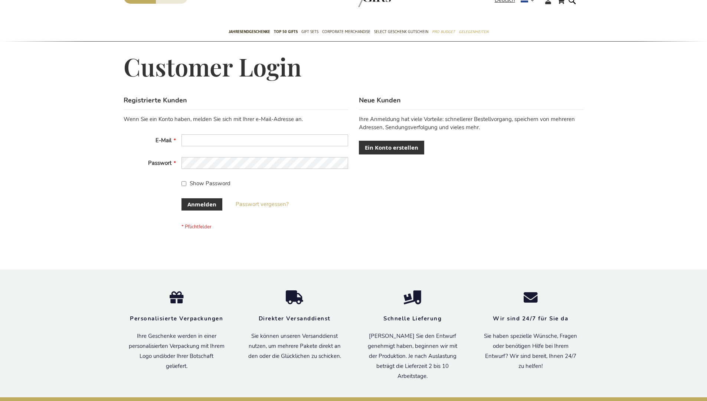
scroll to position [243, 0]
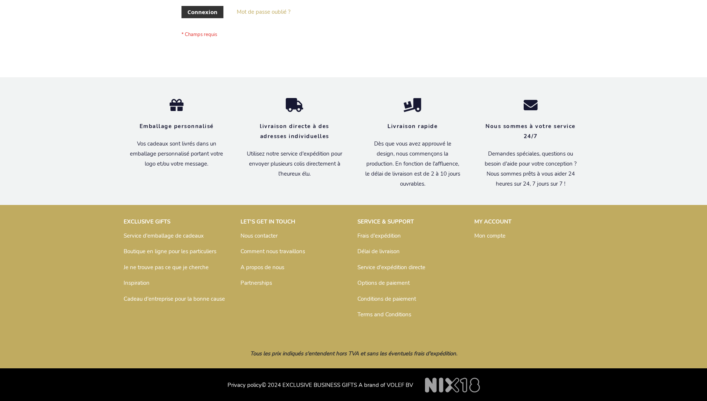
scroll to position [256, 0]
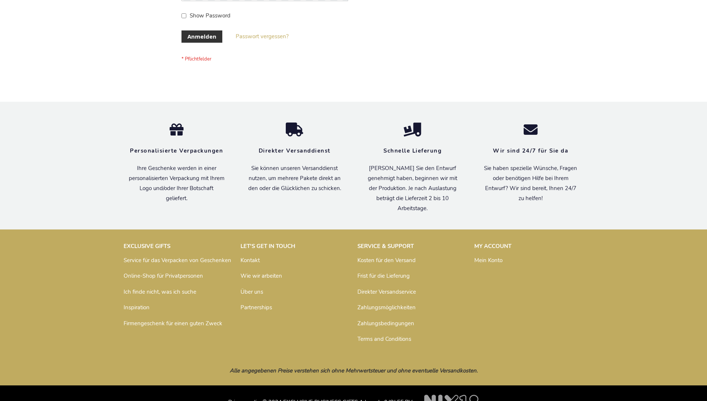
scroll to position [249, 0]
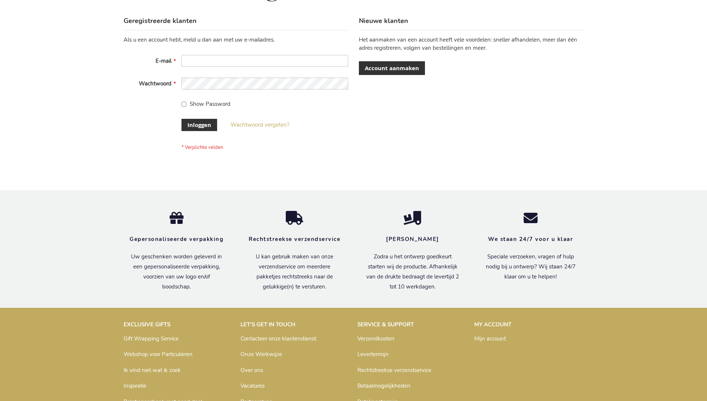
scroll to position [252, 0]
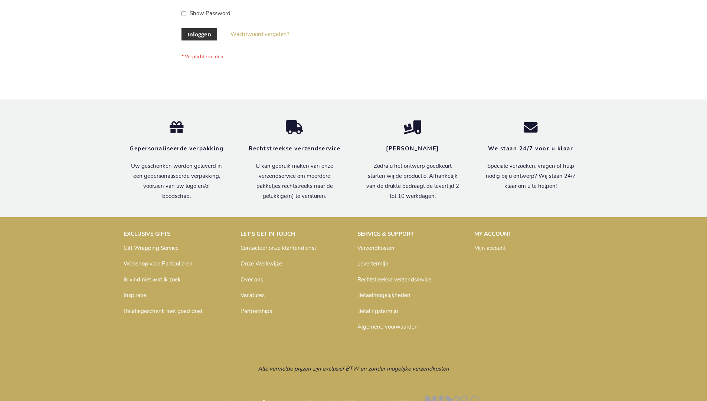
scroll to position [252, 0]
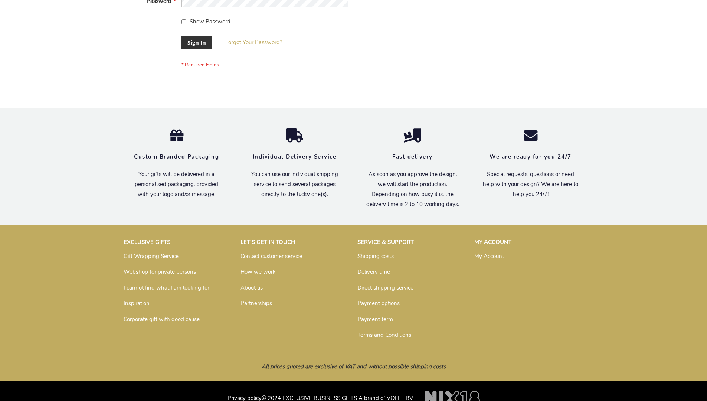
scroll to position [238, 0]
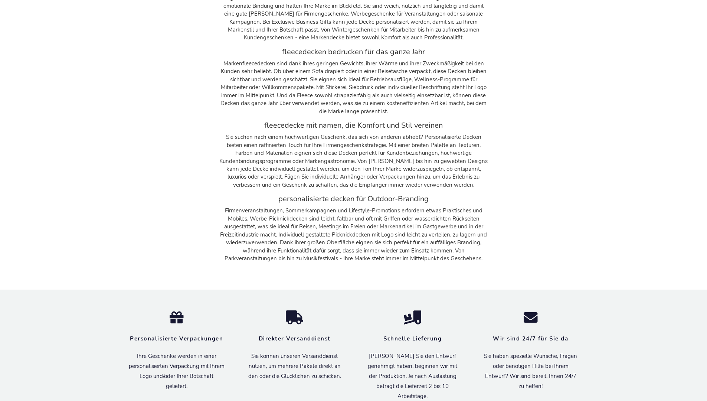
scroll to position [1112, 0]
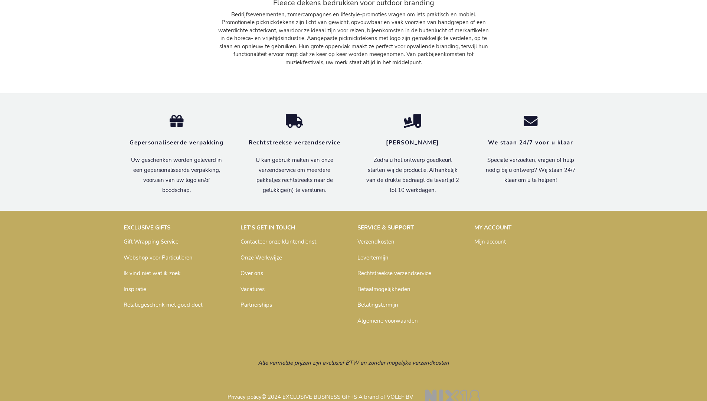
scroll to position [1107, 0]
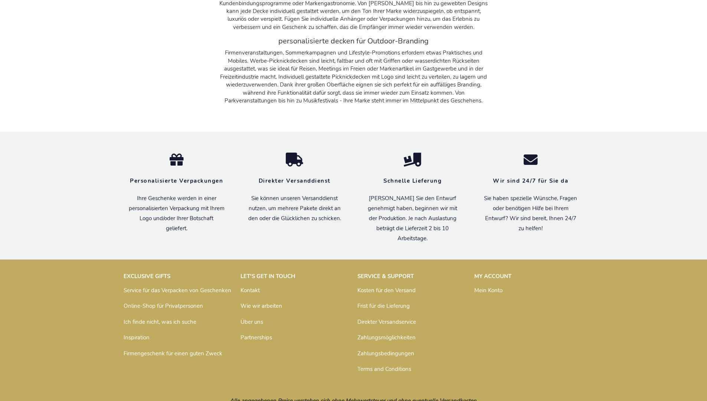
scroll to position [1112, 0]
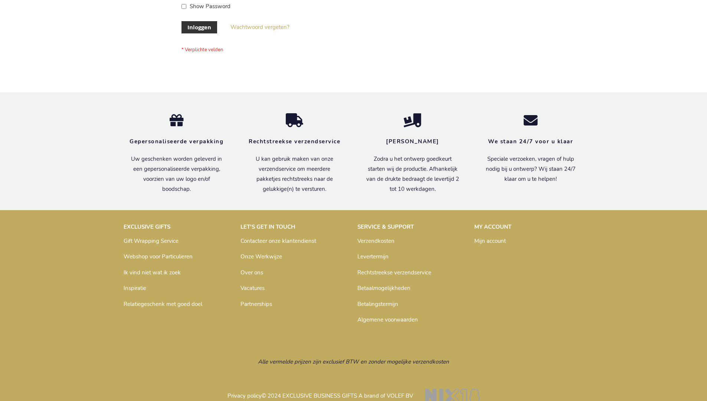
scroll to position [252, 0]
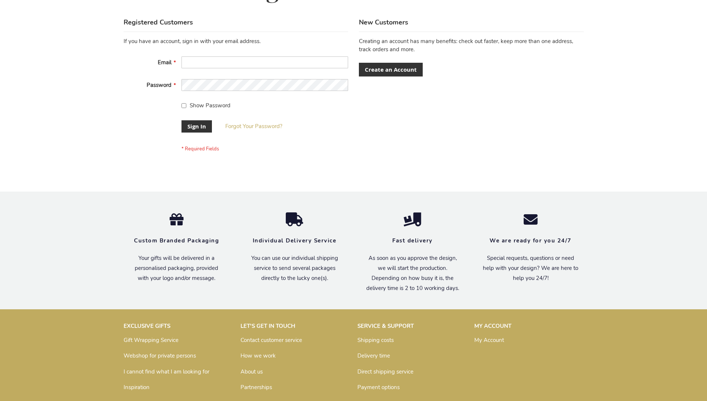
scroll to position [238, 0]
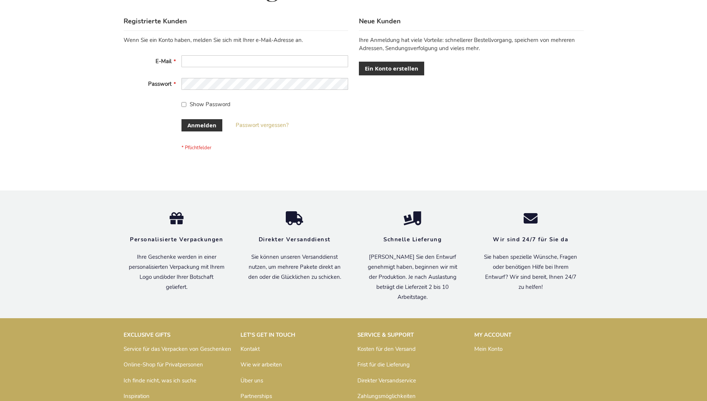
scroll to position [249, 0]
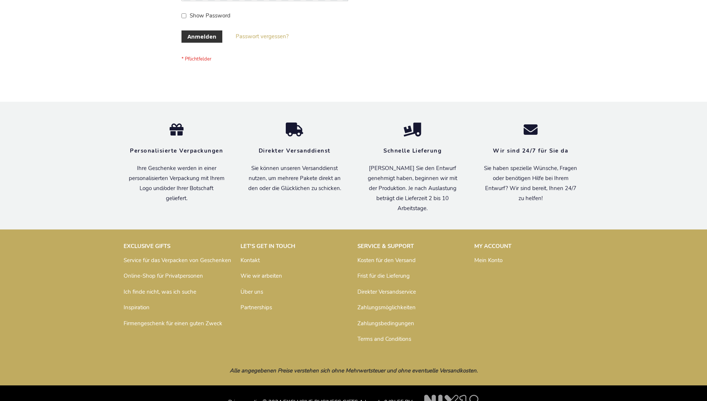
scroll to position [249, 0]
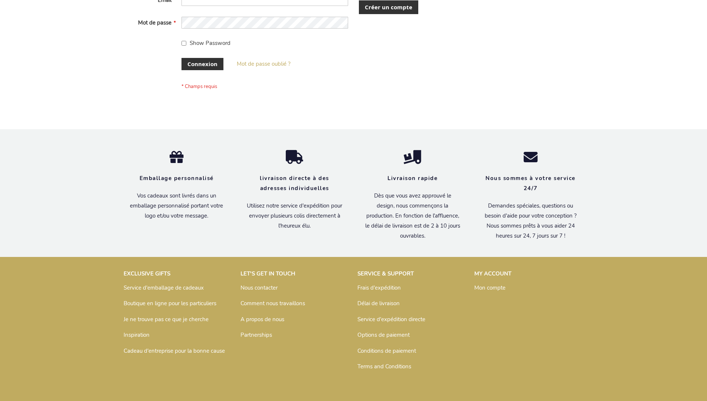
scroll to position [256, 0]
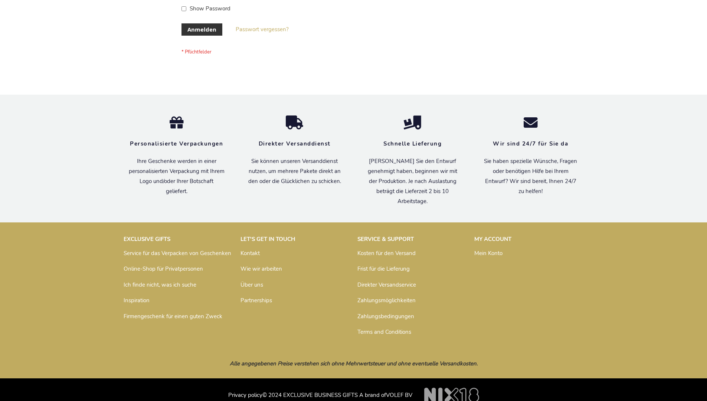
scroll to position [249, 0]
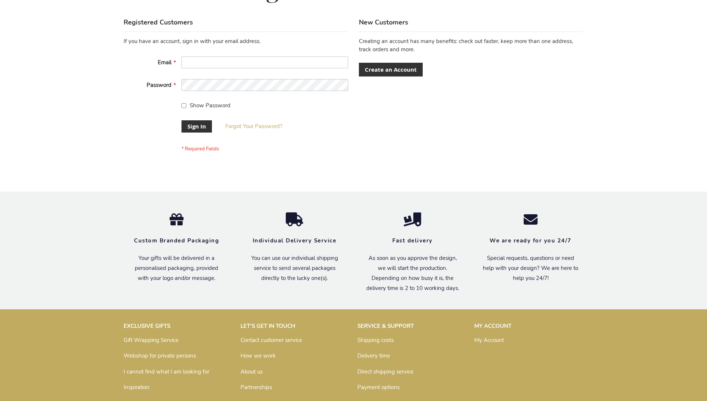
scroll to position [238, 0]
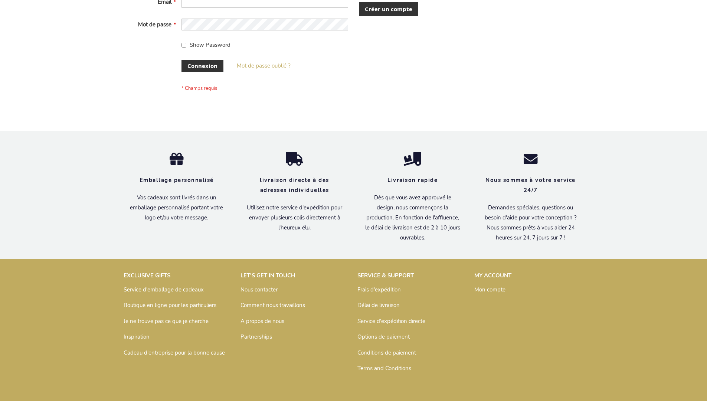
scroll to position [250, 0]
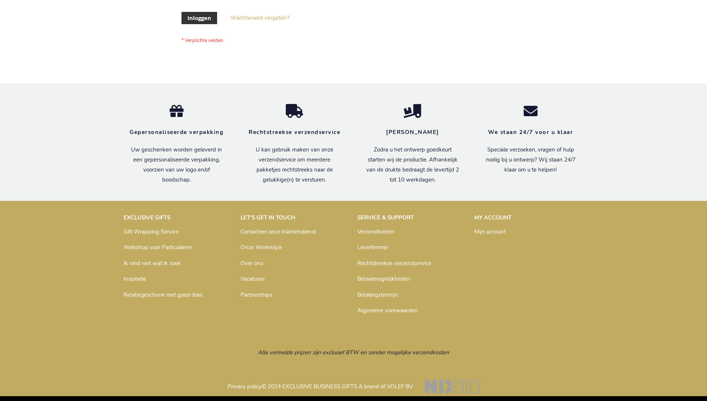
scroll to position [252, 0]
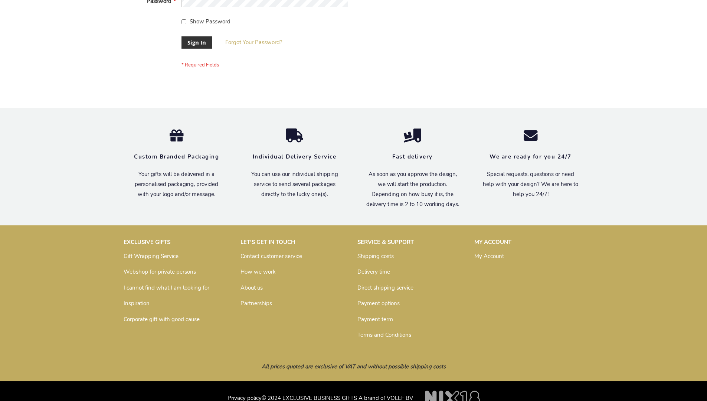
scroll to position [238, 0]
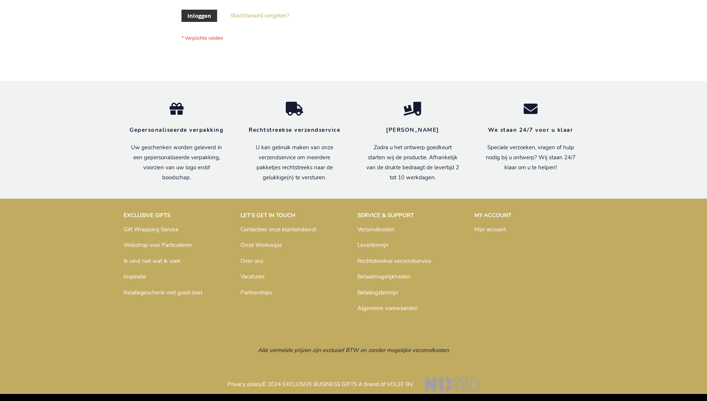
scroll to position [252, 0]
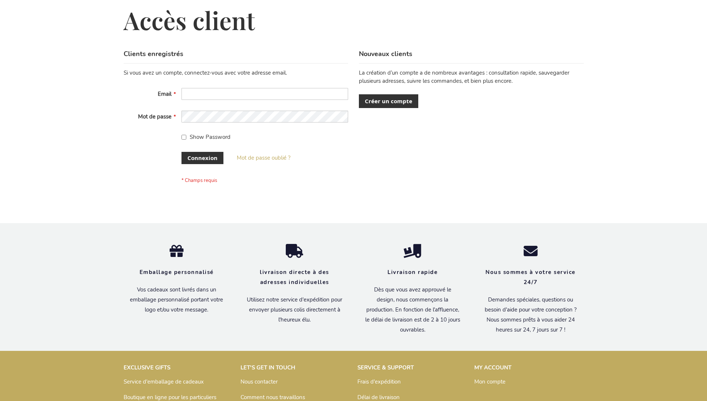
scroll to position [256, 0]
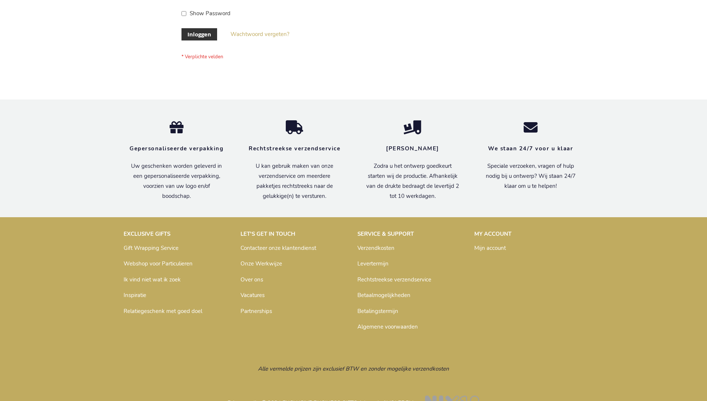
scroll to position [252, 0]
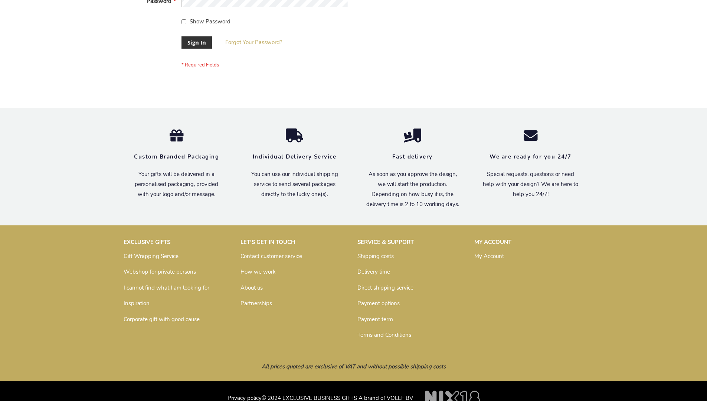
scroll to position [238, 0]
